Goal: Transaction & Acquisition: Book appointment/travel/reservation

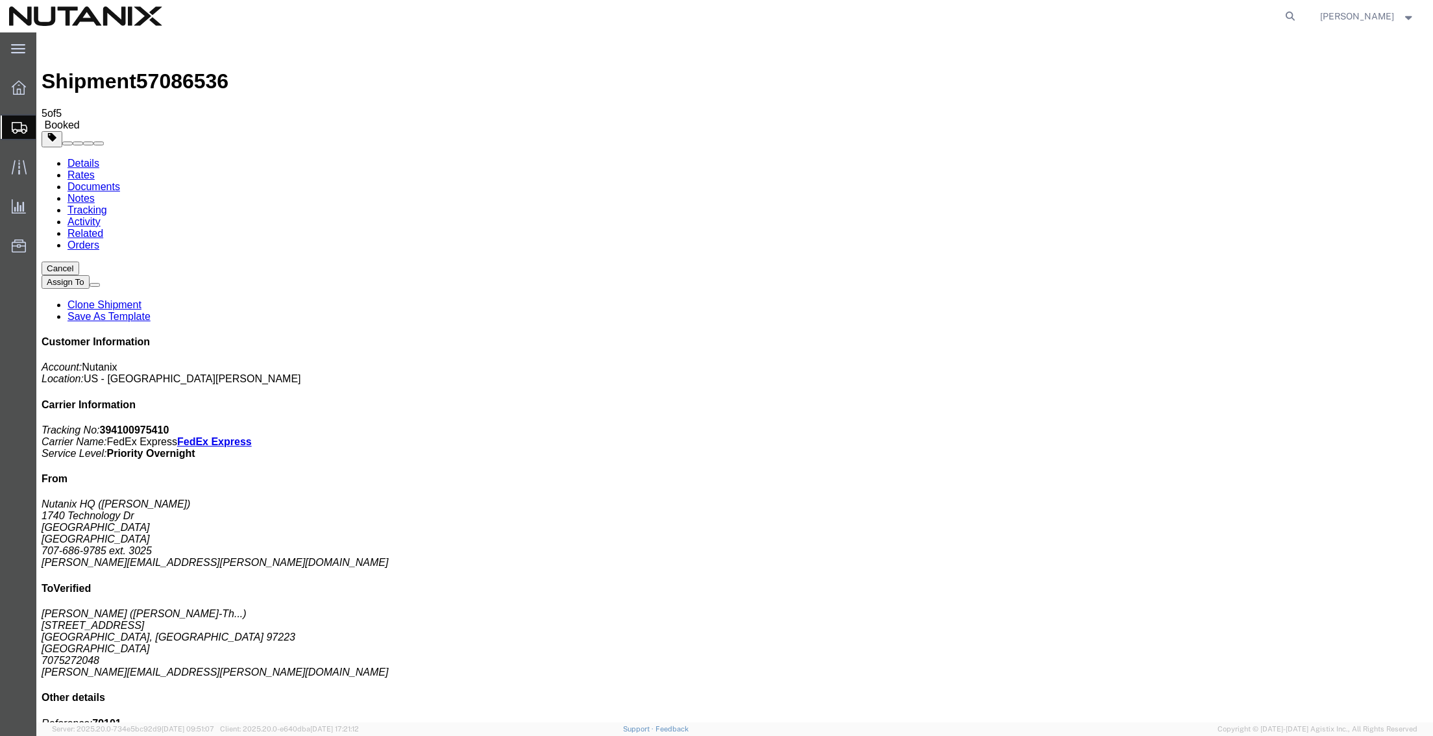
click at [0, 0] on span "Create from Template" at bounding box center [0, 0] width 0 height 0
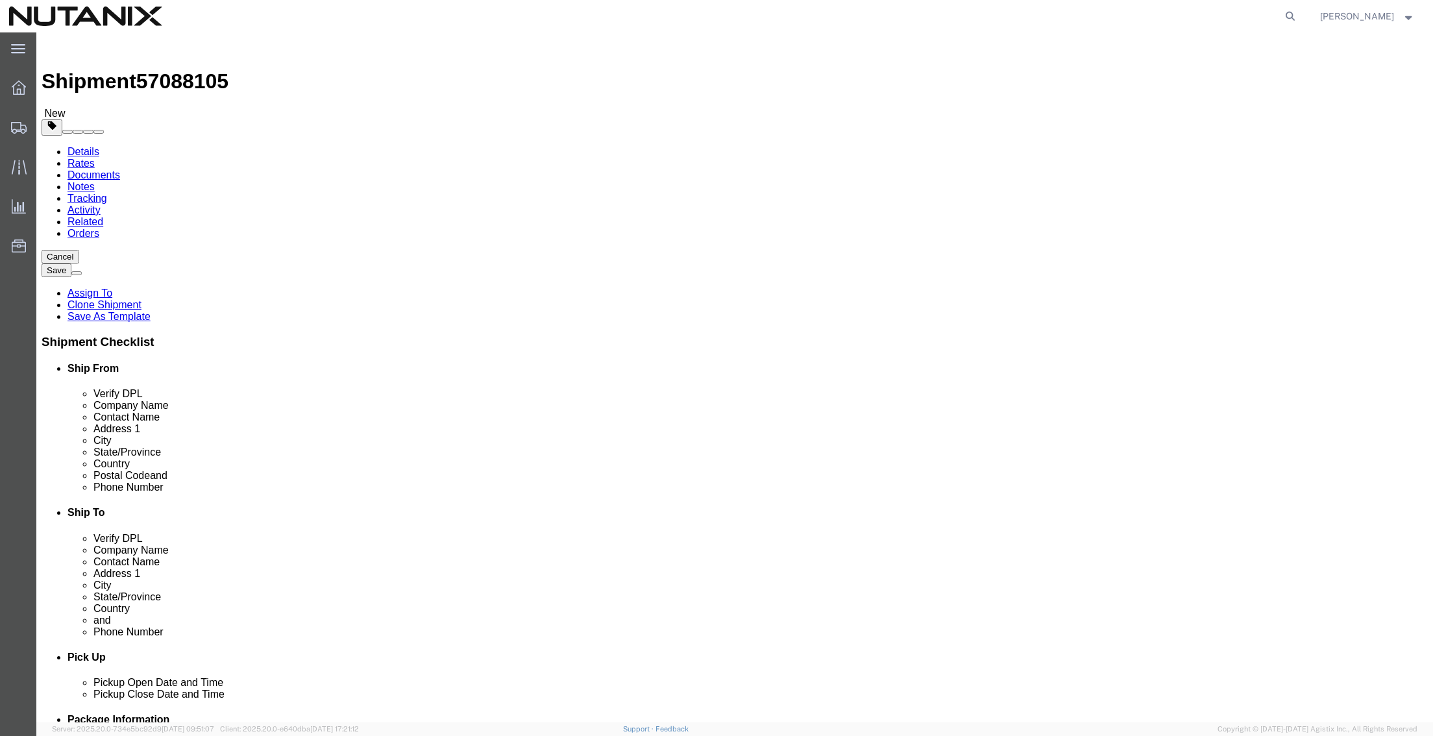
drag, startPoint x: 891, startPoint y: 238, endPoint x: 691, endPoint y: 256, distance: 200.2
click div "Location Select Select My Profile Location AE - Dubai City AU - Australia DE - …"
paste input "Kent Squarcia"
type input "Kent Squarcia"
drag, startPoint x: 879, startPoint y: 267, endPoint x: 576, endPoint y: 254, distance: 302.8
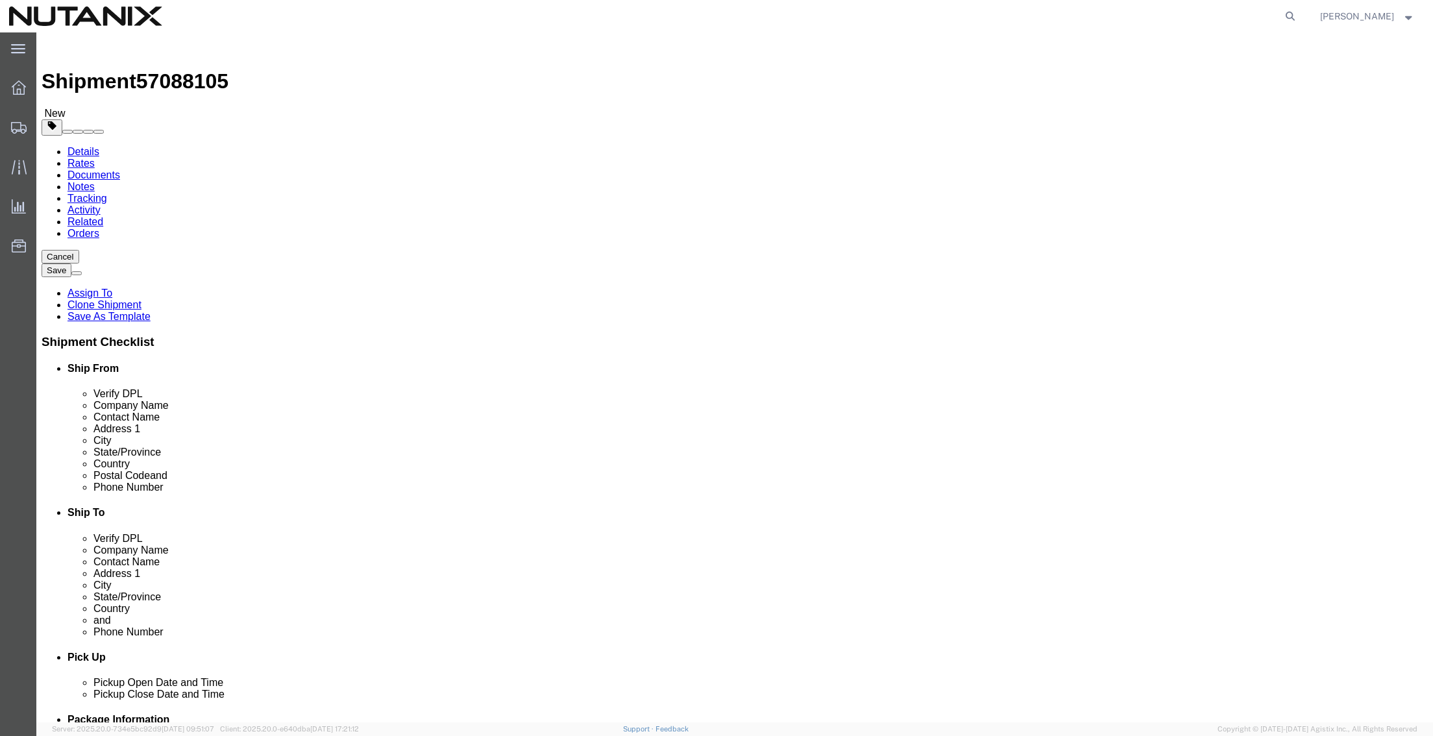
click div "Ship To Location Location Select Select My Profile Location AE - Dubai City AU …"
paste input "Kent Squarcia"
type input "Kent Squarcia"
drag, startPoint x: 853, startPoint y: 292, endPoint x: 650, endPoint y: 290, distance: 202.5
click div "Address [STREET_ADDRESS]"
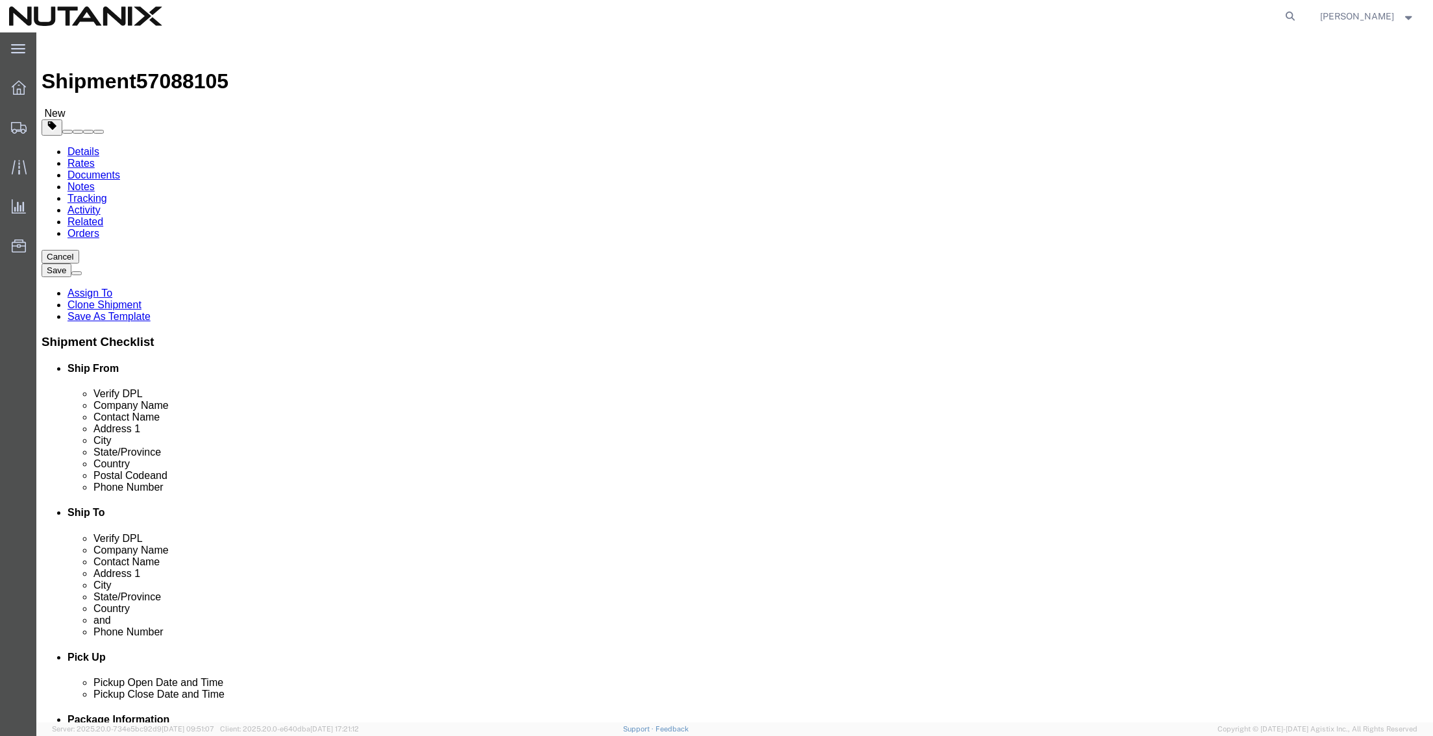
paste input "6524 Springpath Ln"
type input "6524 Springpath Ln"
select select
type input "u"
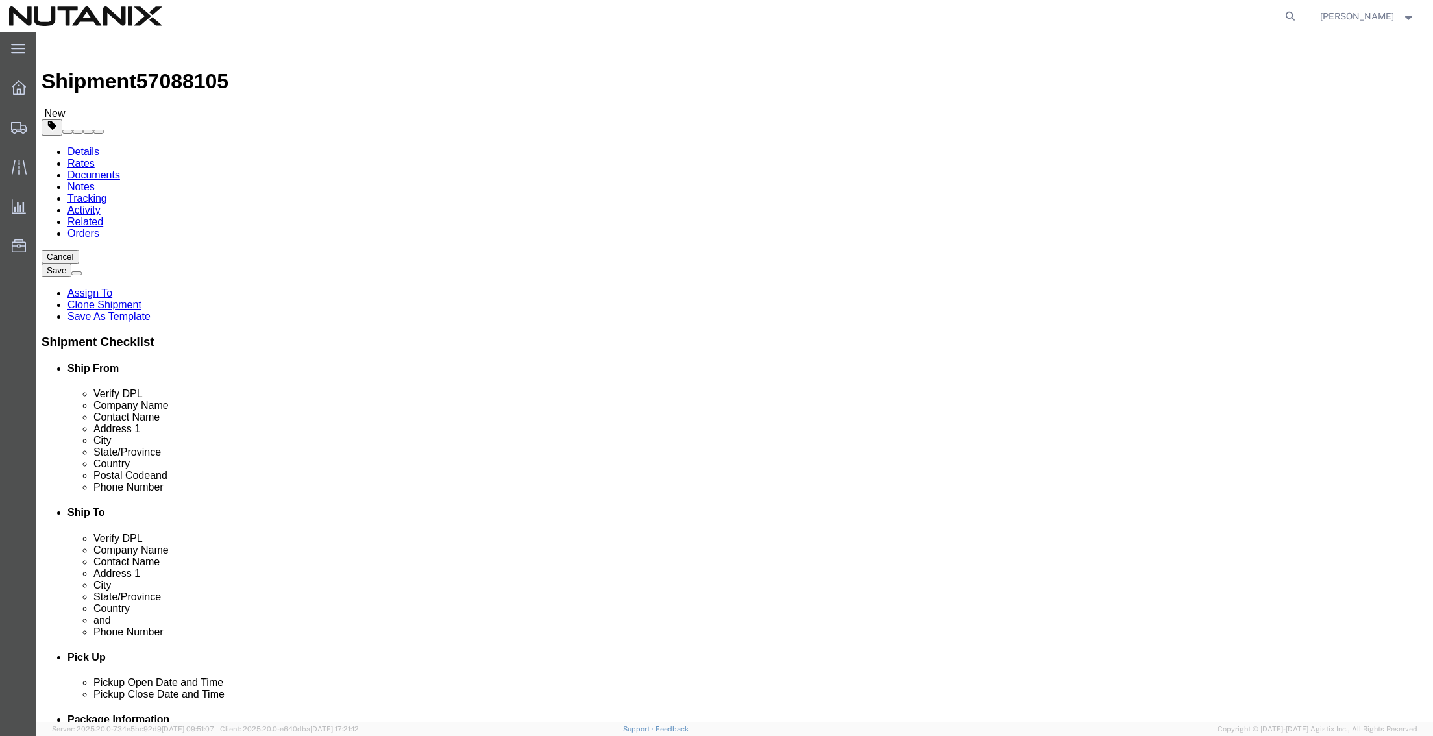
type input "un"
type input "uni"
select select "US"
click input "text"
type input "[GEOGRAPHIC_DATA][PERSON_NAME]"
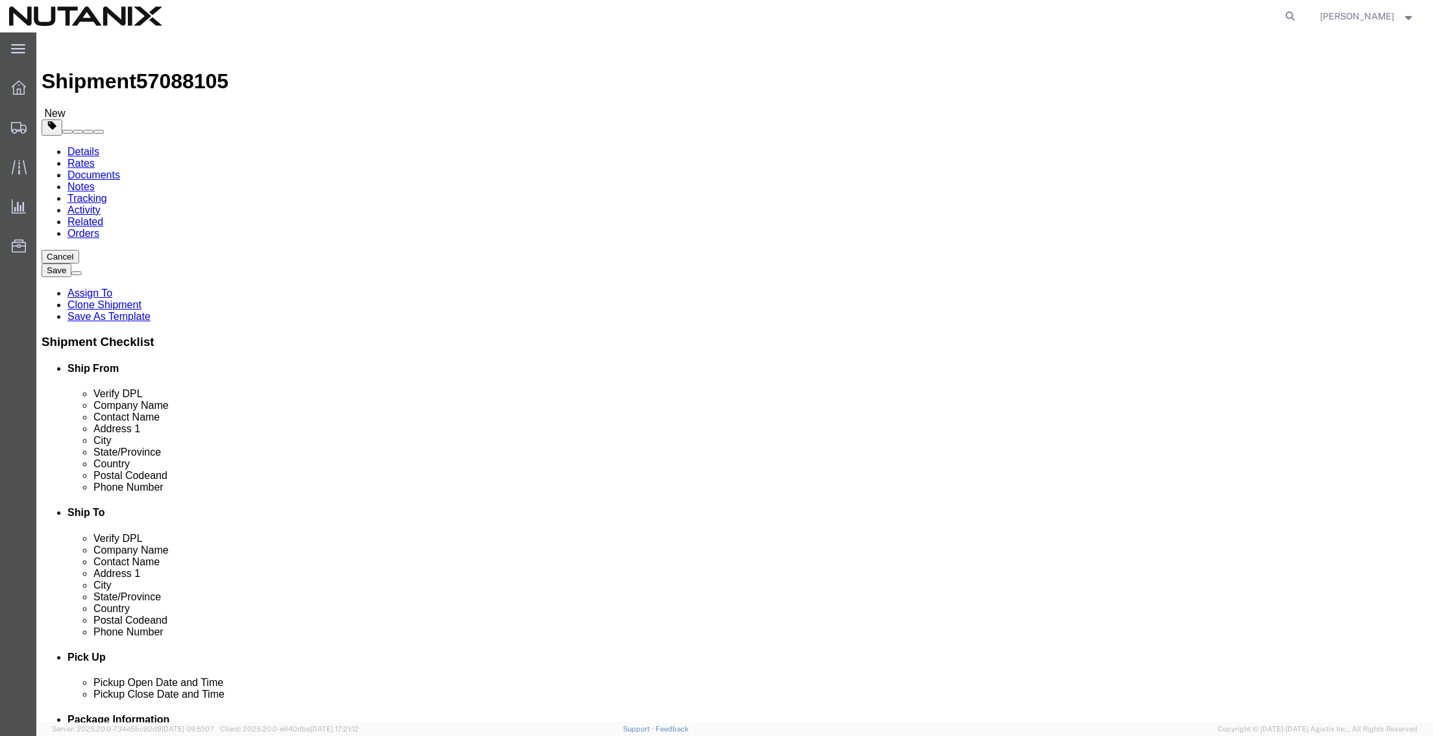
type input "c"
type input "ca"
select select "CA"
drag, startPoint x: 826, startPoint y: 412, endPoint x: 695, endPoint y: 408, distance: 130.5
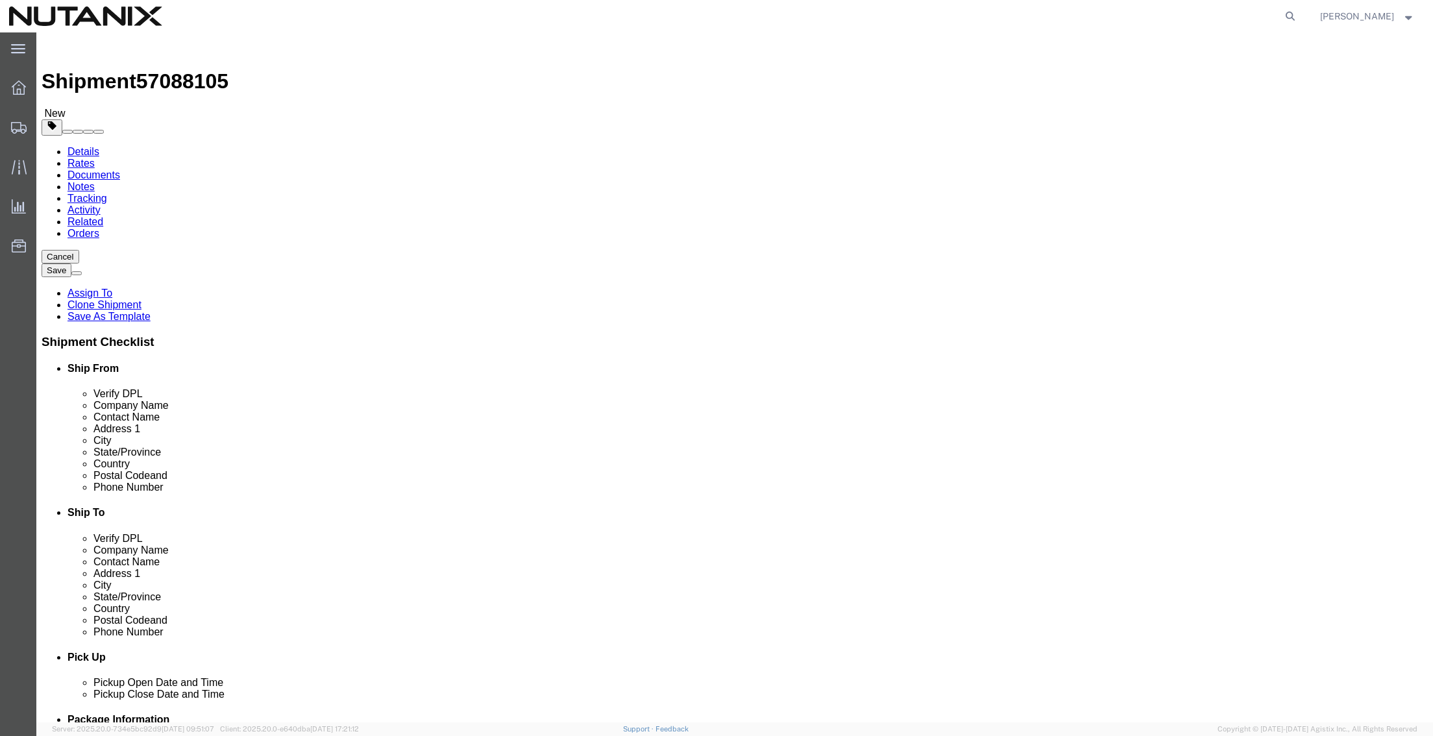
click div "Postal Code 15990"
paste input "9512"
type input "95120"
click ul "Details Rates Documents Notes Tracking Activity Related Orders"
drag, startPoint x: 950, startPoint y: 463, endPoint x: 544, endPoint y: 450, distance: 405.9
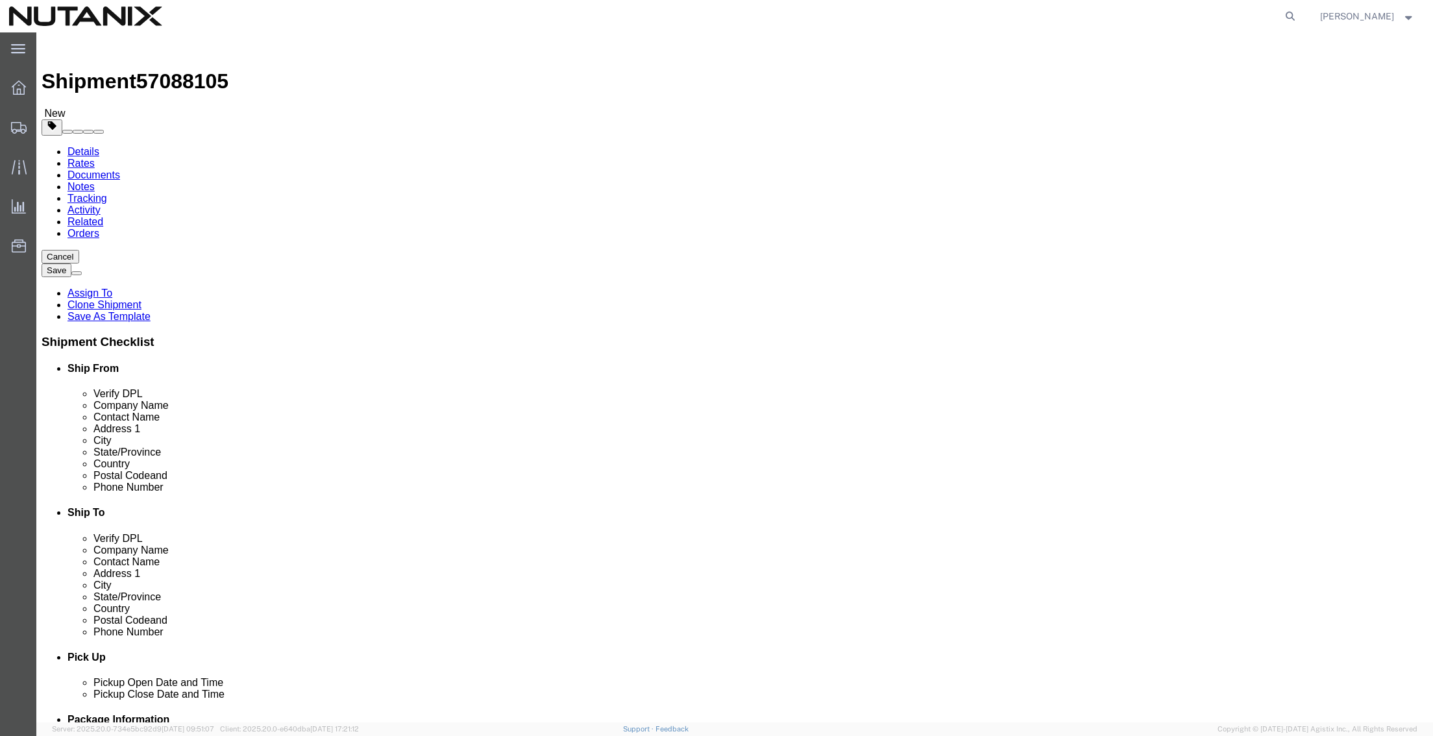
click div "Ship From Location Location Select Select My Profile Location AE - Dubai City A…"
paste input "kent.squarci"
type input "kent.squarcia@nutanix.com"
drag, startPoint x: 834, startPoint y: 446, endPoint x: 843, endPoint y: 446, distance: 9.7
click input "text"
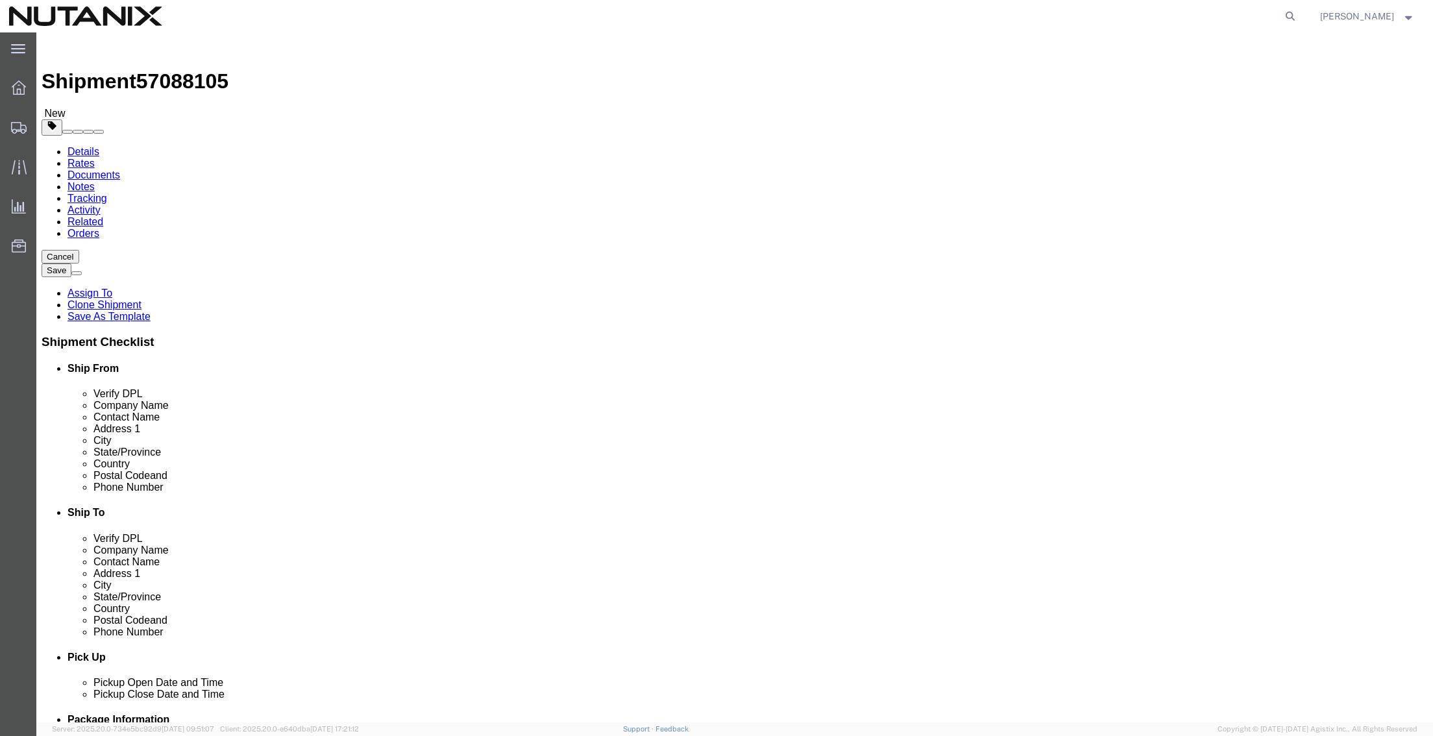
paste input "408.409.9881"
type input "4084099881"
click div "Ship To Location Location Select Select My Profile Location AE - Dubai City AU …"
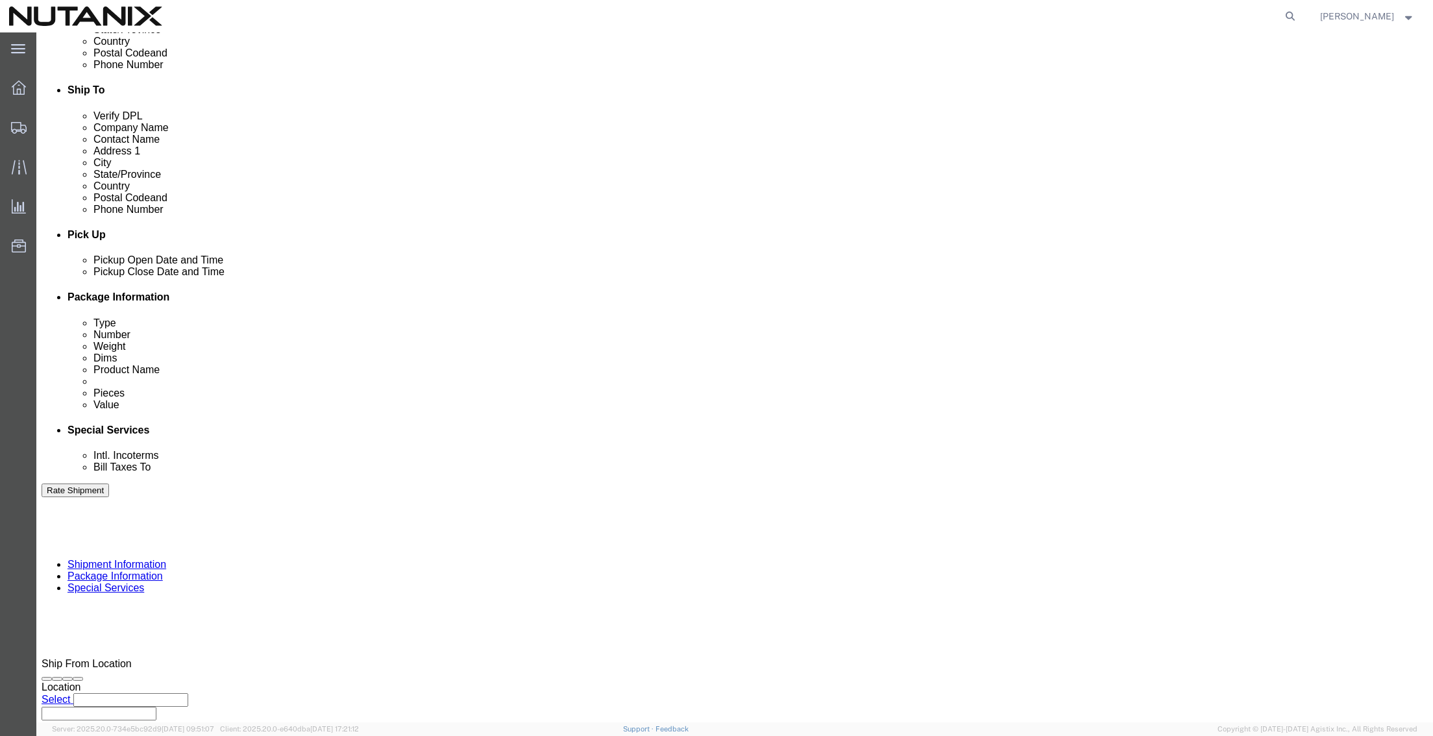
scroll to position [425, 0]
drag, startPoint x: 341, startPoint y: 373, endPoint x: 256, endPoint y: 378, distance: 85.2
click input "53005-Sales Associate/[GEOGRAPHIC_DATA]"
type input "53005-Sales Rep/US"
click button "Continue"
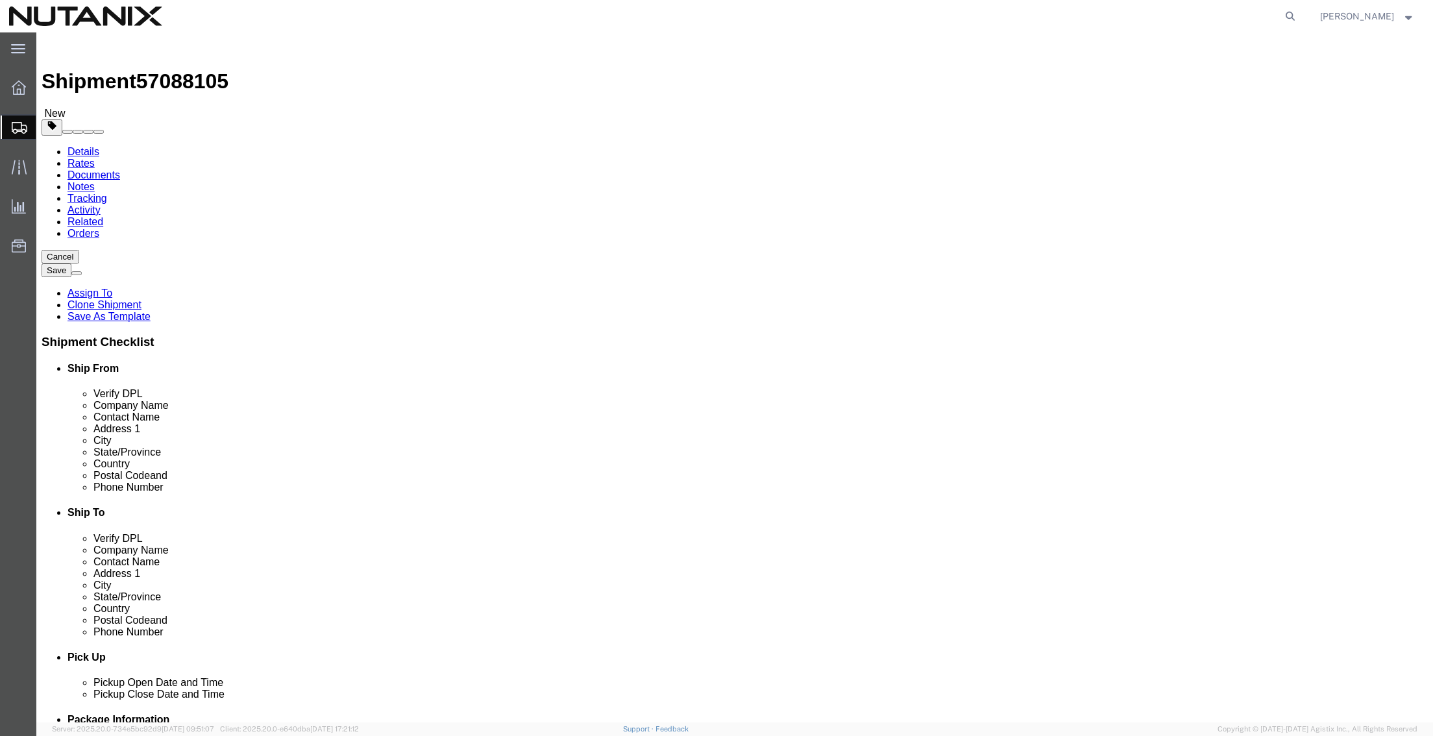
click button "Continue"
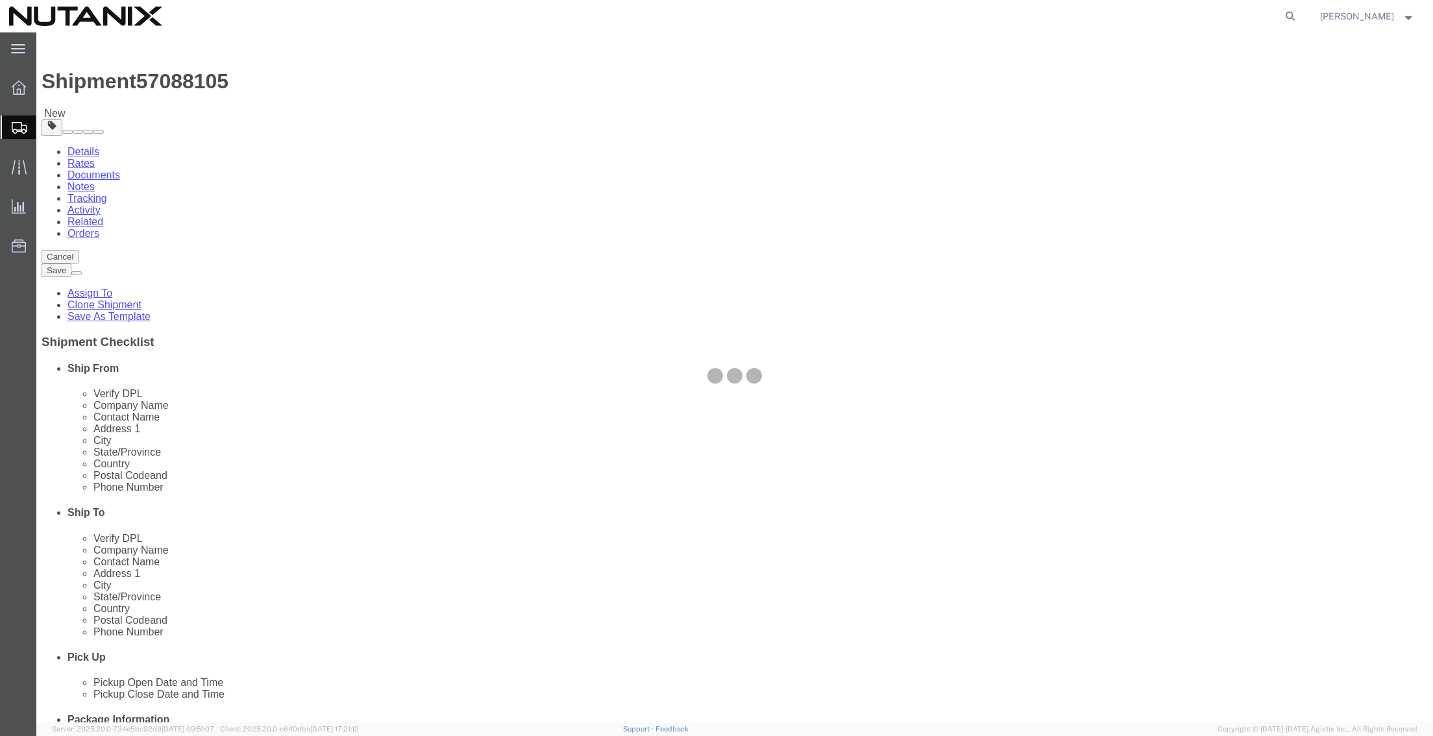
select select
select select "COSTCENTER"
select select "48694"
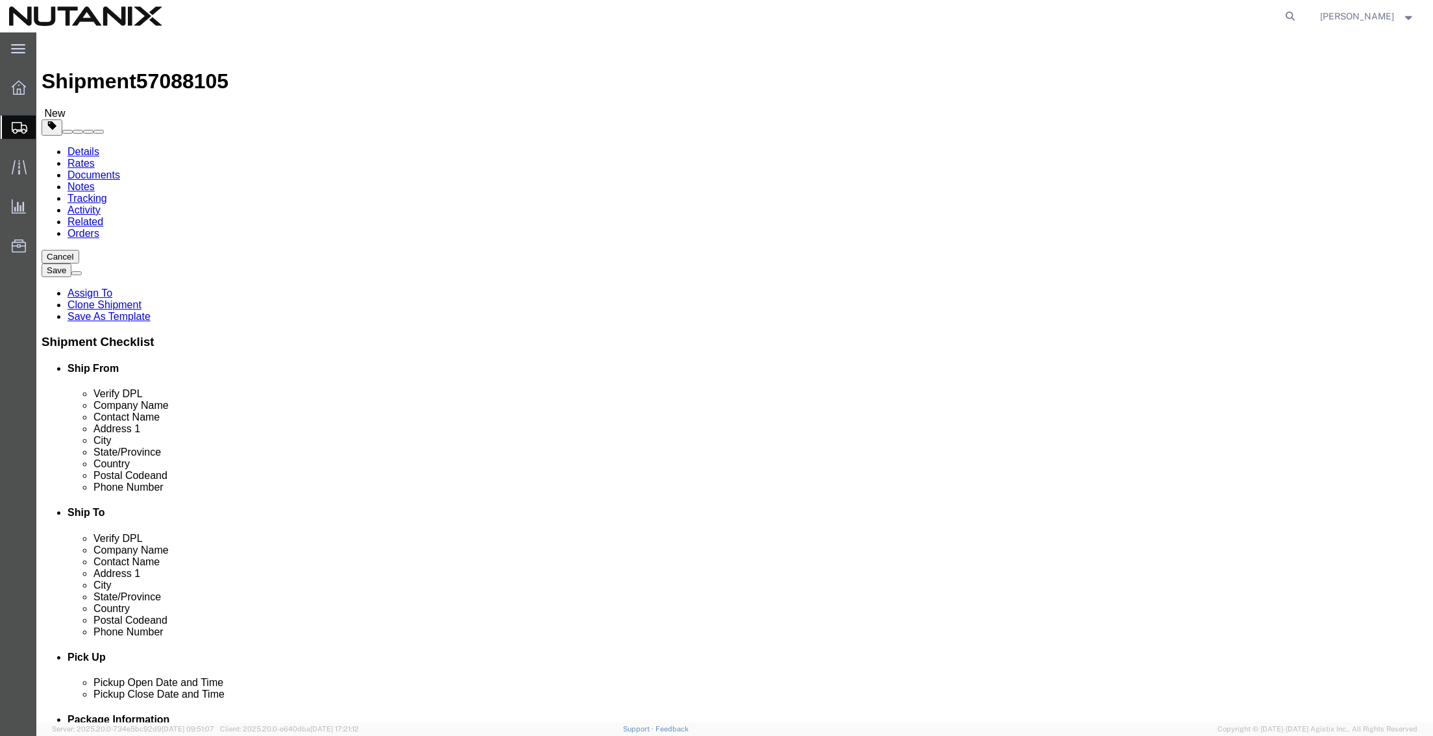
click select "Select Address Service Requested Carrier Leave If No Response Change Service Re…"
select select
click select "Select Address Service Requested Carrier Leave If No Response Change Service Re…"
click icon
drag, startPoint x: 253, startPoint y: 303, endPoint x: 136, endPoint y: 289, distance: 117.0
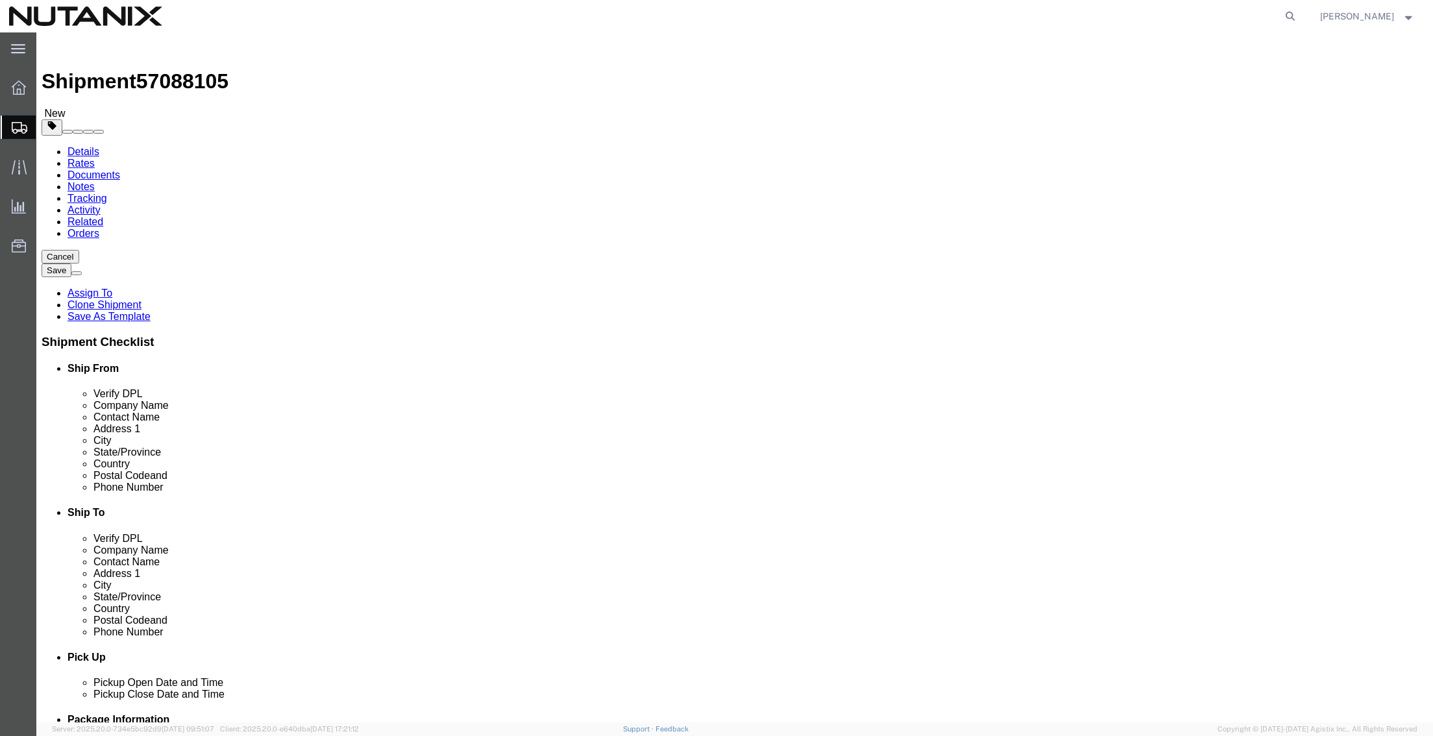
click div "Package Type Select Envelope Large Box Medium Box PAK Rack Small Box Tube Your …"
click div "Pieces: 1.00 Each Total value: 10.00 USD"
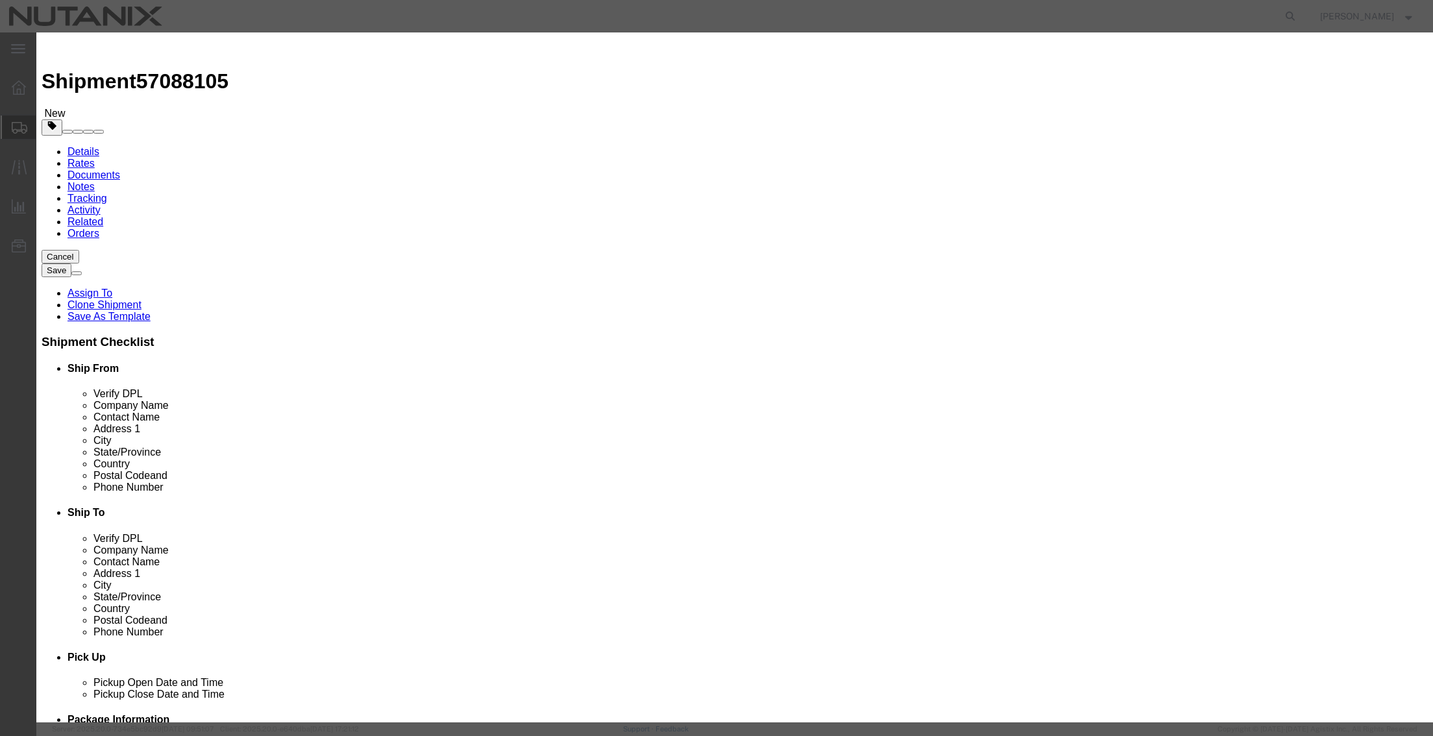
drag, startPoint x: 522, startPoint y: 154, endPoint x: 407, endPoint y: 148, distance: 115.1
click div "Total Value 10.00 Select ADP AED AFN ALL AMD AOA ARS ATS AUD AWG AZN BAM BBD BD…"
type input "38"
select select "USD"
click button "Save & Close"
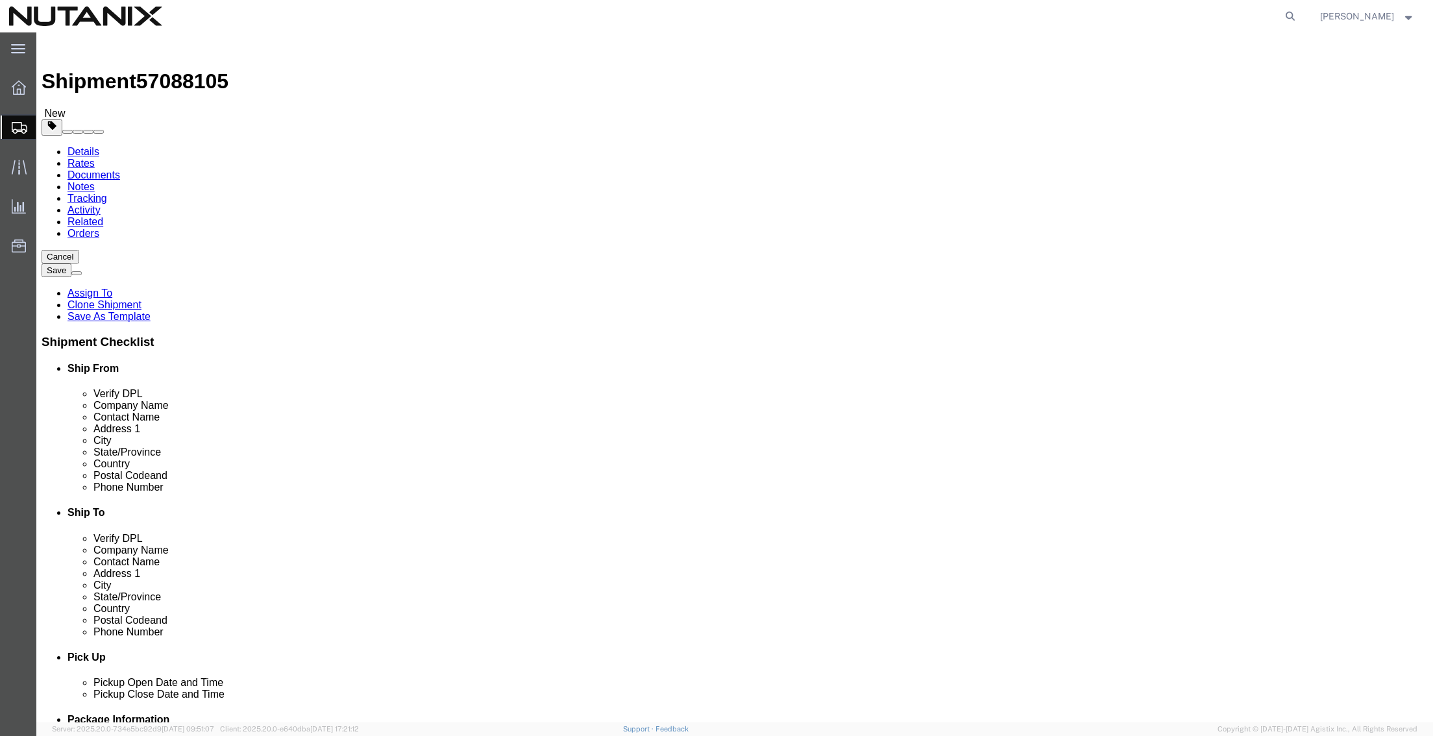
click button "Rate Shipment"
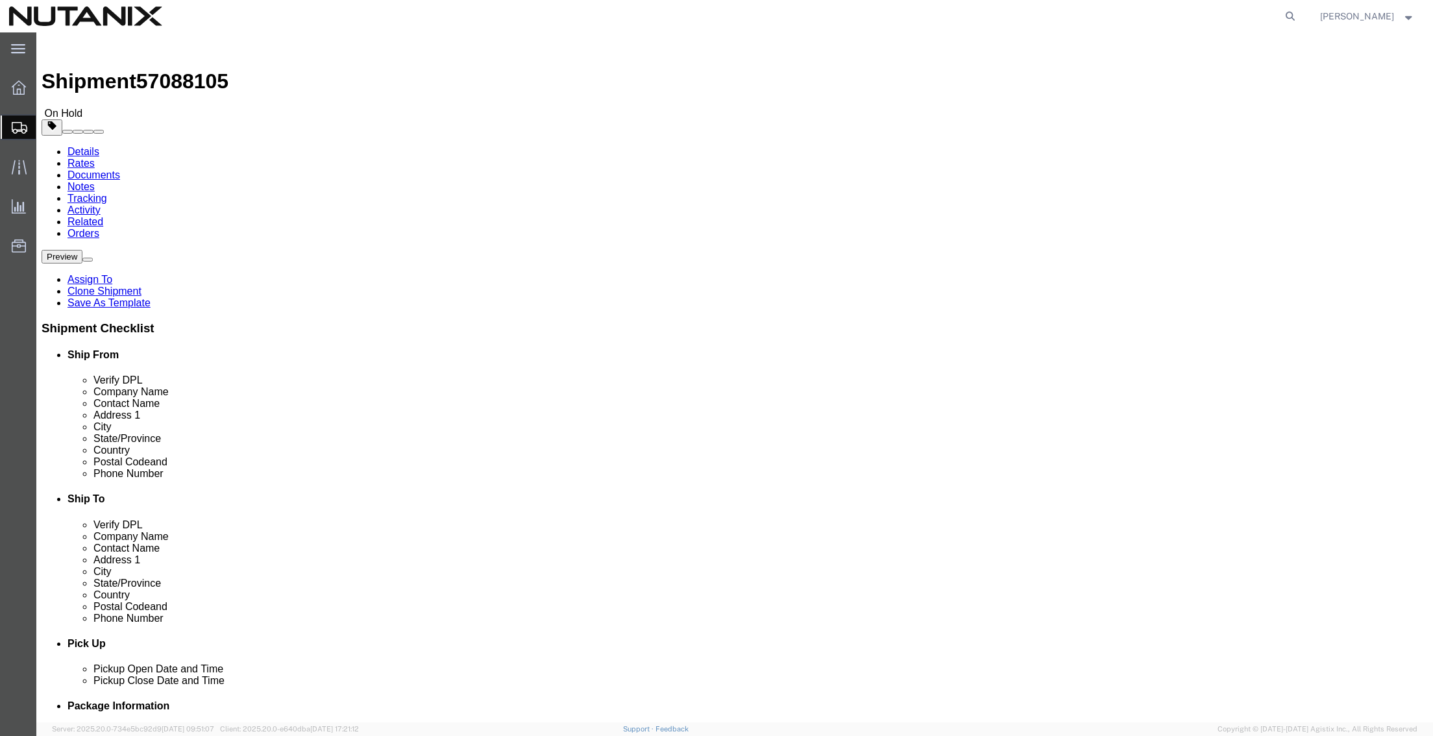
click button "Rate Shipment"
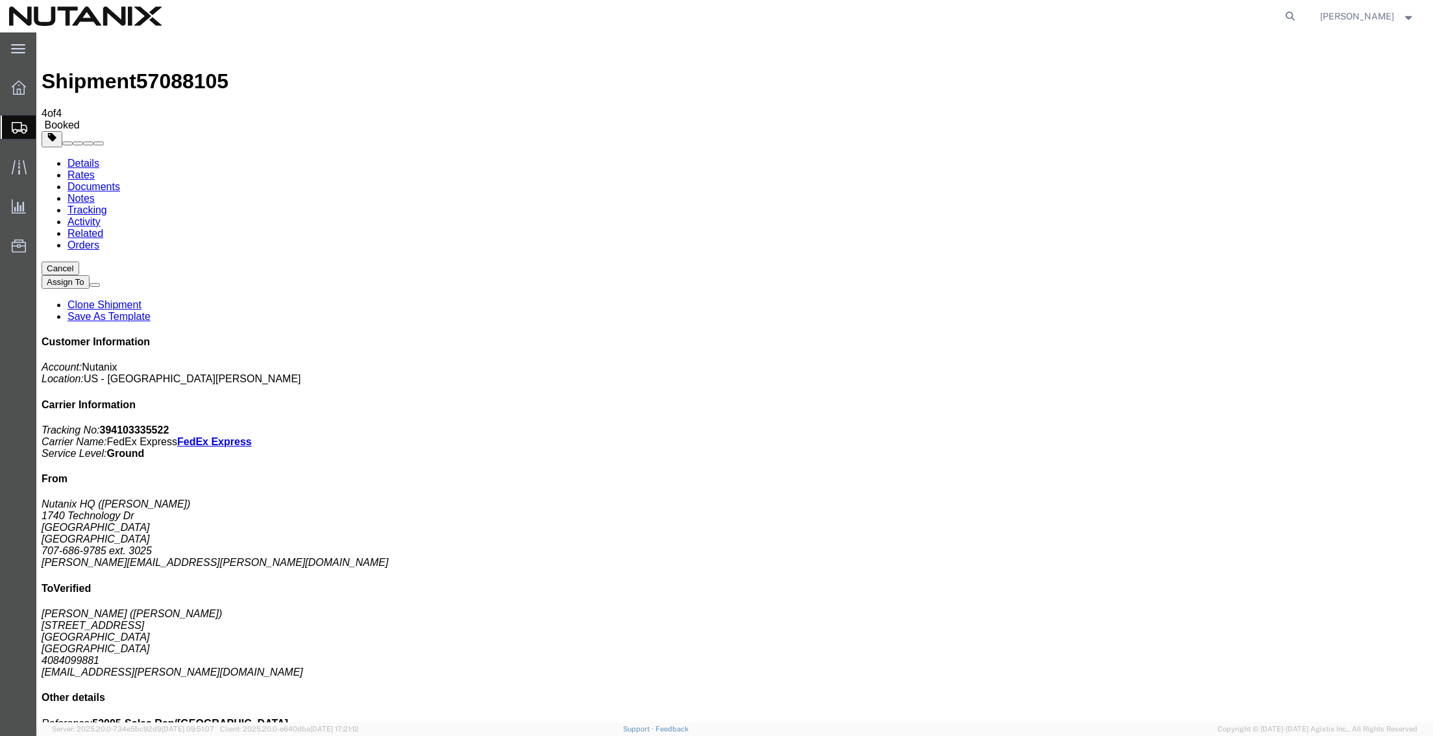
drag, startPoint x: 694, startPoint y: 258, endPoint x: 710, endPoint y: 249, distance: 17.7
click at [549, 8] on div at bounding box center [736, 16] width 1130 height 32
click at [670, 58] on div "Shipment 57088105 4 of 4 Booked" at bounding box center [735, 84] width 1387 height 93
click at [0, 0] on span "Create from Template" at bounding box center [0, 0] width 0 height 0
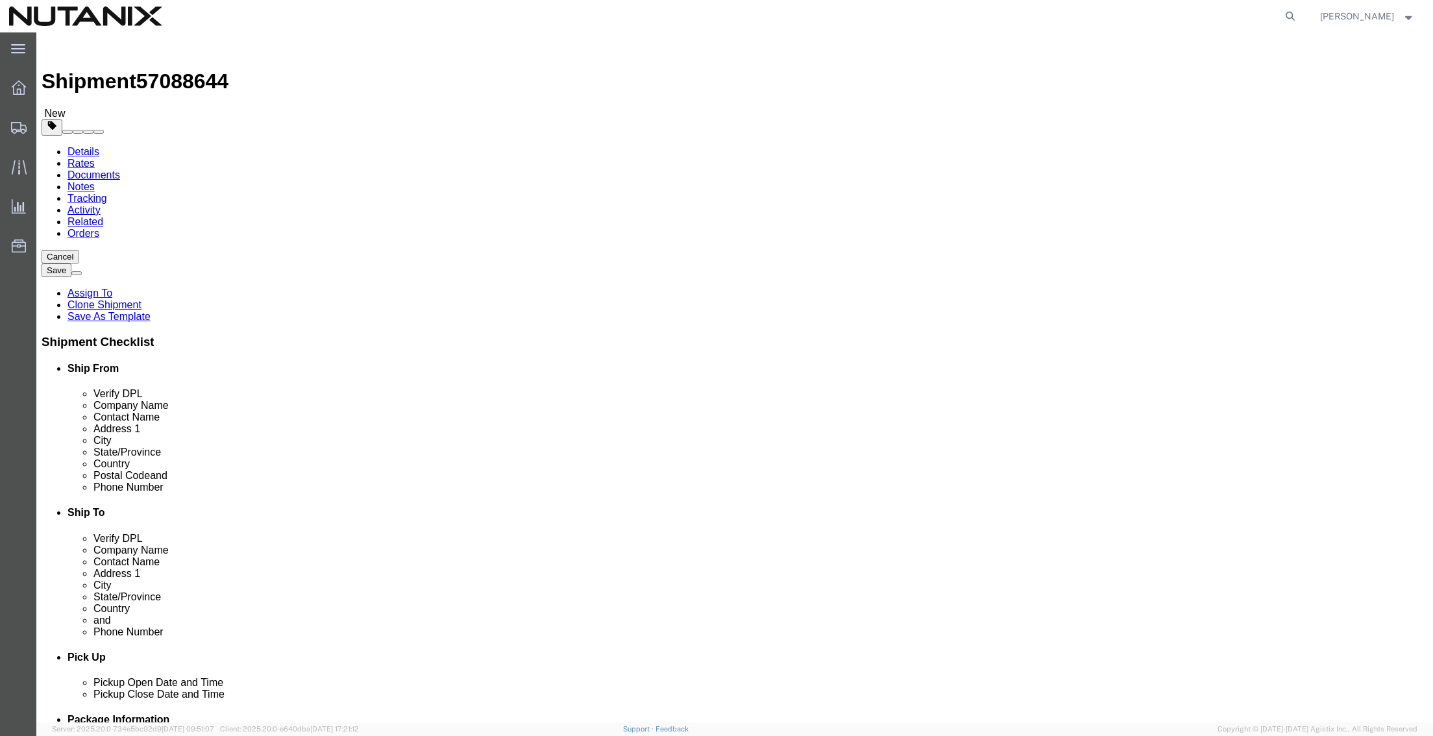
drag, startPoint x: 896, startPoint y: 244, endPoint x: 567, endPoint y: 246, distance: 329.8
click div "Ship To Location Location Select Select My Profile Location AE - Dubai City AU …"
paste input "Nutanix Australia"
type input "Nutanix Australia"
drag, startPoint x: 908, startPoint y: 271, endPoint x: 411, endPoint y: 223, distance: 499.6
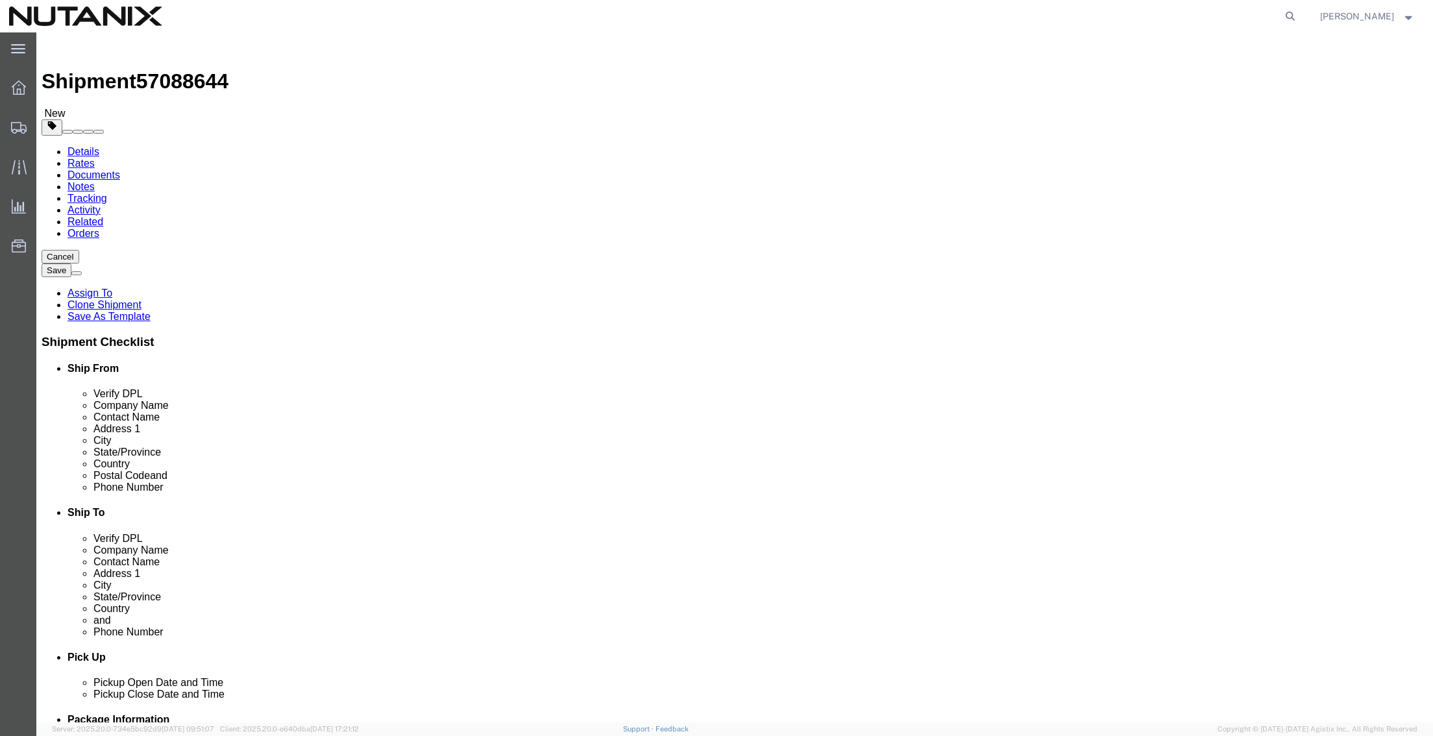
click div "Ship From Location Location Select Select My Profile Location AE - Dubai City A…"
paste input " Simon Loh"
click input " Simon Loh"
type input "Simon Loh"
drag, startPoint x: 852, startPoint y: 299, endPoint x: 607, endPoint y: 283, distance: 245.9
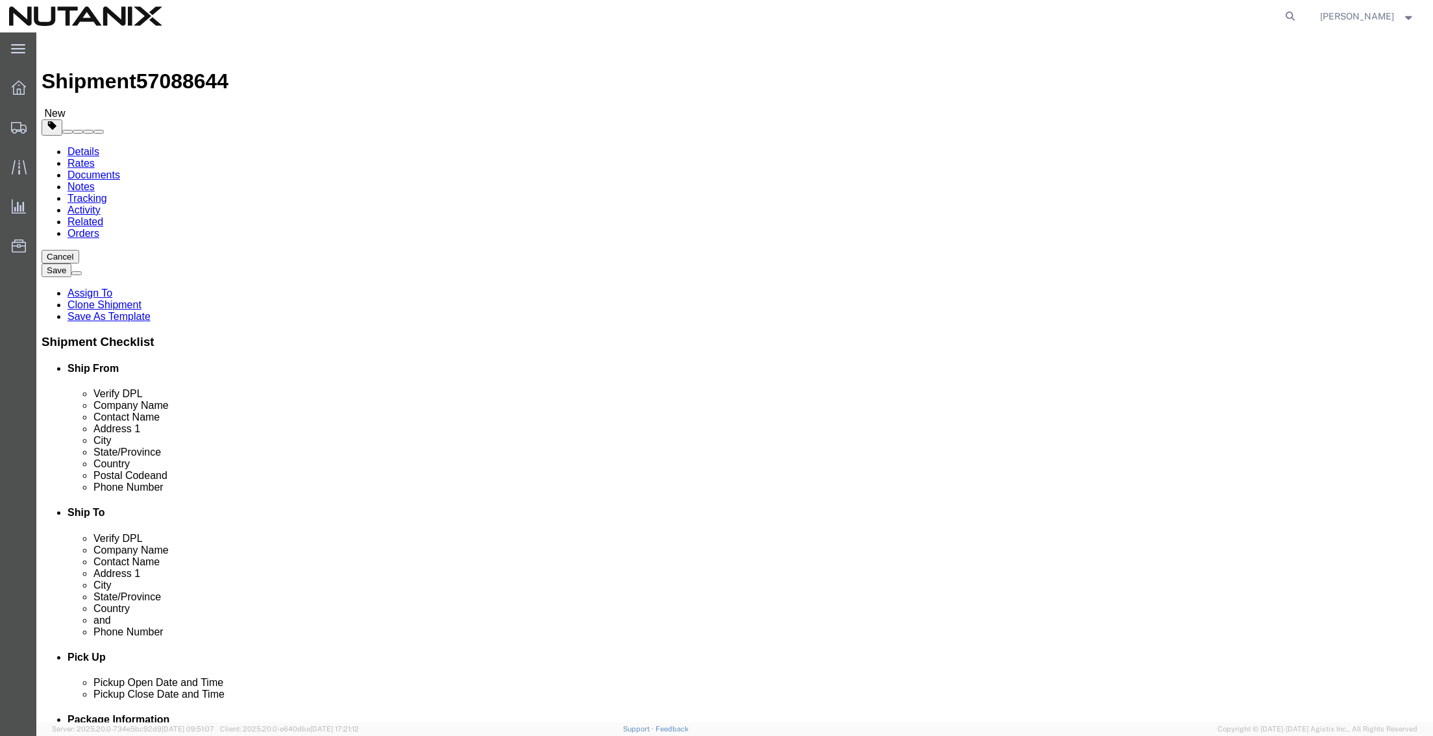
click div "Location Select Select My Profile Location AE - Dubai City AU - Australia DE - …"
paste input "Level 10, 201 Kent Street"
type input "Level 10, 201 Kent Street"
click input "text"
paste input "Sydney"
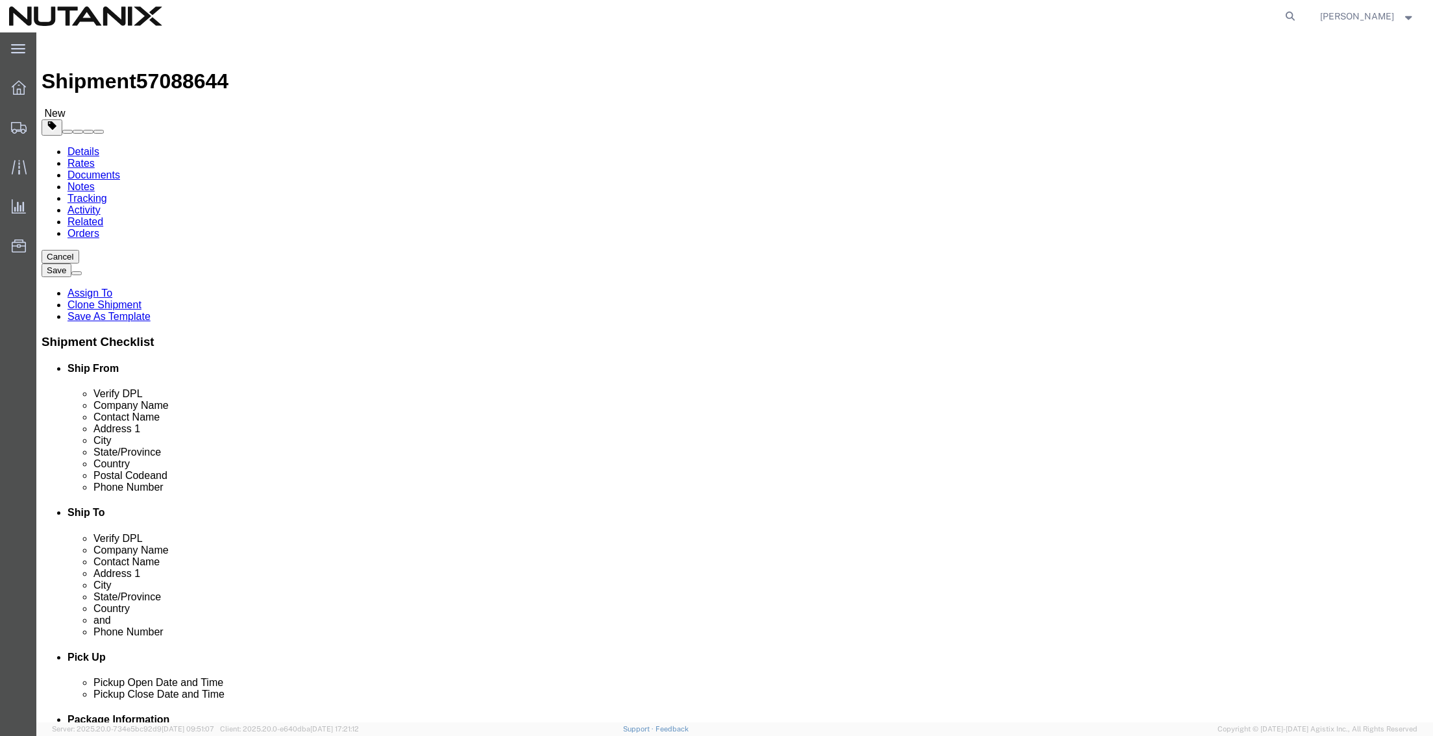
type input "Sydney"
drag, startPoint x: 832, startPoint y: 324, endPoint x: 667, endPoint y: 314, distance: 165.2
click div "Address 2 Sydney"
paste input "Sydne"
type input "Sydney"
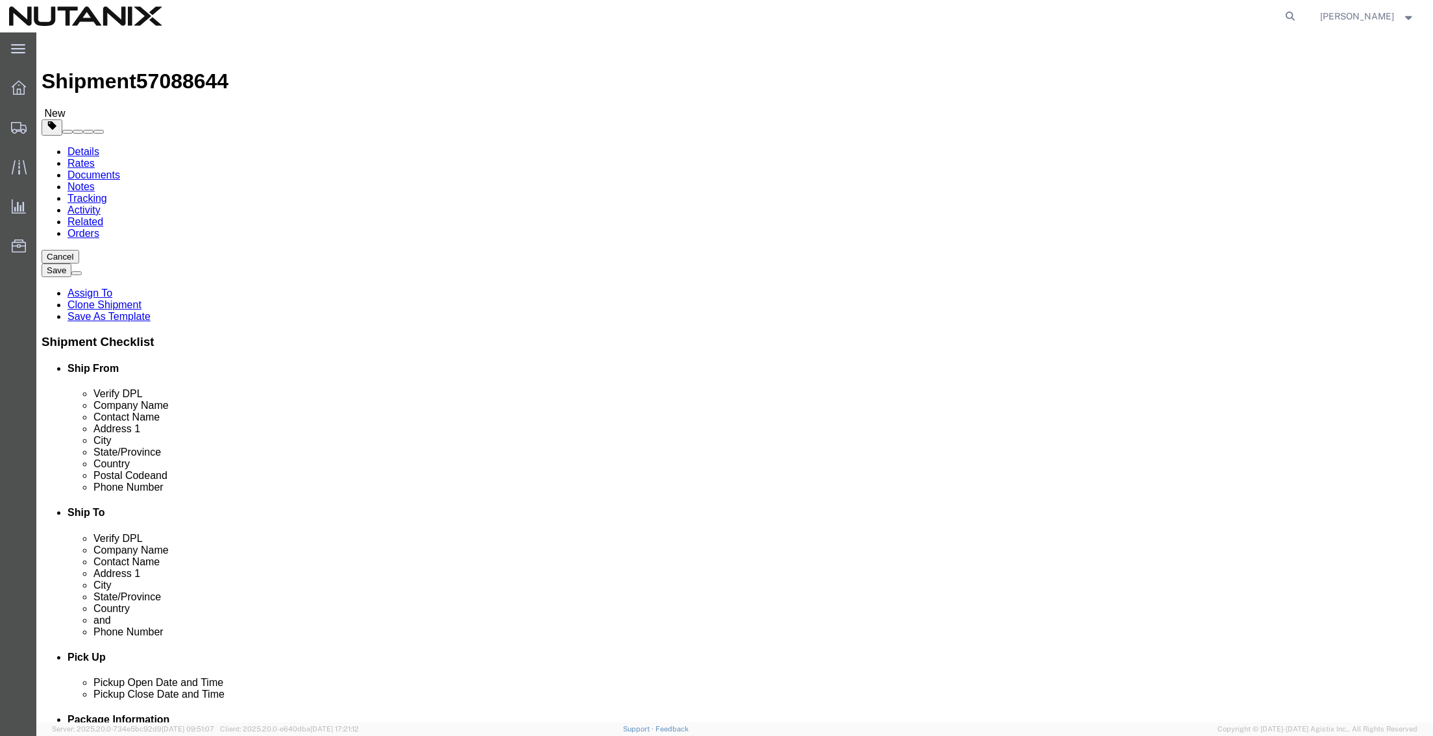
type input "a"
type input "au"
type input "austra"
select select
select select "AU"
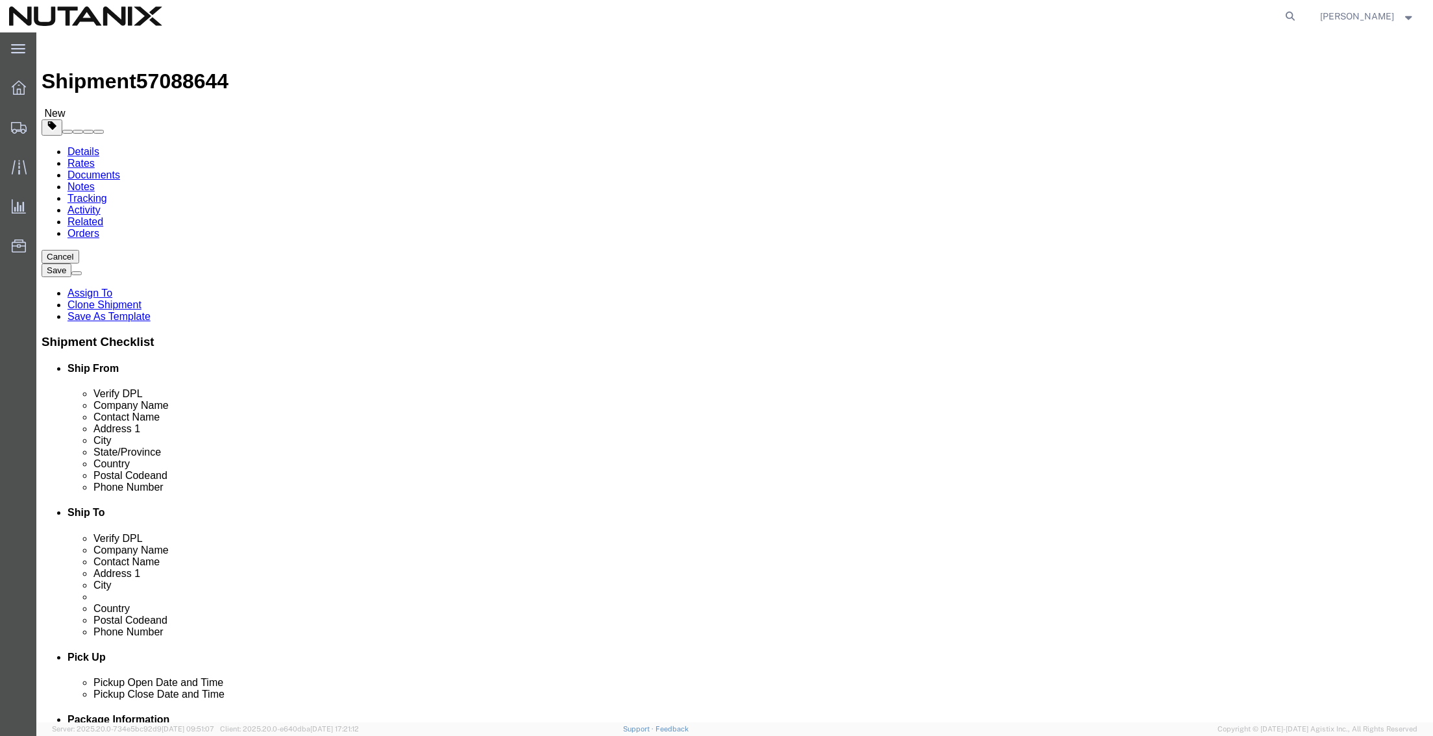
drag, startPoint x: 795, startPoint y: 426, endPoint x: 806, endPoint y: 416, distance: 15.2
click div "Postal Code 15990"
click input "15990"
drag, startPoint x: 757, startPoint y: 414, endPoint x: 615, endPoint y: 399, distance: 143.0
click div "Location Select Select My Profile Location AE - Dubai City AU - Australia DE - …"
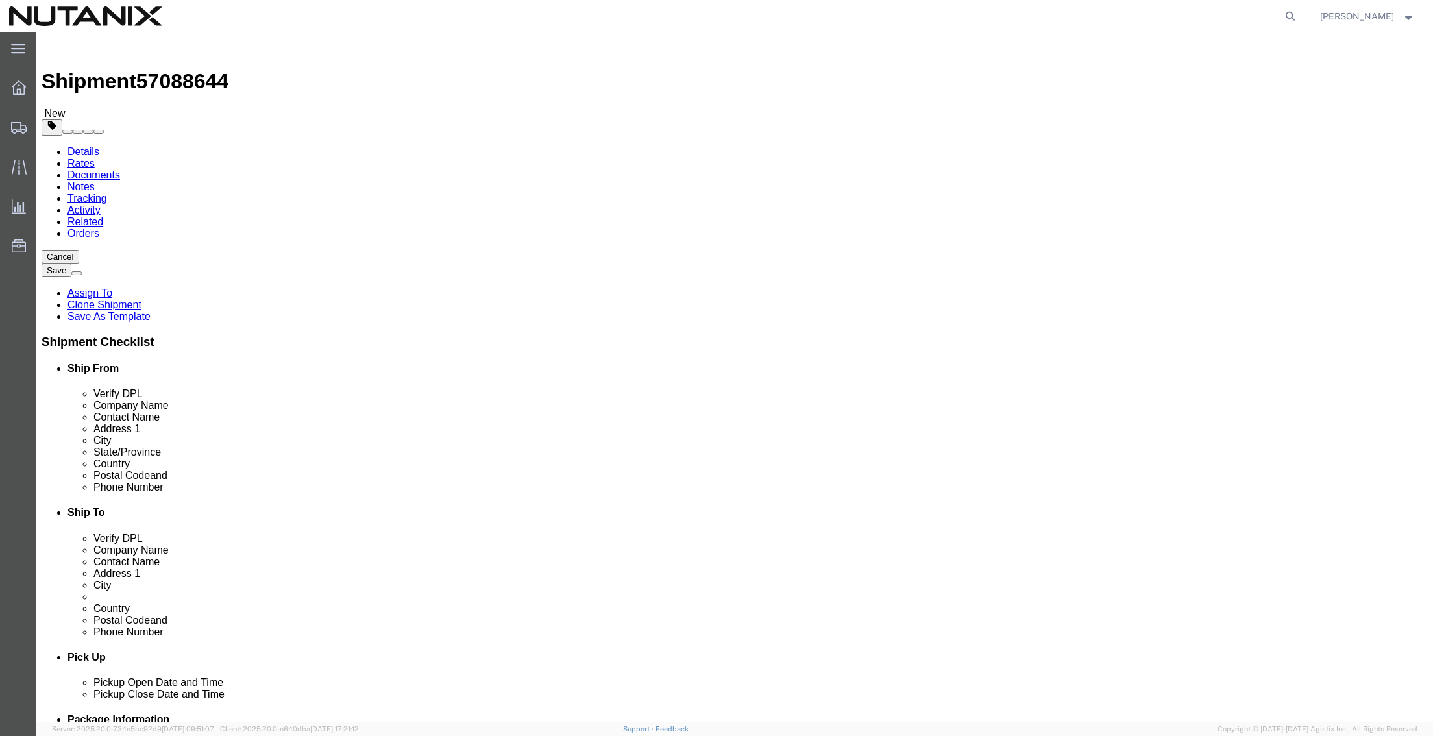
paste input "200"
type input "2000"
drag, startPoint x: 948, startPoint y: 467, endPoint x: 545, endPoint y: 456, distance: 403.9
click div "Ship From Location Location Select Select My Profile Location AE - Dubai City A…"
paste input "simon.loh"
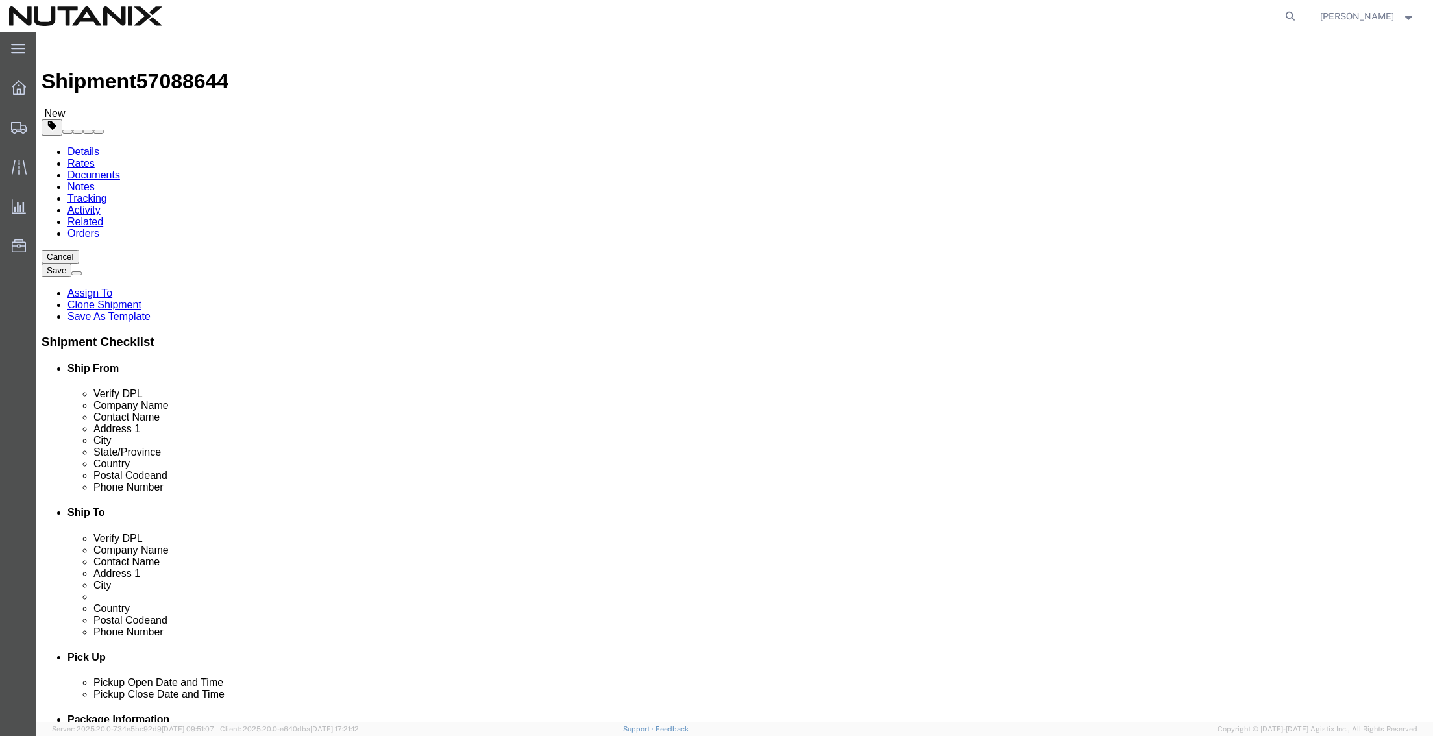
type input "simon.loh@nutanix.com"
drag, startPoint x: 882, startPoint y: 441, endPoint x: 599, endPoint y: 420, distance: 283.8
click div "Location Select Select My Profile Location AE - Dubai City AU - Australia DE - …"
click input "text"
type input "61402510077"
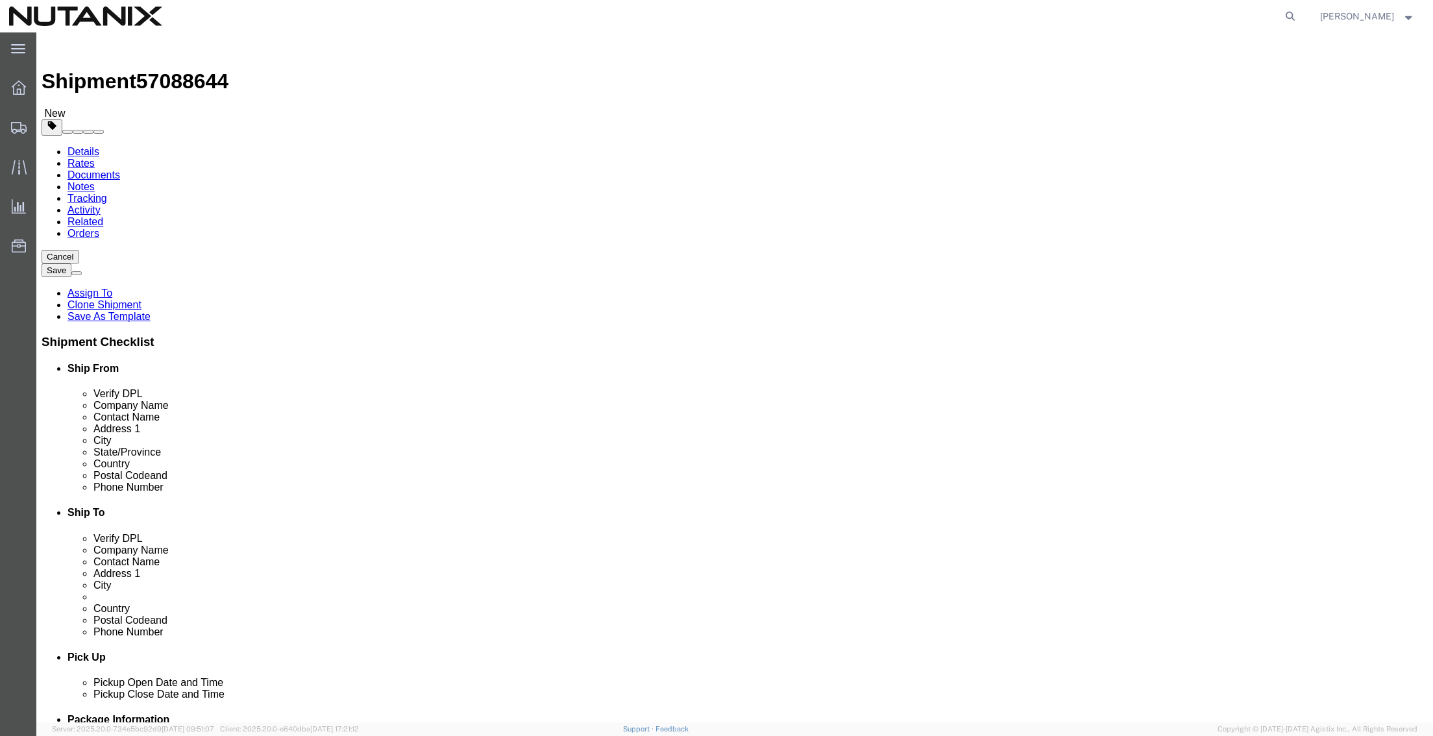
click div "Ship To Location Location Select Select My Profile Location AE - Dubai City AU …"
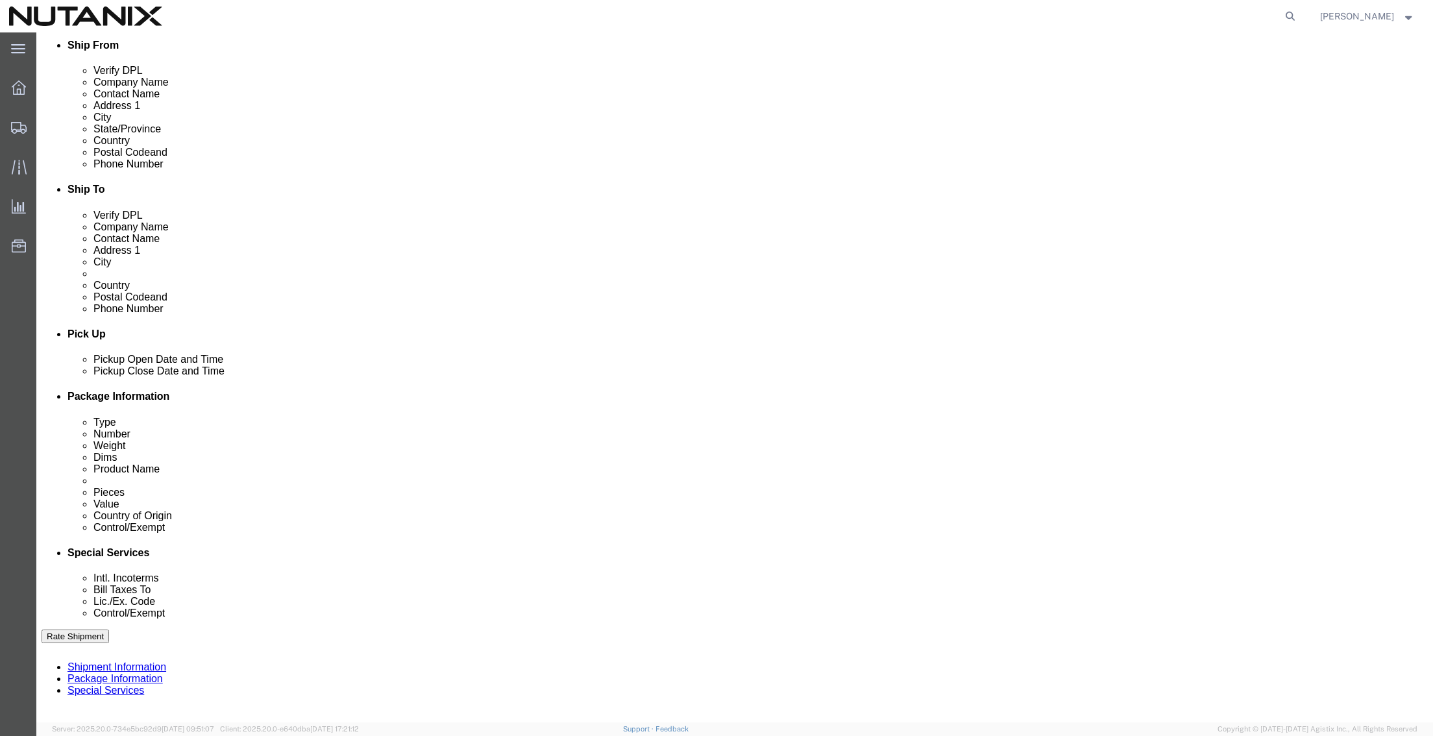
scroll to position [389, 0]
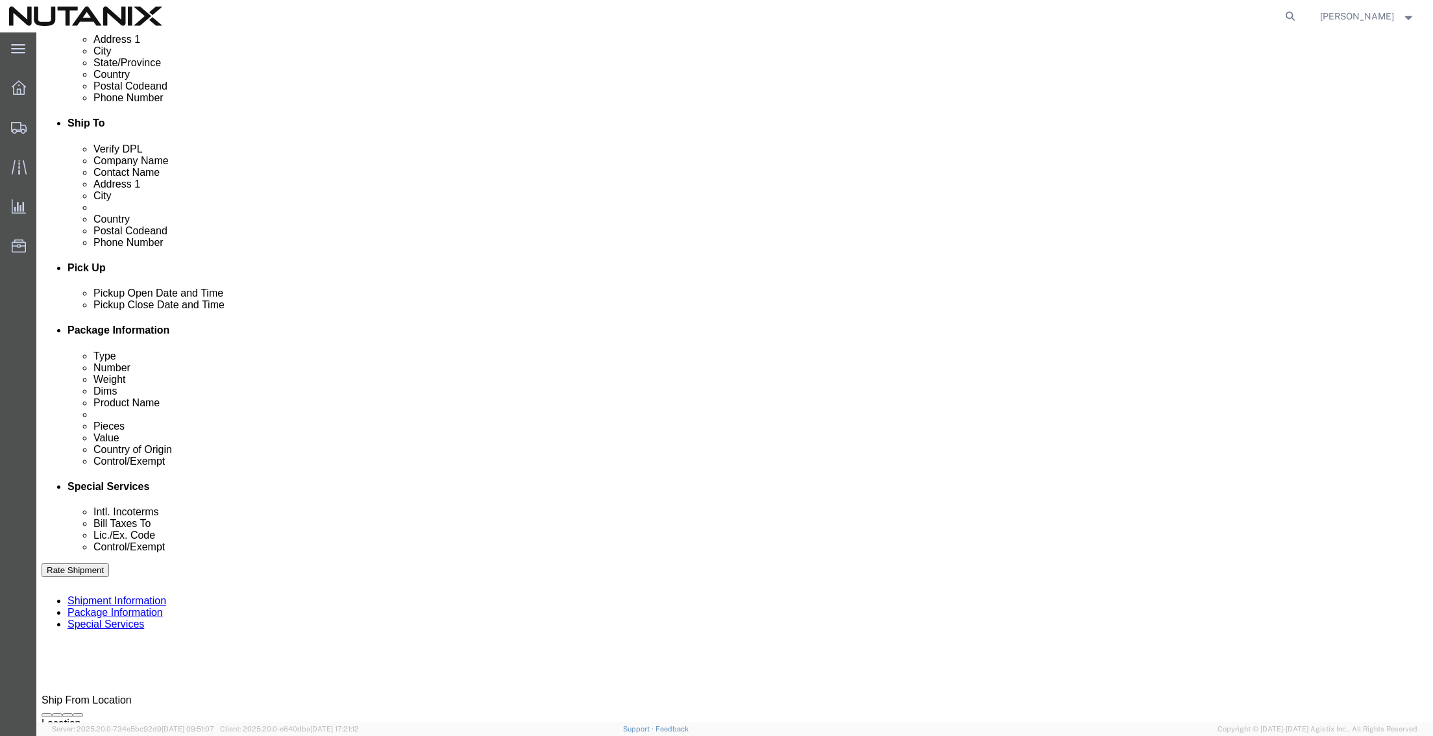
drag, startPoint x: 351, startPoint y: 403, endPoint x: 256, endPoint y: 408, distance: 94.3
click input "53005-Sales Associate/[GEOGRAPHIC_DATA]"
type input "53005-Sales CS Rep/Australia"
click button "Continue"
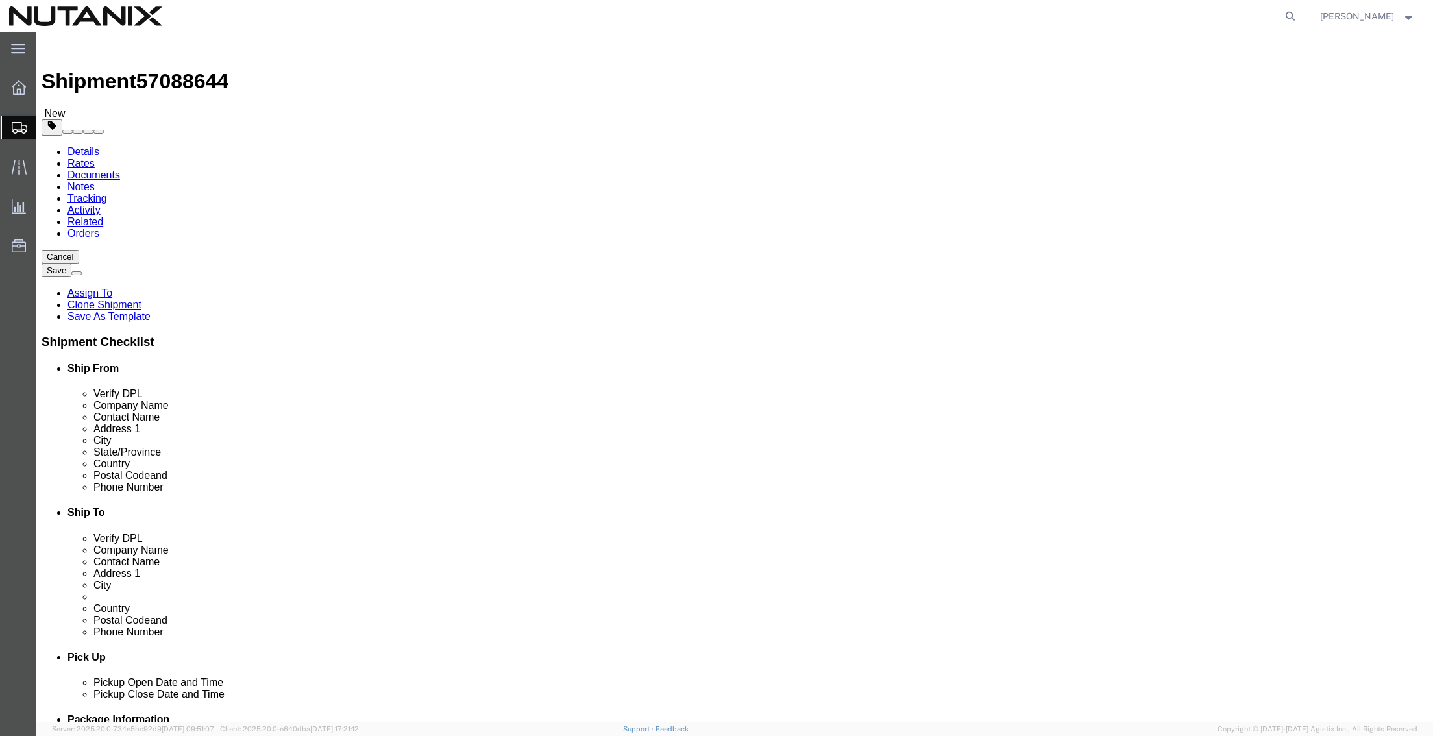
click dl "Pieces: 1.00 Each Total value: 10.00 USD"
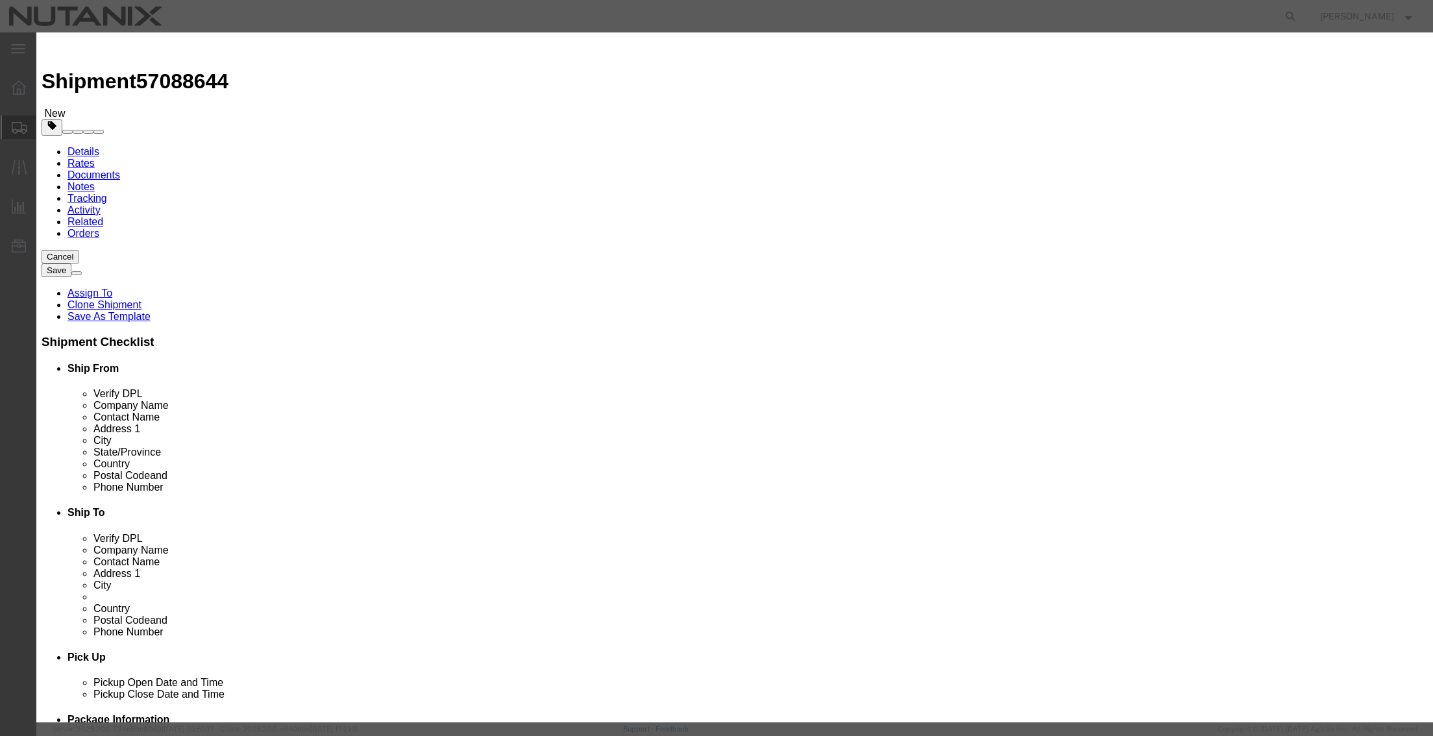
drag, startPoint x: 515, startPoint y: 153, endPoint x: 390, endPoint y: 130, distance: 126.7
click div "Product Name Business Cards Pieces 1.00 Select Bag Barrels 100Board Feet Bottle…"
type input "38"
select select "USD"
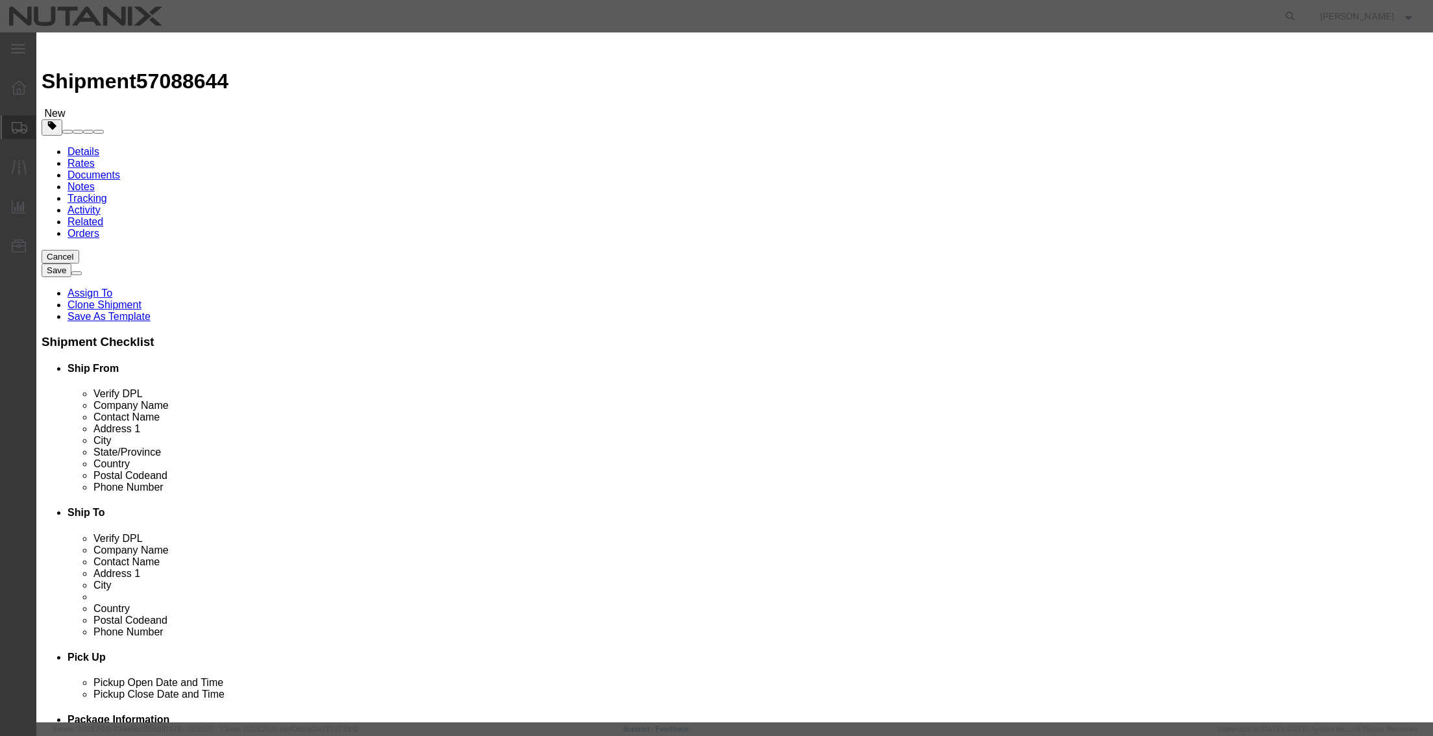
click div "Save & Add Another Save & Close Close"
type input "4911.99.0000"
click button "Save & Close"
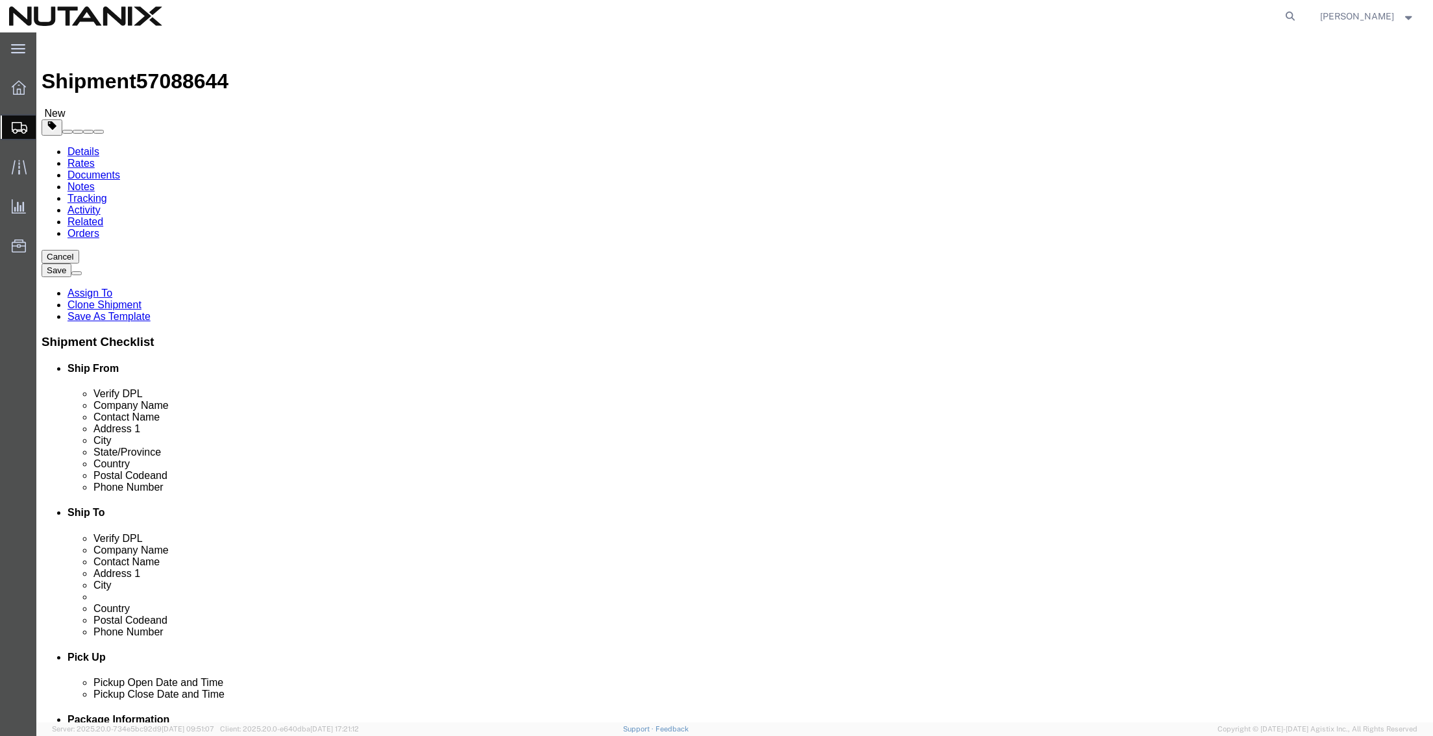
click button "Continue"
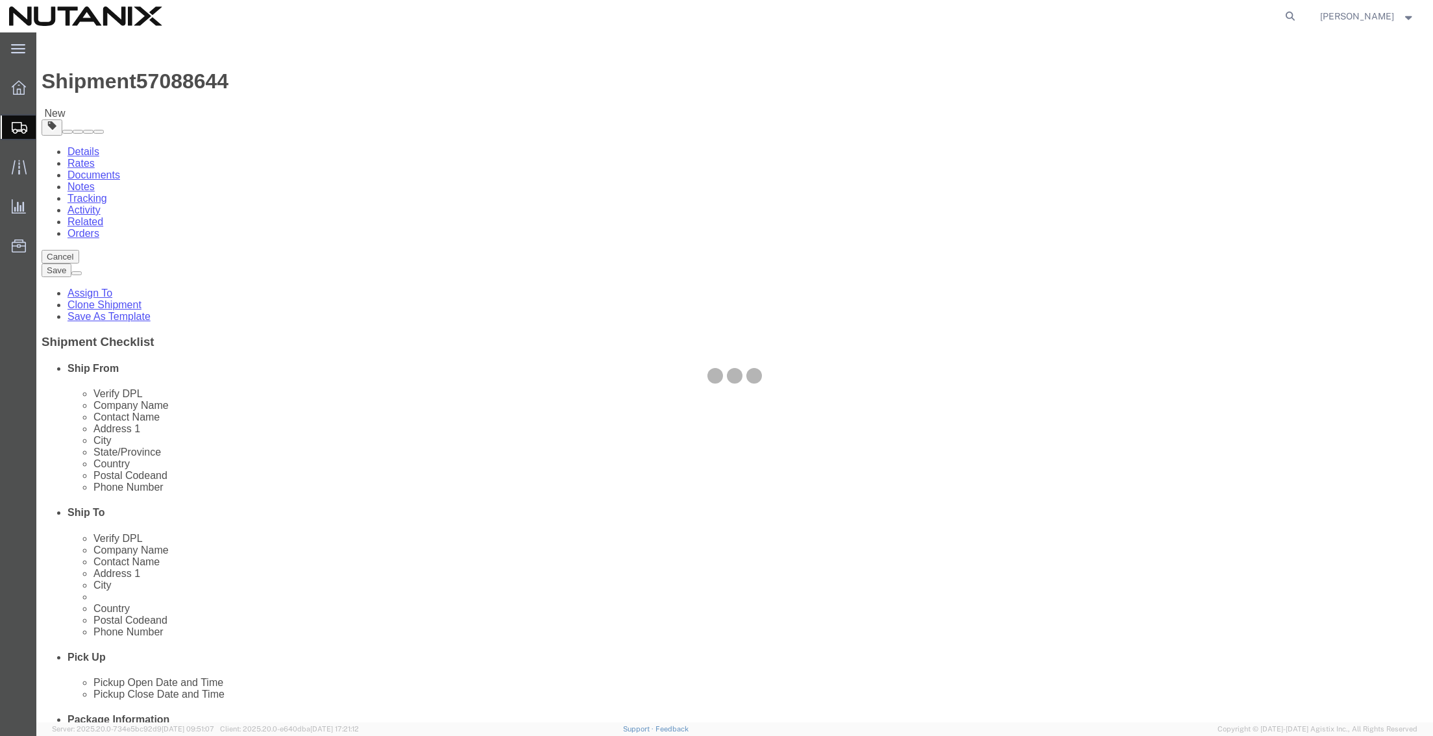
select select
select select "COSTCENTER"
select select "48694"
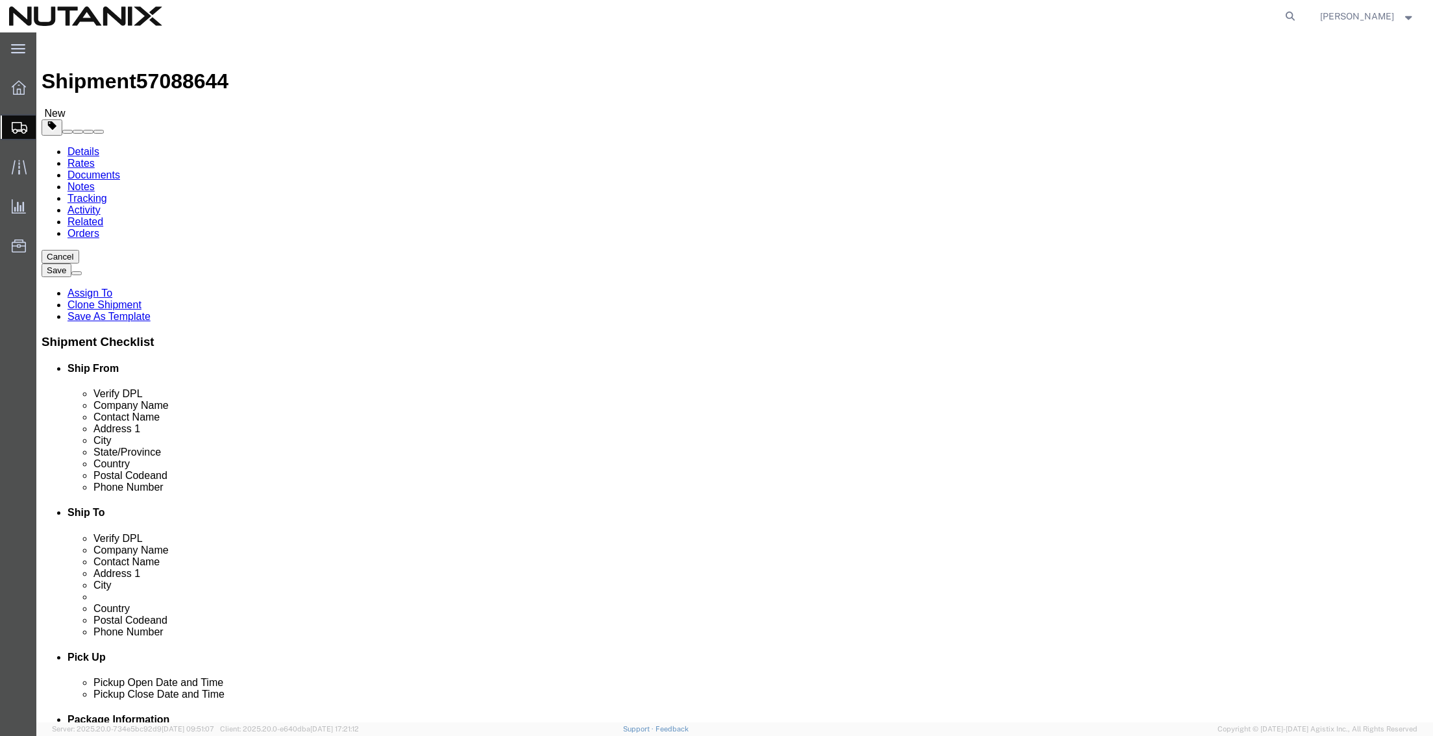
click select "Select Address Service Requested Carrier Leave If No Response Change Service Re…"
select select
click select "Select Address Service Requested Carrier Leave If No Response Change Service Re…"
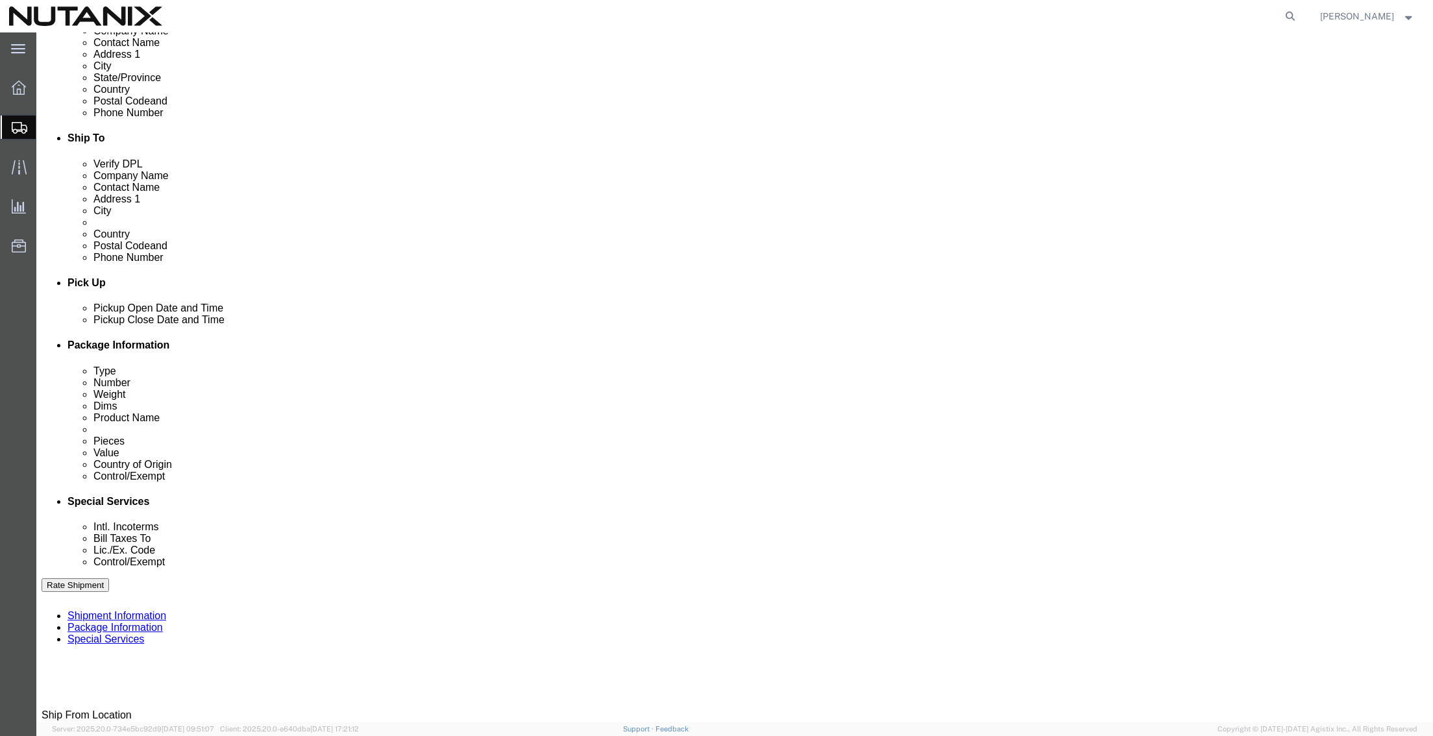
scroll to position [389, 0]
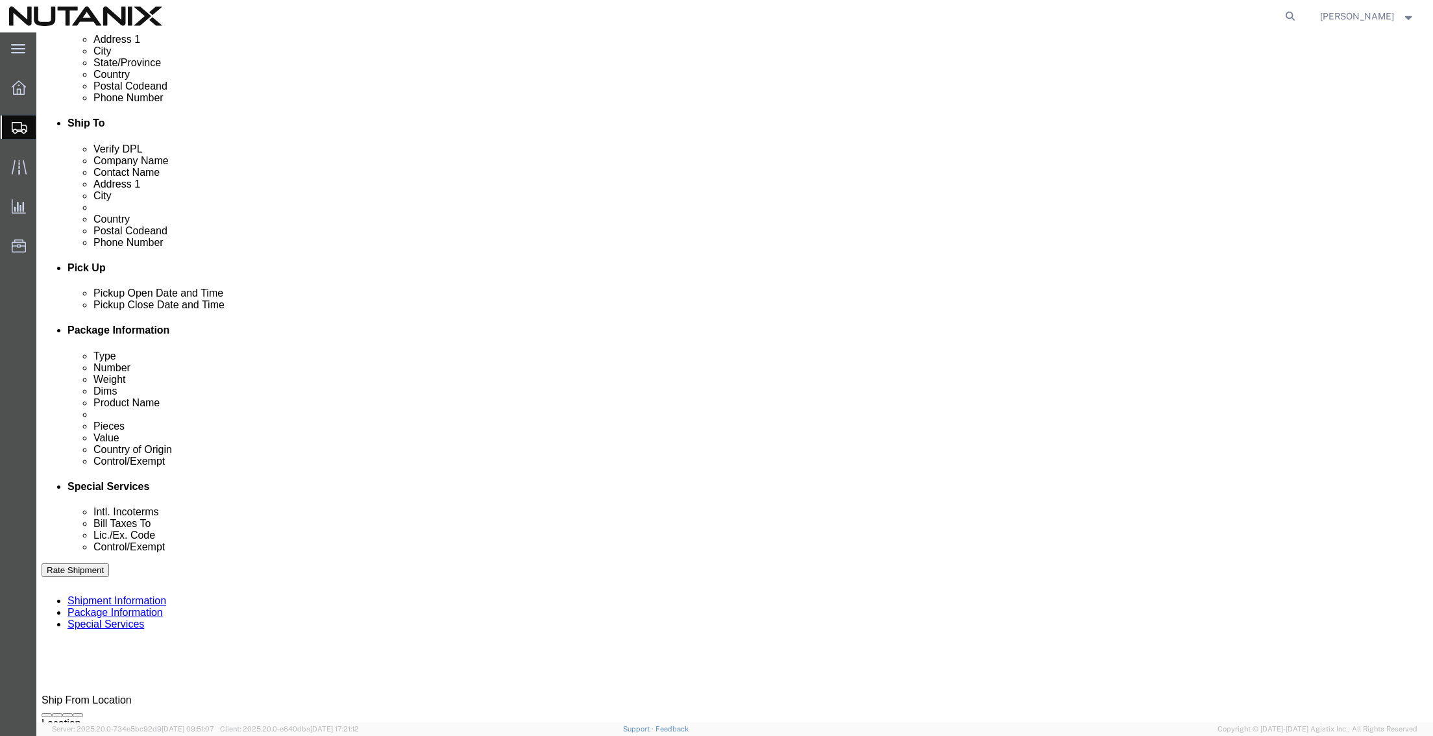
click select "Select Carriage Insurance Paid Carriage Paid To Cost and Freight Cost Insurance…"
select select "DDP"
click select "Select Carriage Insurance Paid Carriage Paid To Cost and Freight Cost Insurance…"
select select "SHIP"
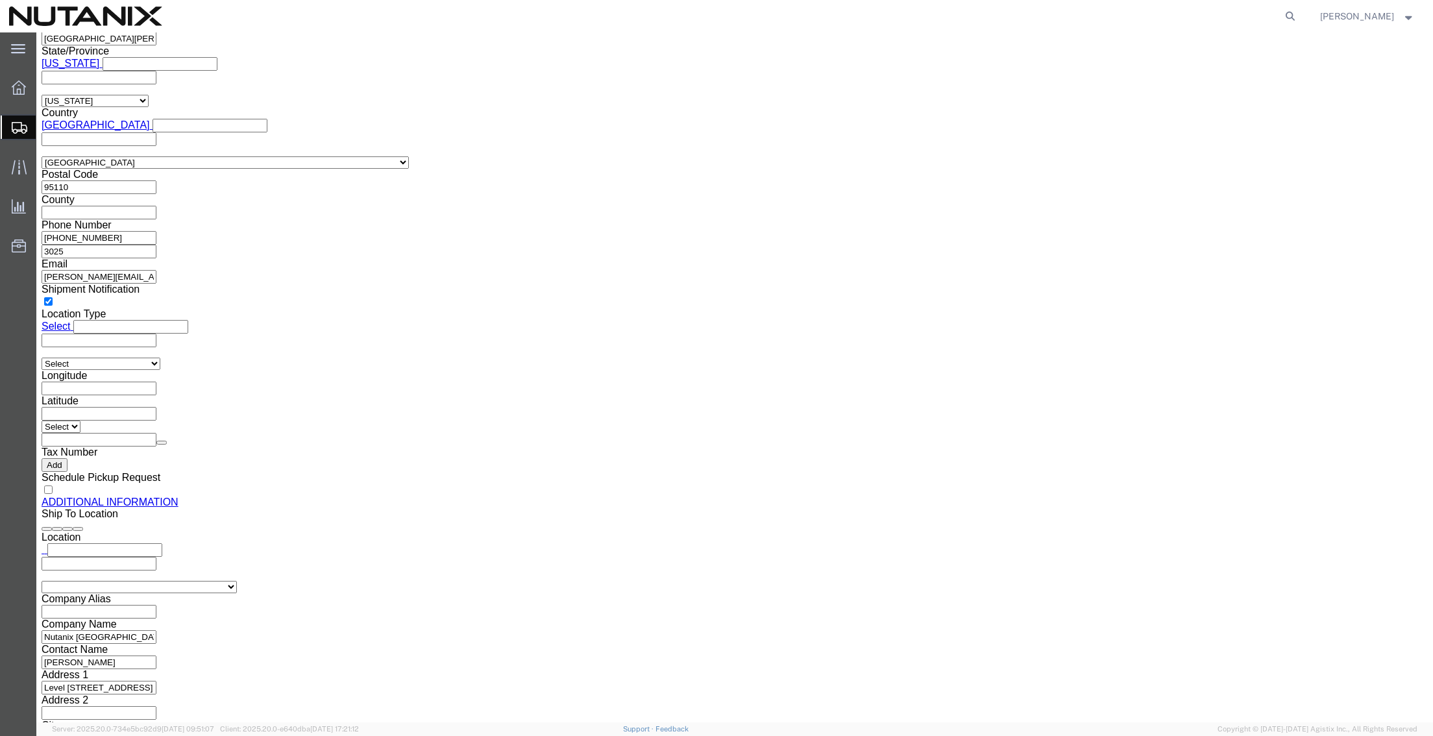
scroll to position [1298, 0]
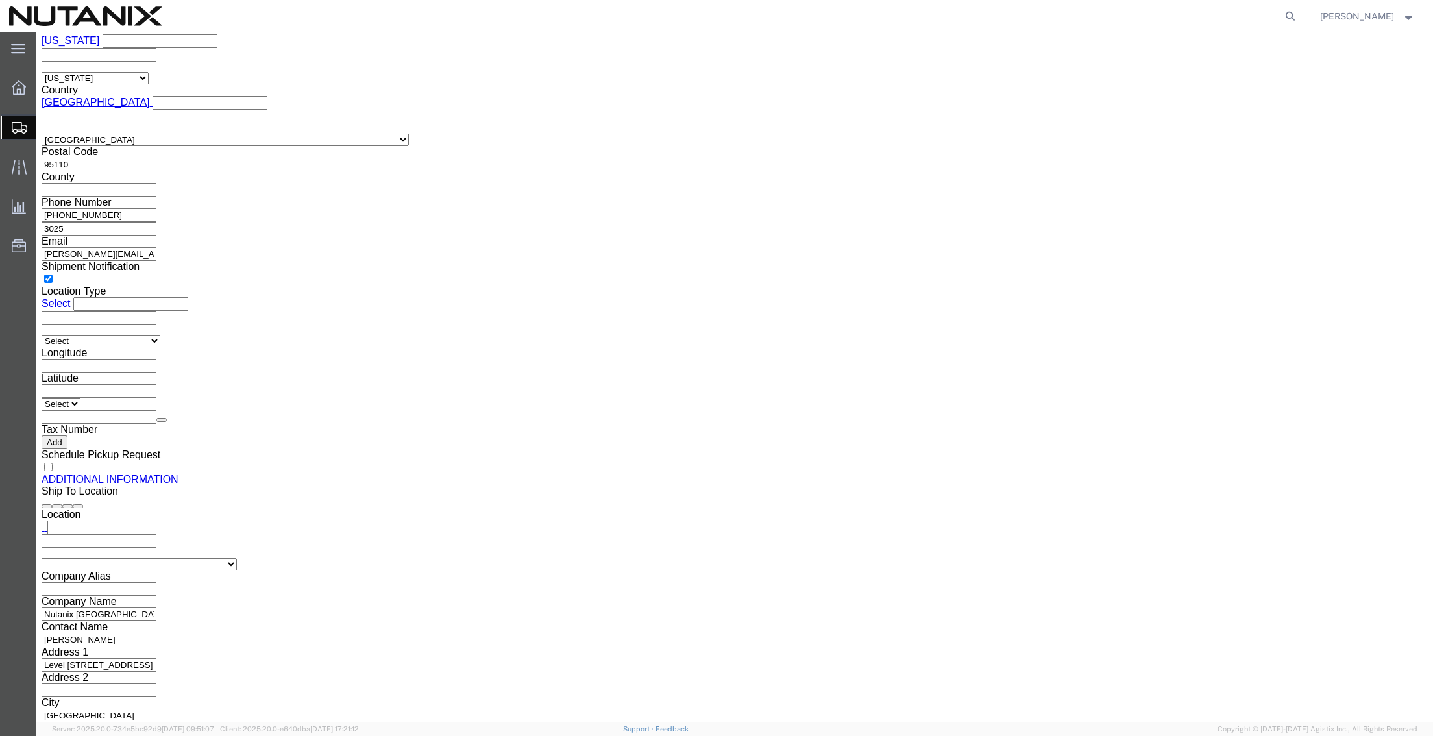
click button "Rate Shipment"
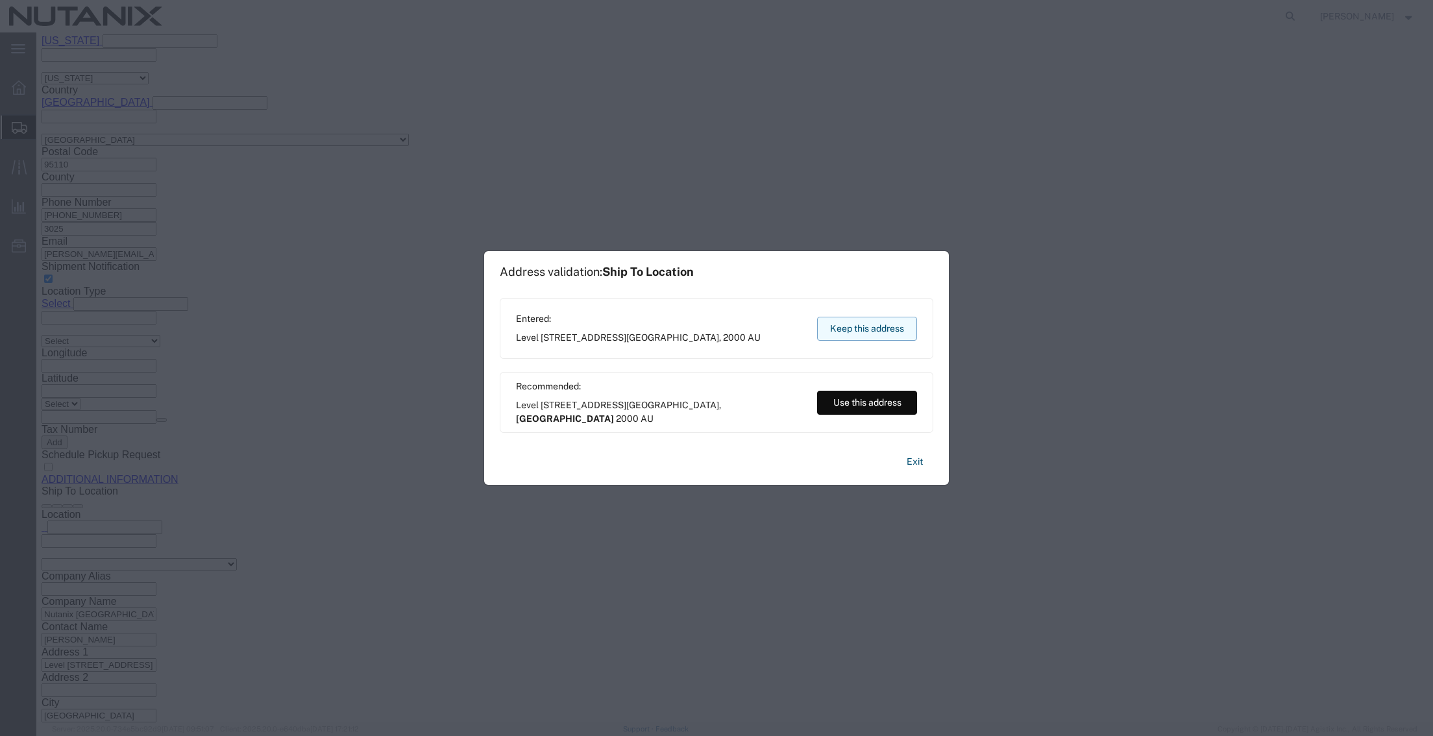
click at [845, 323] on button "Keep this address" at bounding box center [867, 329] width 100 height 24
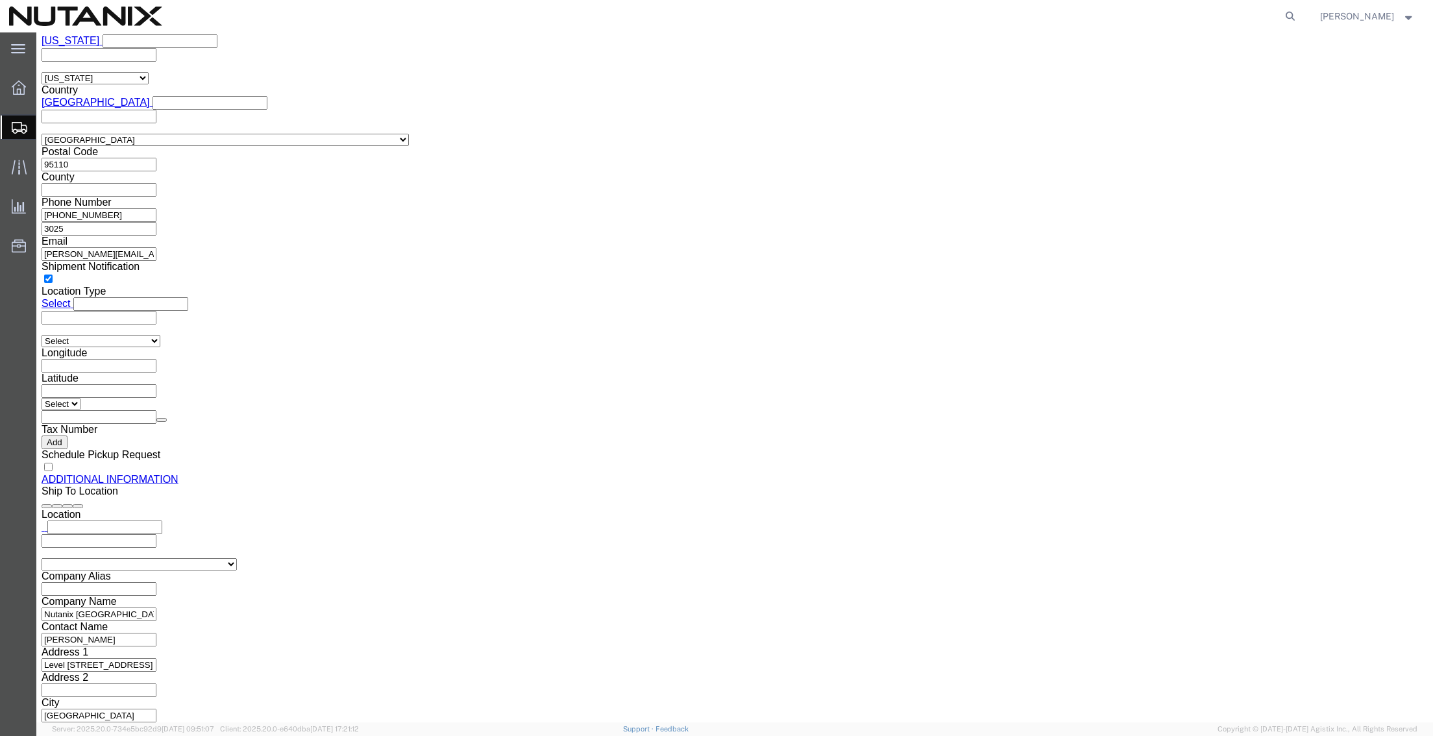
click button "Rate Shipment"
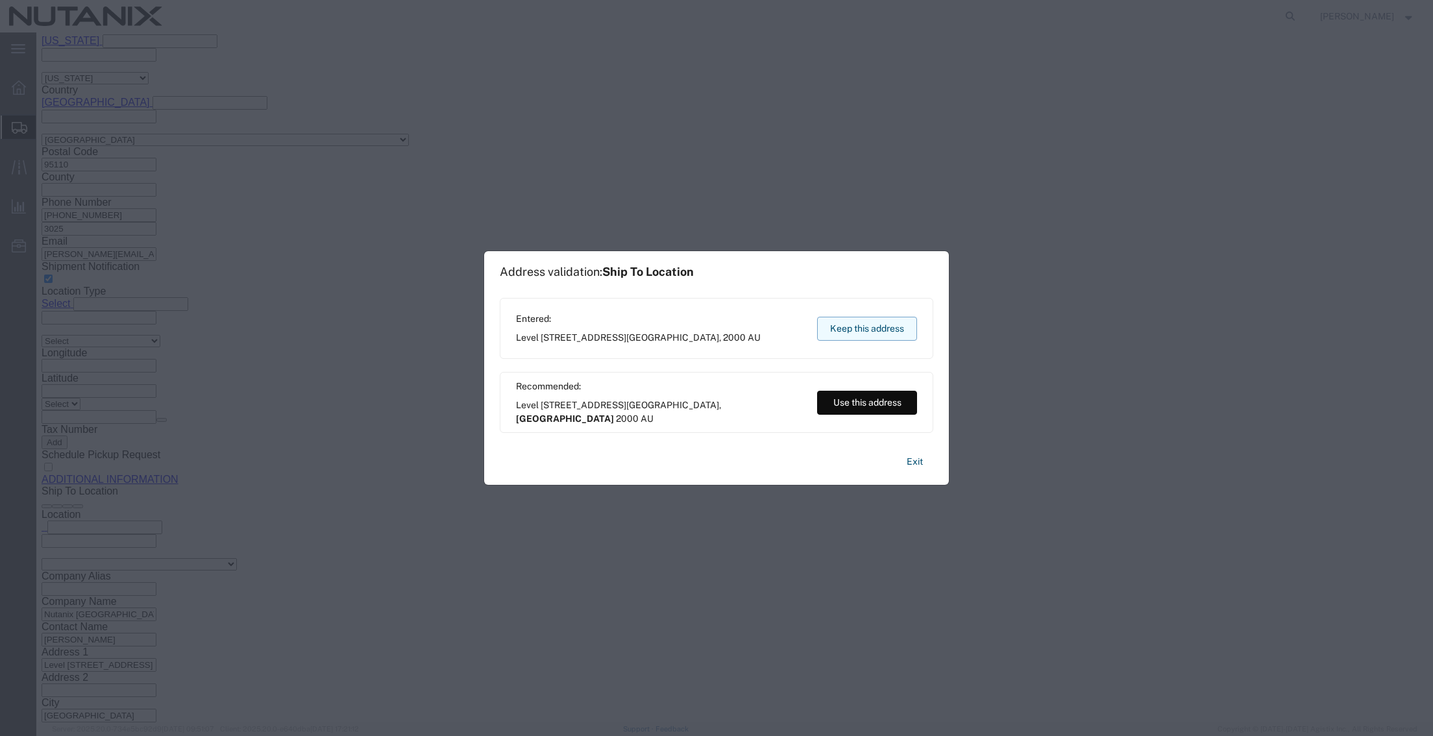
click at [872, 328] on button "Keep this address" at bounding box center [867, 329] width 100 height 24
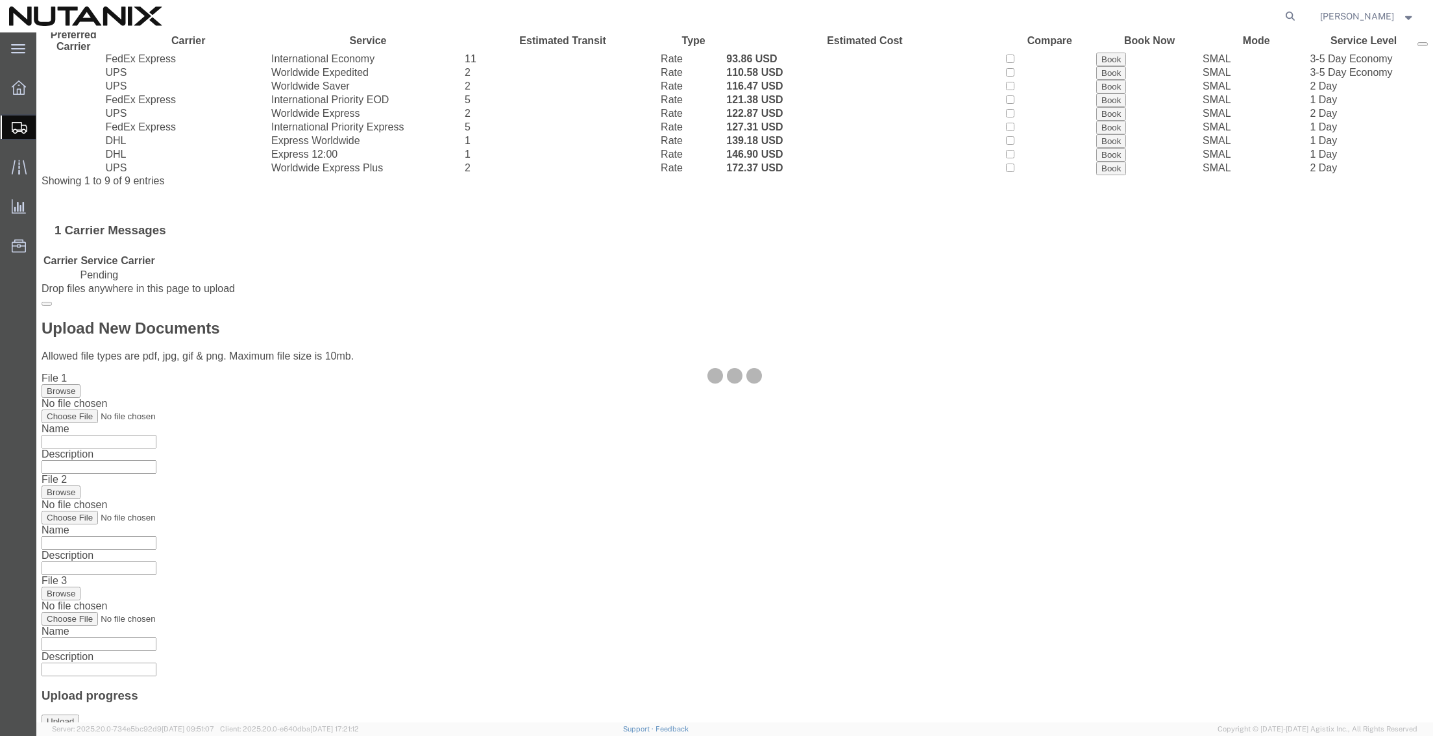
scroll to position [0, 0]
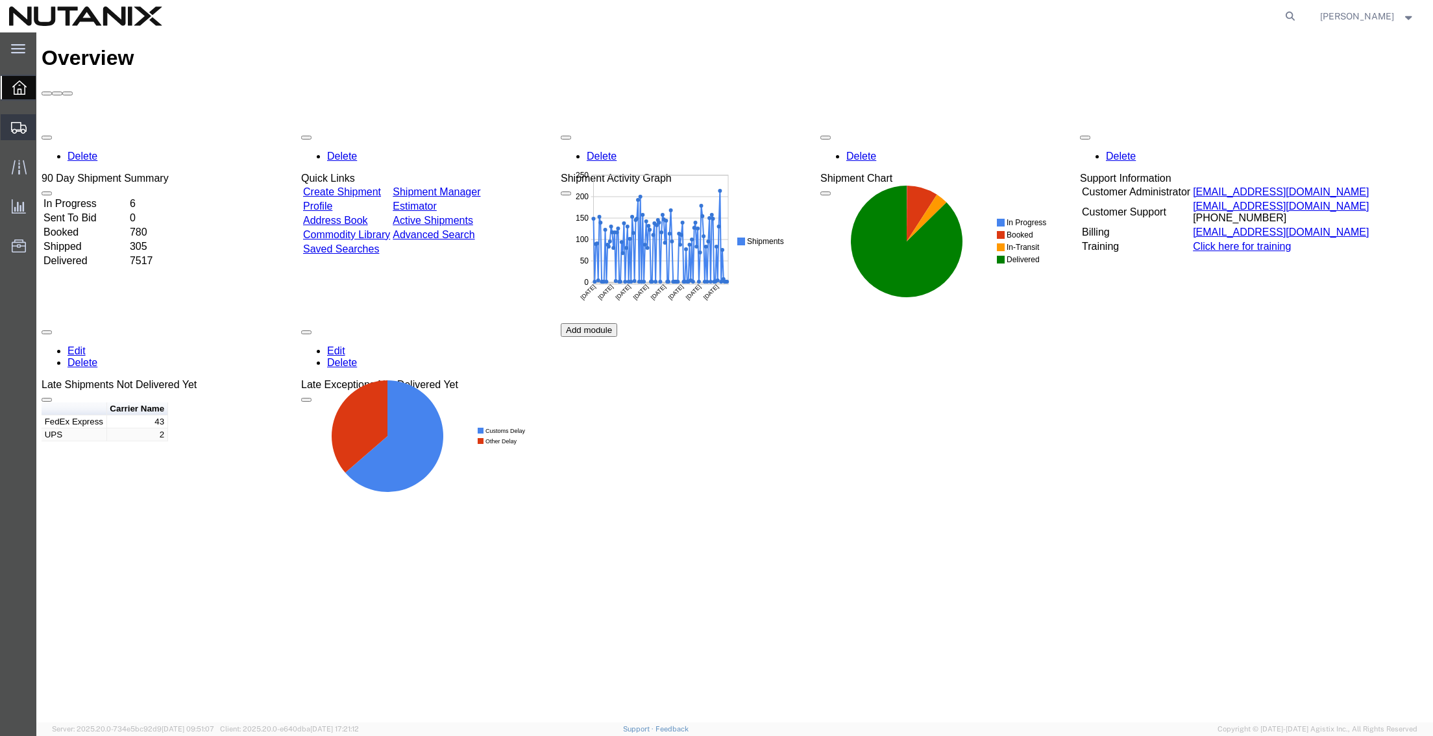
click at [0, 0] on span "Create from Template" at bounding box center [0, 0] width 0 height 0
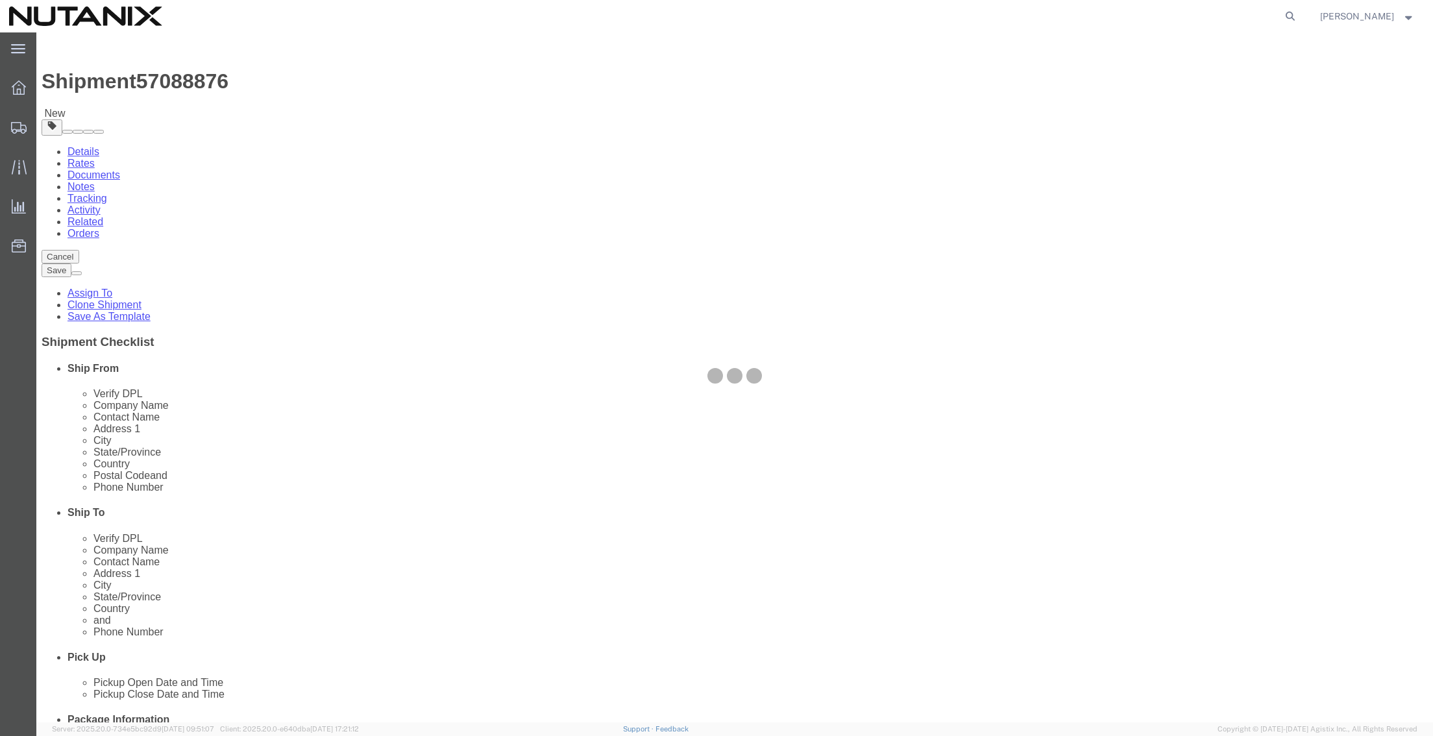
select select
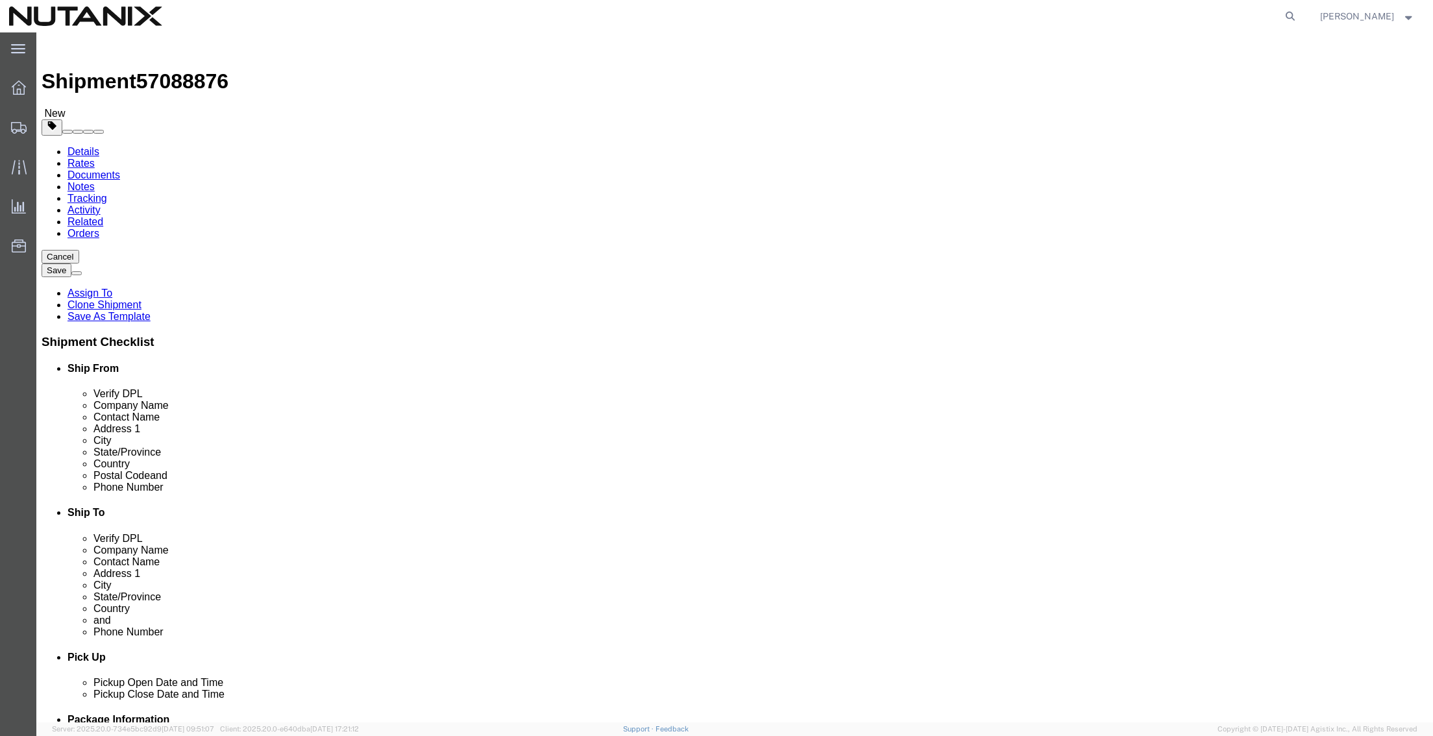
drag, startPoint x: 874, startPoint y: 245, endPoint x: 721, endPoint y: 236, distance: 154.1
click div "Company Name [PERSON_NAME]"
paste input "[PERSON_NAME]"
type input "[PERSON_NAME]"
drag, startPoint x: 894, startPoint y: 269, endPoint x: 410, endPoint y: 258, distance: 484.4
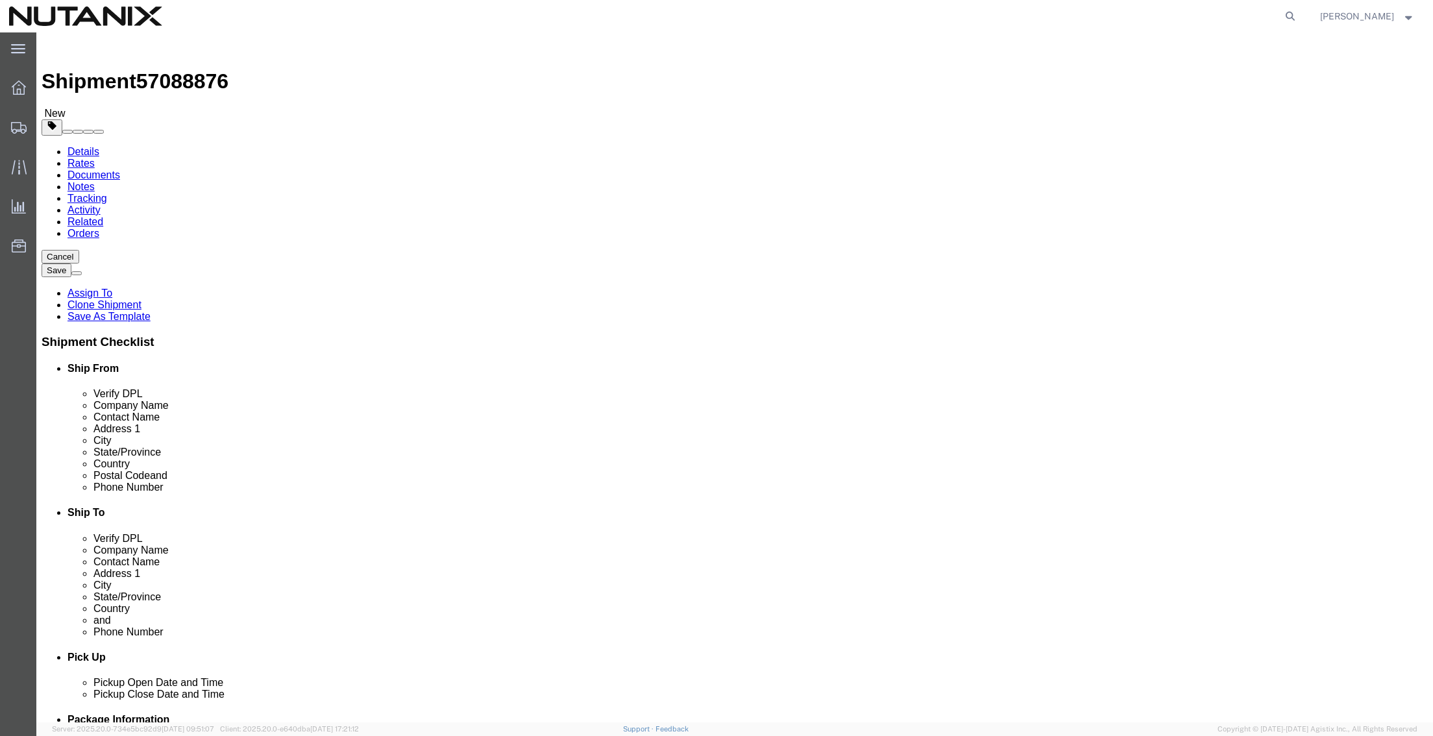
click div "Ship From Location Location My Profile Location [GEOGRAPHIC_DATA] - [GEOGRAPHIC…"
paste input "[PERSON_NAME]"
type input "[PERSON_NAME]"
drag, startPoint x: 878, startPoint y: 297, endPoint x: 674, endPoint y: 290, distance: 204.6
click div "Address [STREET_ADDRESS]"
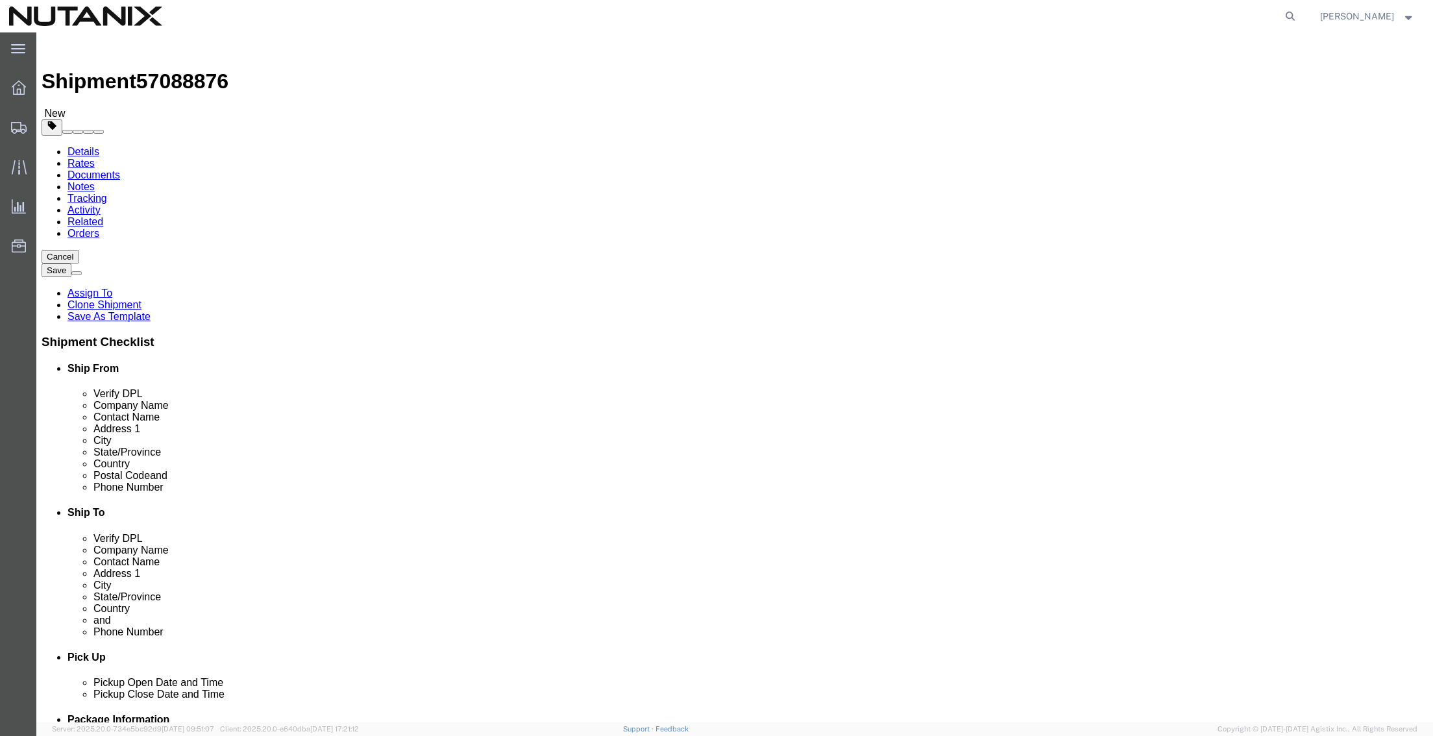
paste input "[STREET_ADDRESS]"
type input "[STREET_ADDRESS]"
select select
type input "n"
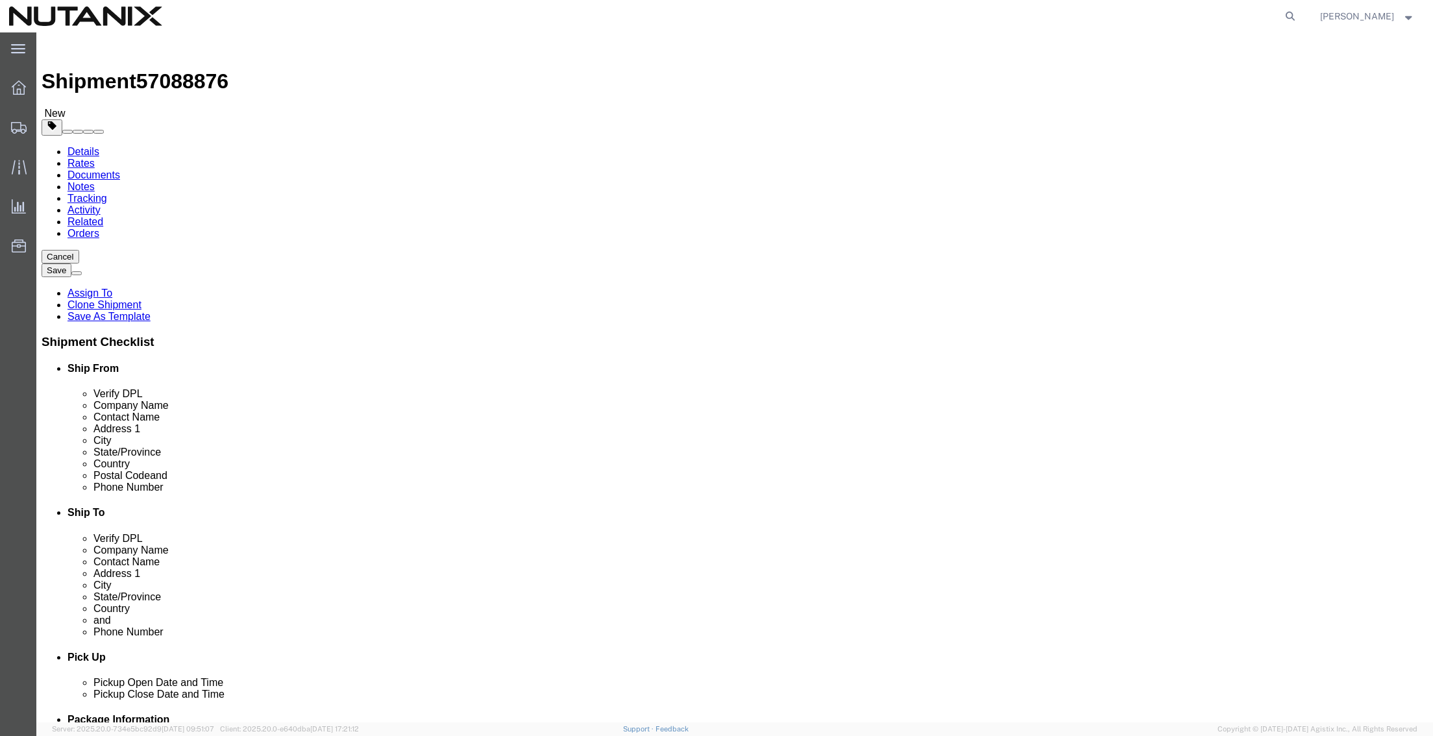
type input "n"
type input "no"
type input "n"
select select
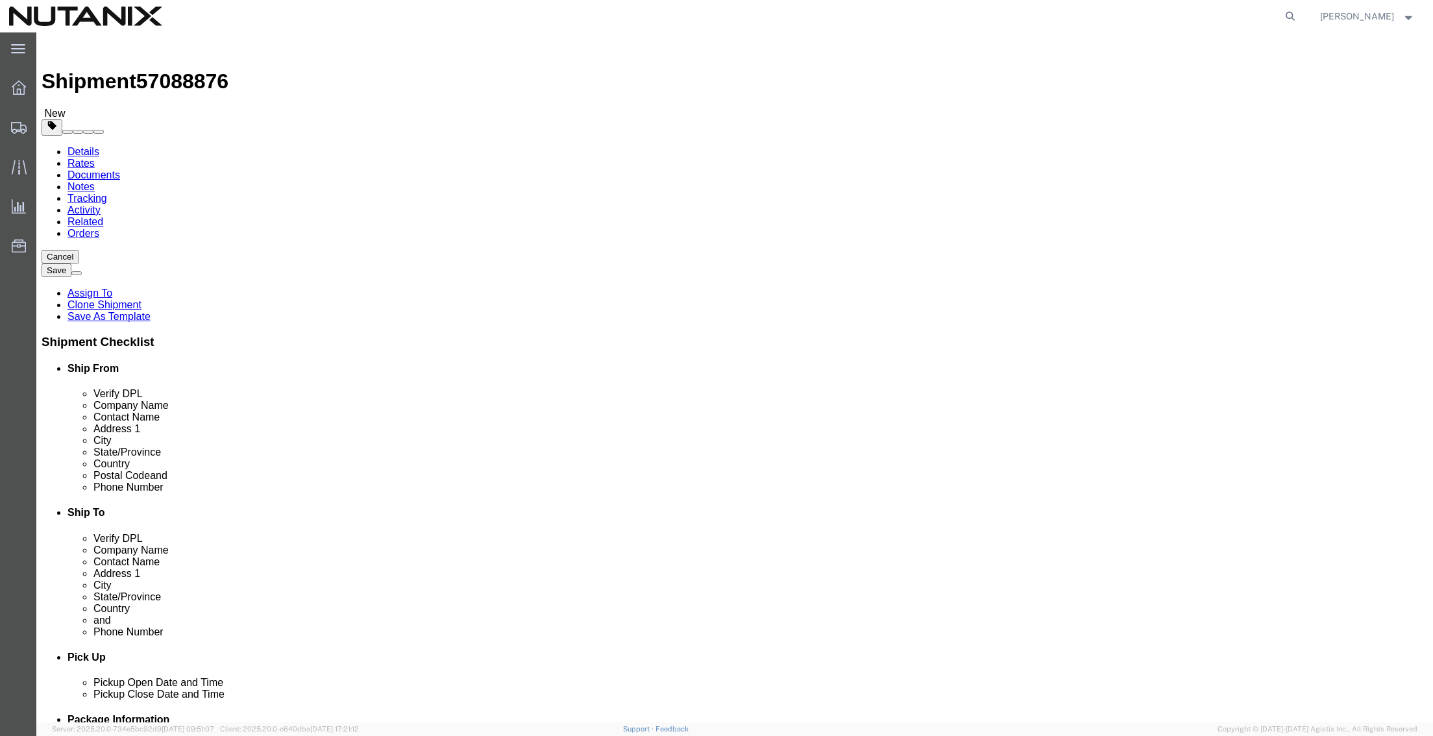
select select
type input "united s"
select select
select select "US"
type input "north ca"
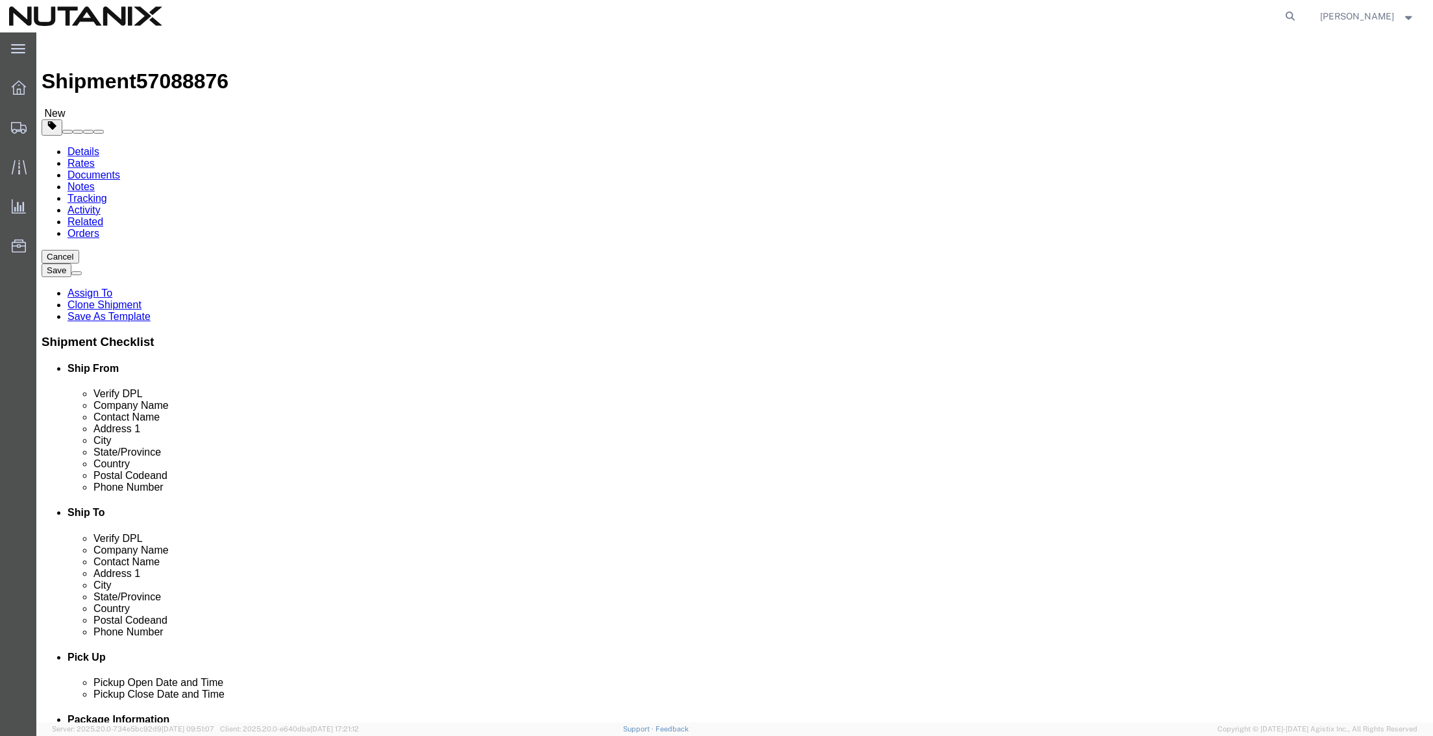
select select
select select "NC"
click input "text"
paste input "[GEOGRAPHIC_DATA]"
type input "[GEOGRAPHIC_DATA]"
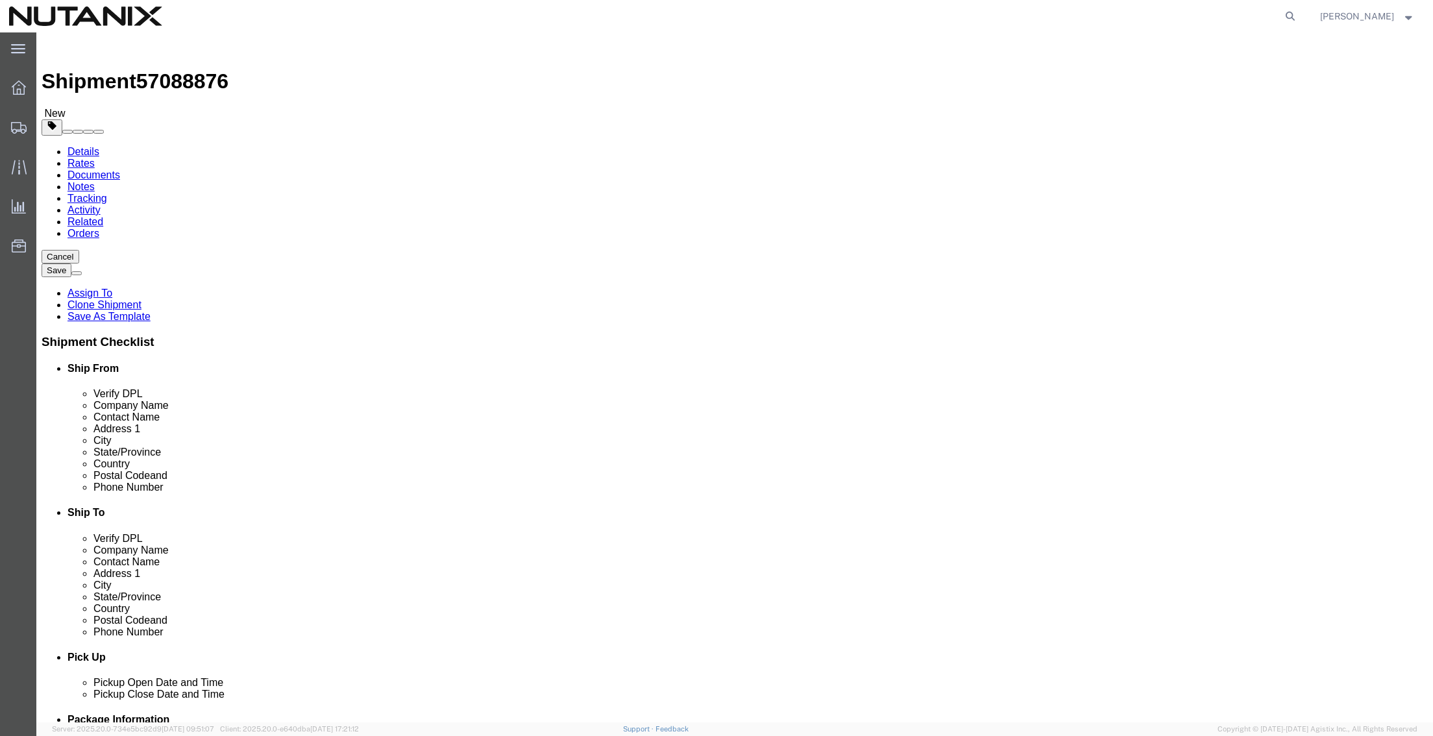
select select
drag, startPoint x: 807, startPoint y: 484, endPoint x: 586, endPoint y: 488, distance: 221.4
click div "Location My Profile Location [GEOGRAPHIC_DATA] - [GEOGRAPHIC_DATA] [GEOGRAPHIC_…"
paste input "[PERSON_NAME].[PERSON_NAME]"
type input "[PERSON_NAME][EMAIL_ADDRESS][PERSON_NAME][DOMAIN_NAME]"
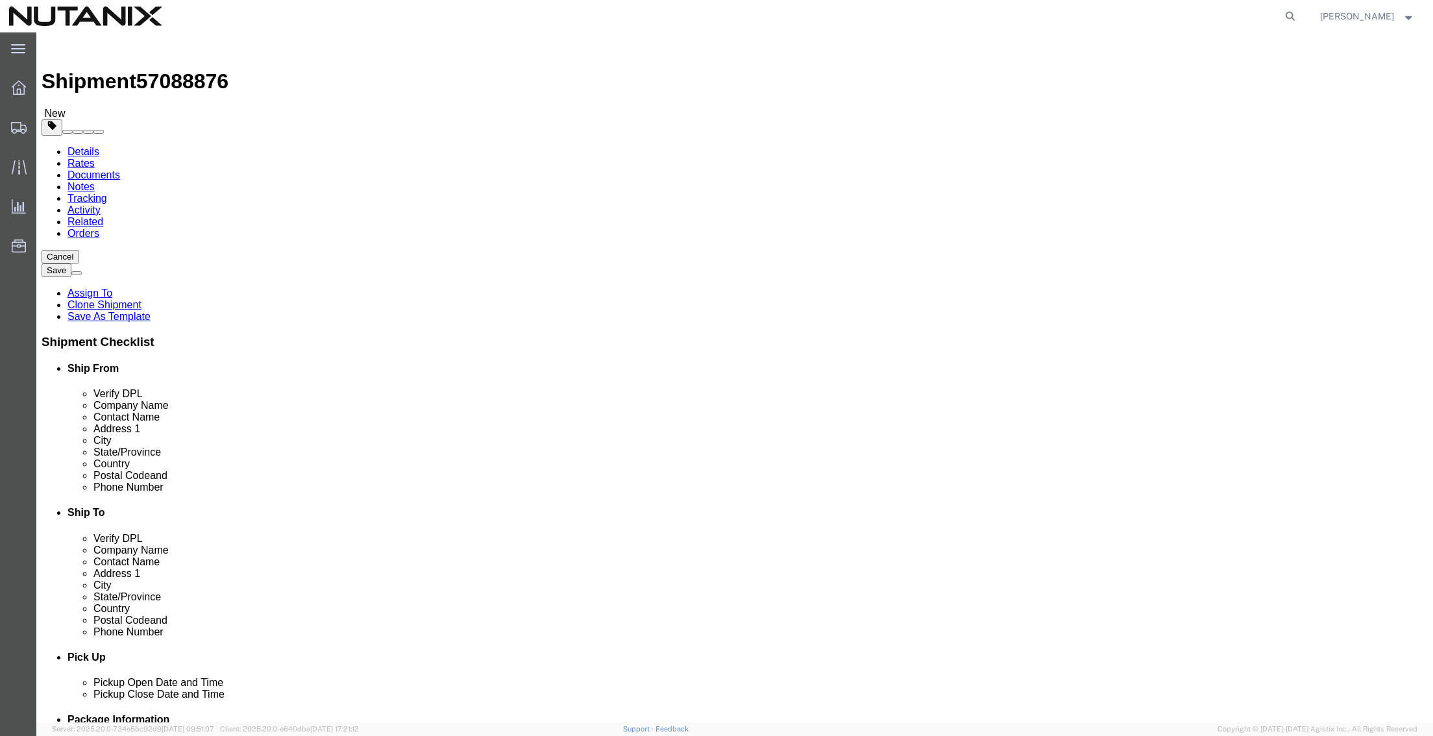
drag, startPoint x: 863, startPoint y: 443, endPoint x: 761, endPoint y: 448, distance: 101.4
click div "Phone Number [PHONE_NUMBER]"
type input "2102750022"
click div "Pickup Date and Time"
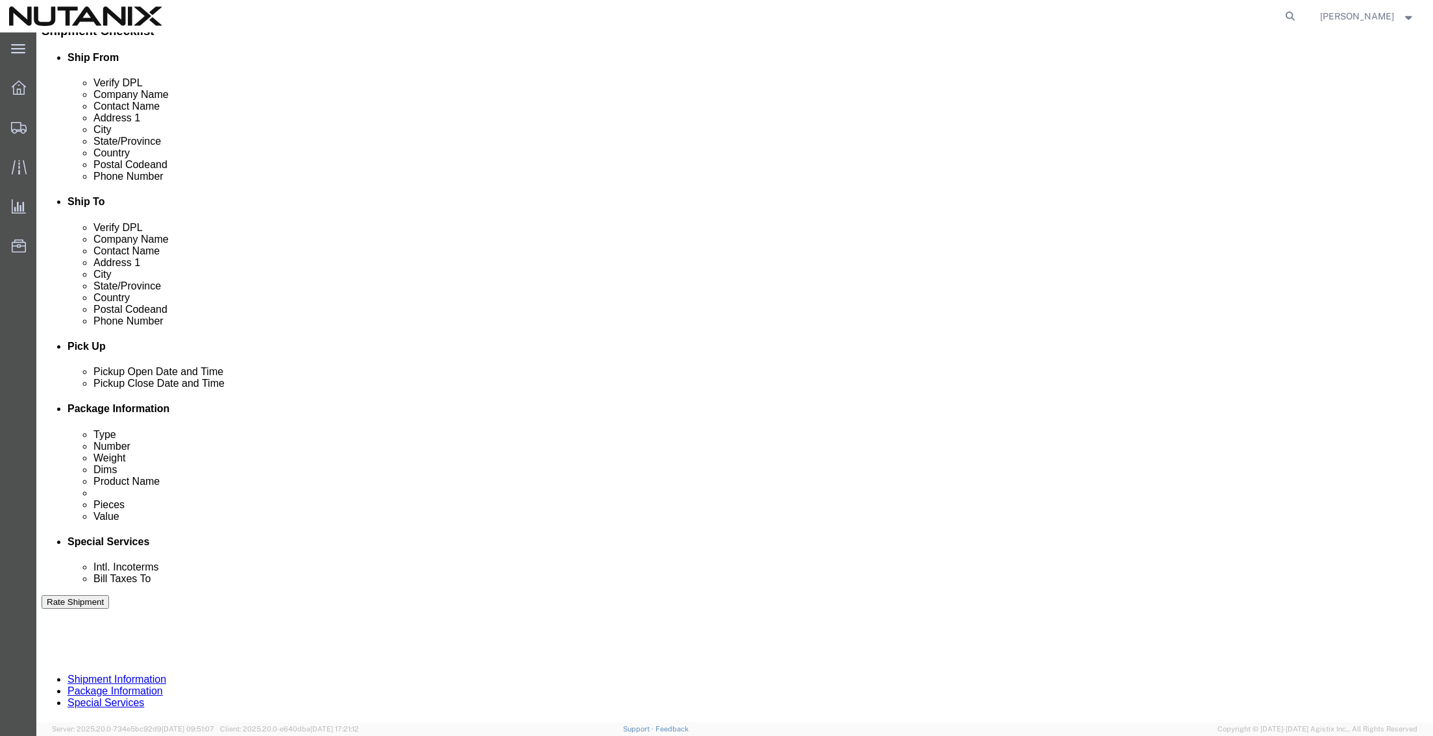
scroll to position [325, 0]
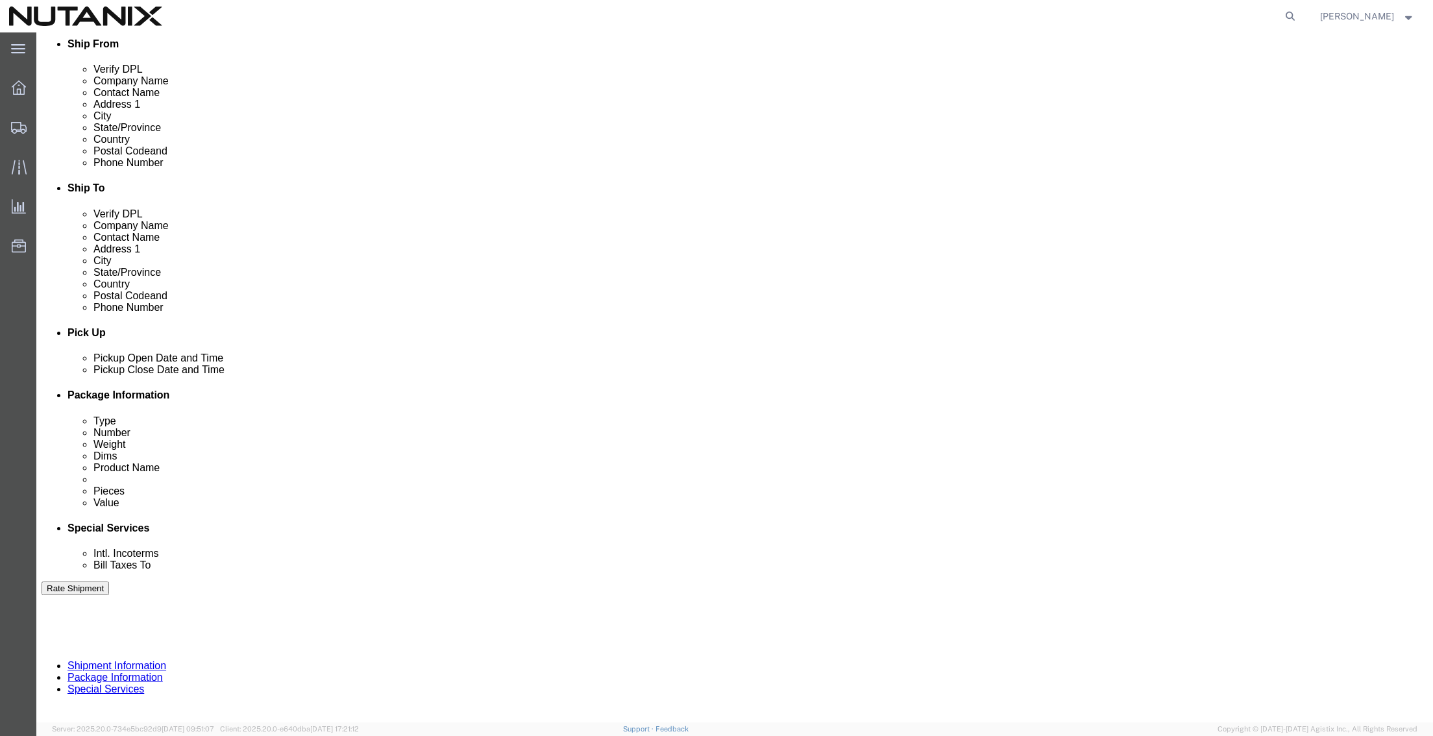
drag, startPoint x: 345, startPoint y: 482, endPoint x: 170, endPoint y: 482, distance: 175.3
click div "Select Account Type Activity ID Airline Appointment Number ASN Batch Request # …"
click input "text"
type input "30001"
click icon
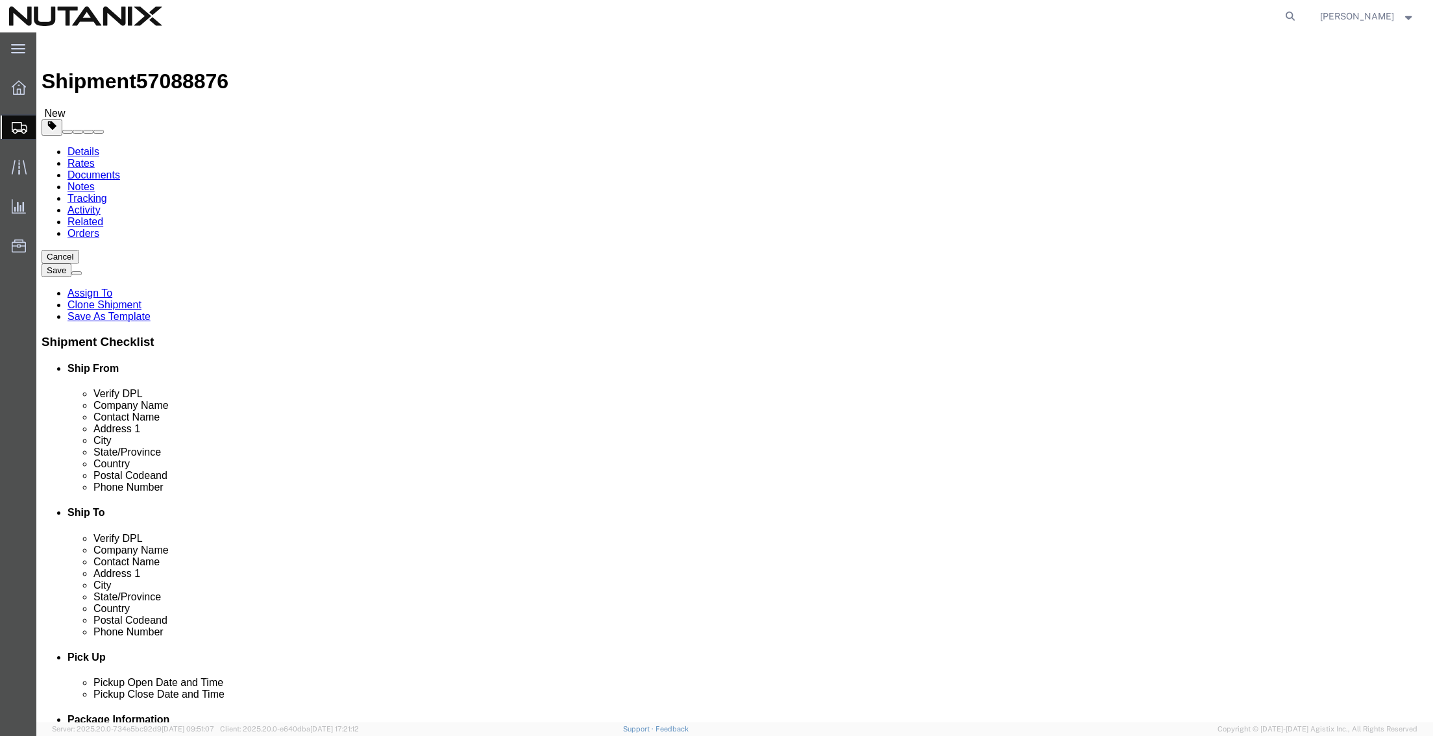
click dd "1.00 Each"
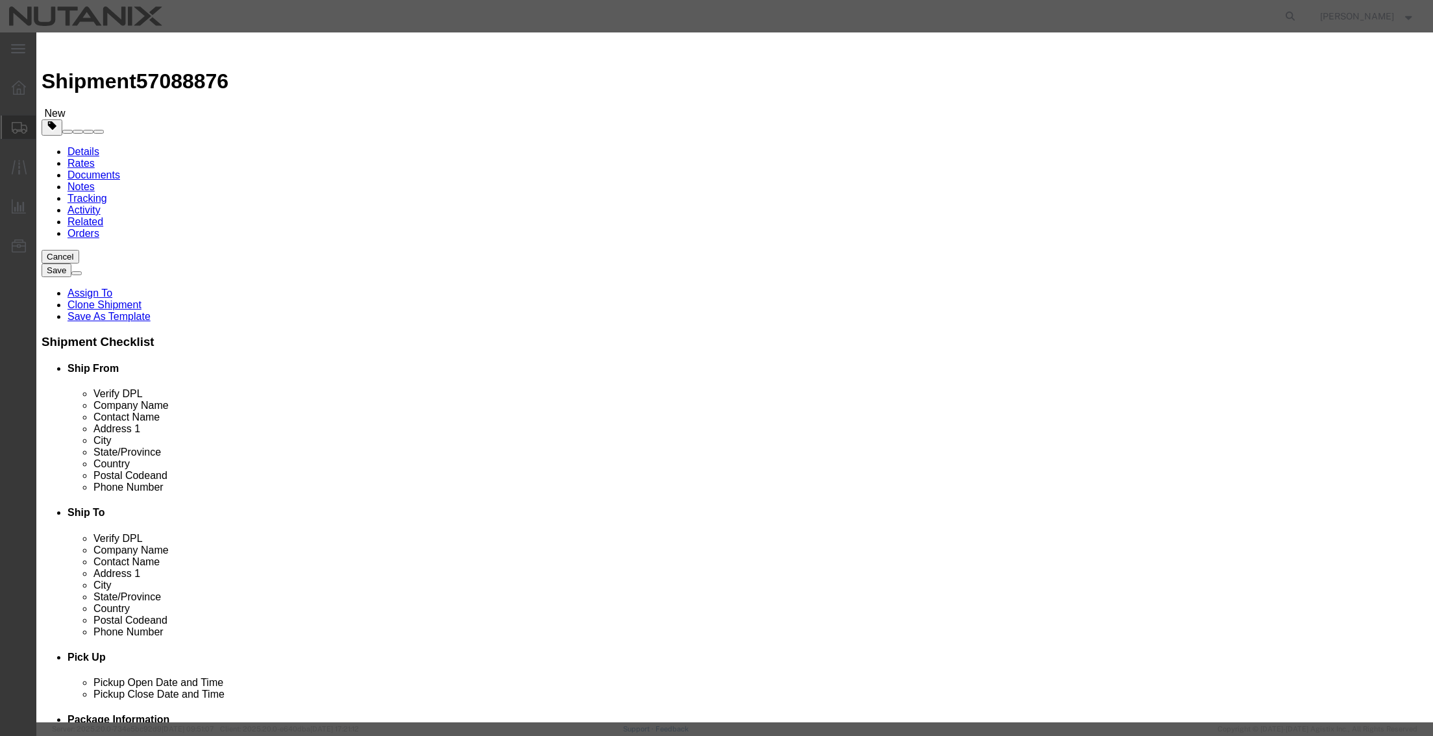
drag, startPoint x: 519, startPoint y: 153, endPoint x: 417, endPoint y: 138, distance: 102.9
click div "Product Name Business Cards Pieces 1.00 Select Bag Barrels 100Board Feet Bottle…"
type input "38"
select select "USD"
click button "Save & Close"
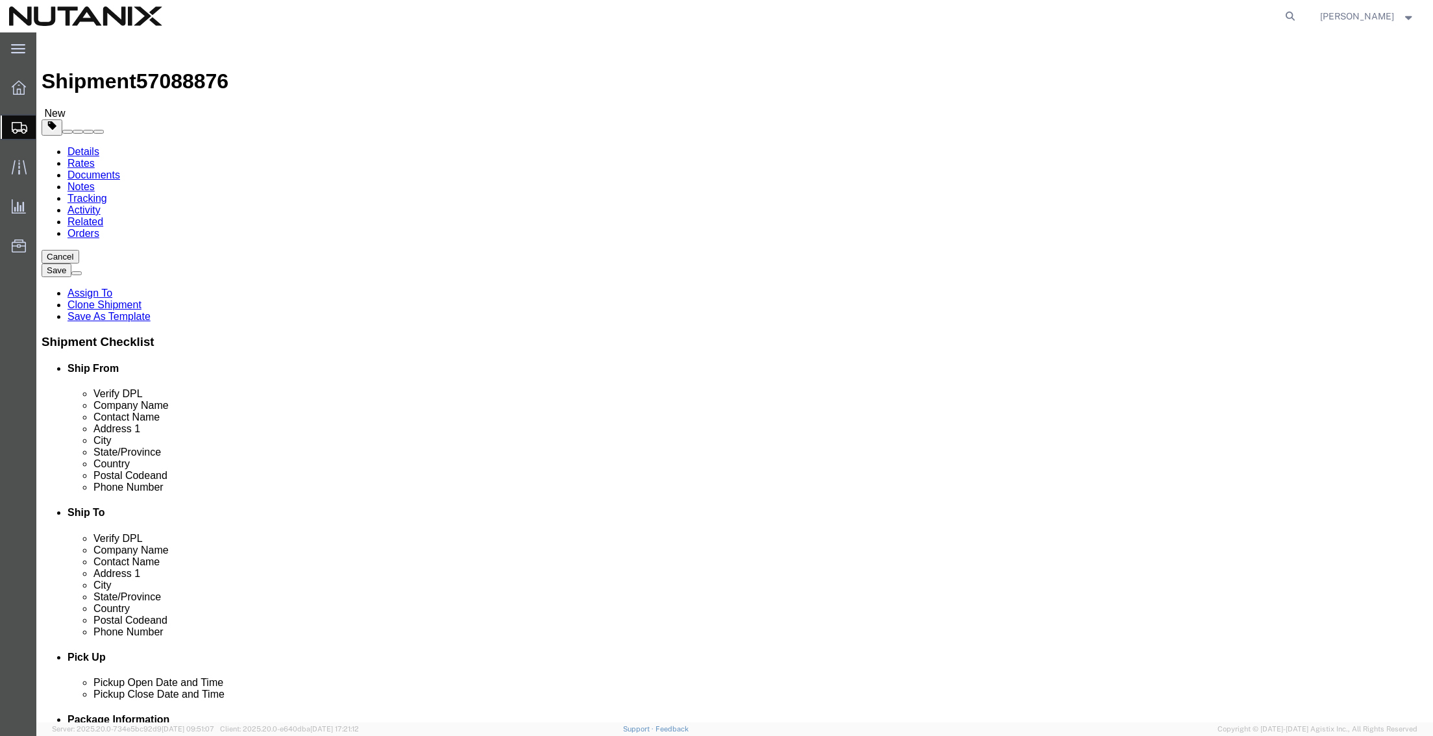
click button "Continue"
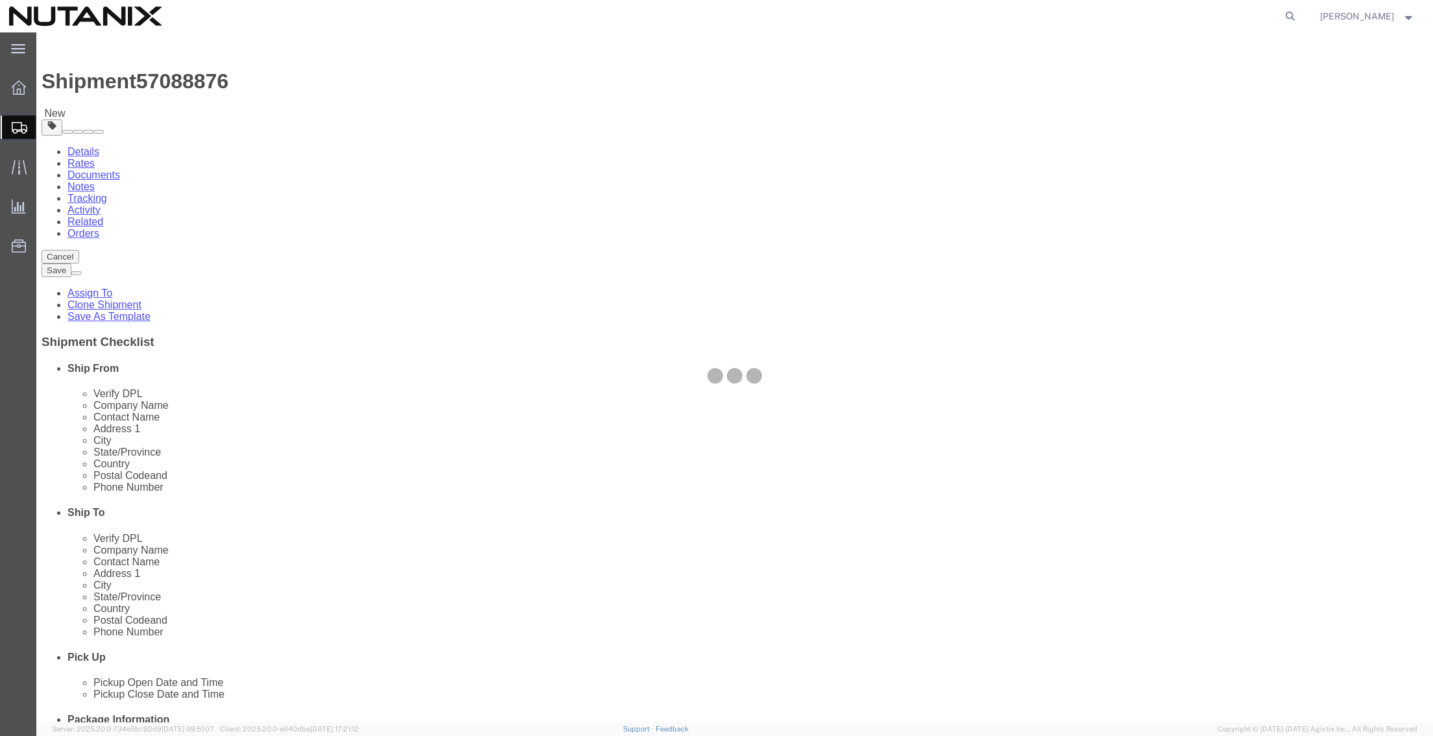
select select
select select "COSTCENTER"
select select "48694"
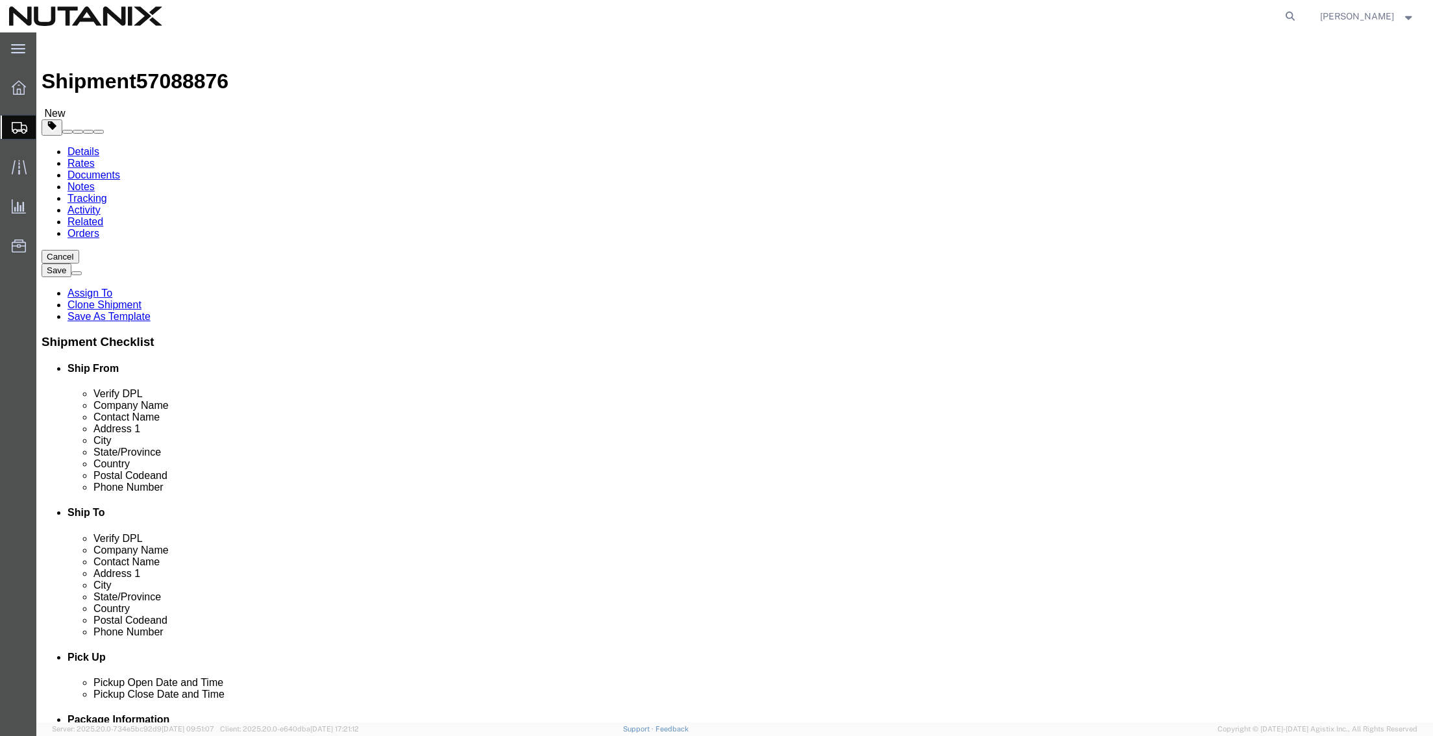
drag, startPoint x: 333, startPoint y: 298, endPoint x: 316, endPoint y: 301, distance: 17.1
click select "Select Address Service Requested Carrier Leave If No Response Change Service Re…"
select select
click select "Select Address Service Requested Carrier Leave If No Response Change Service Re…"
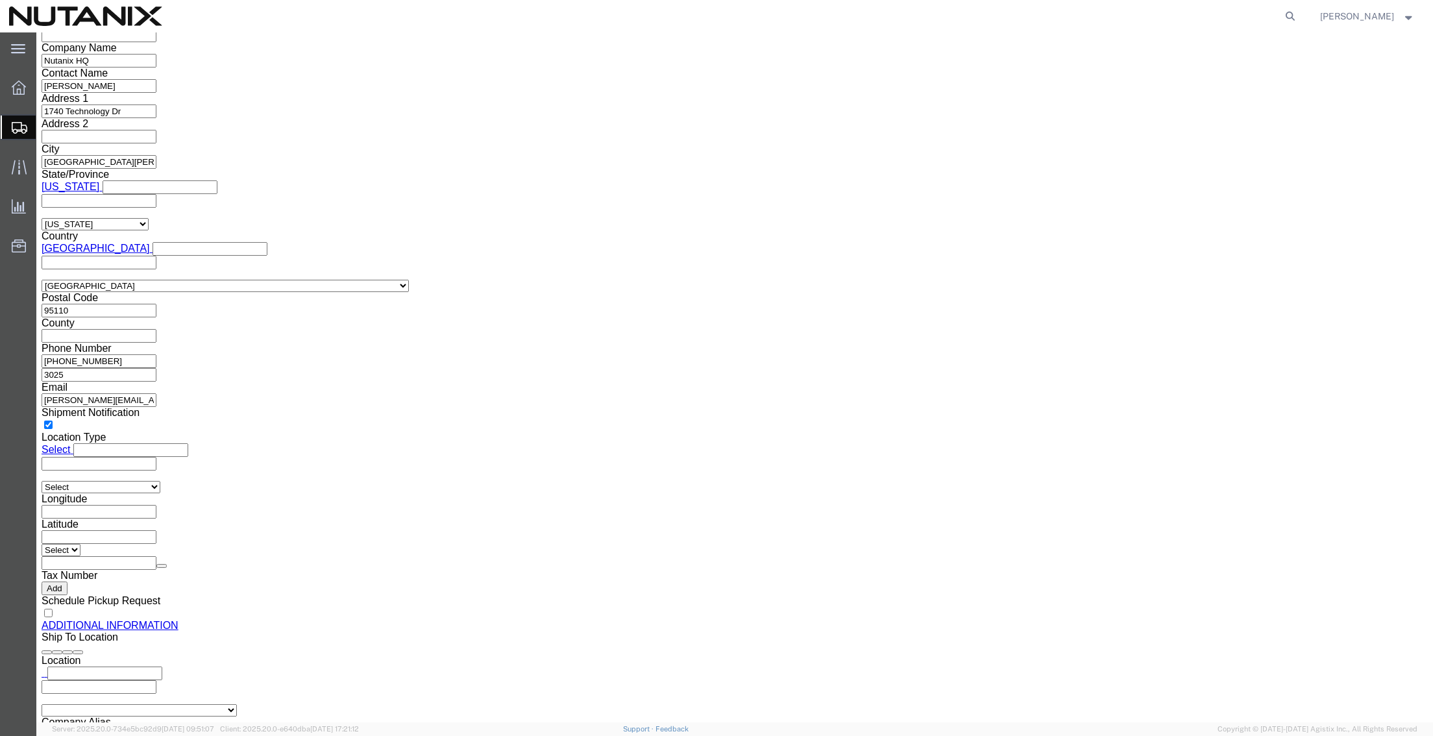
scroll to position [1162, 0]
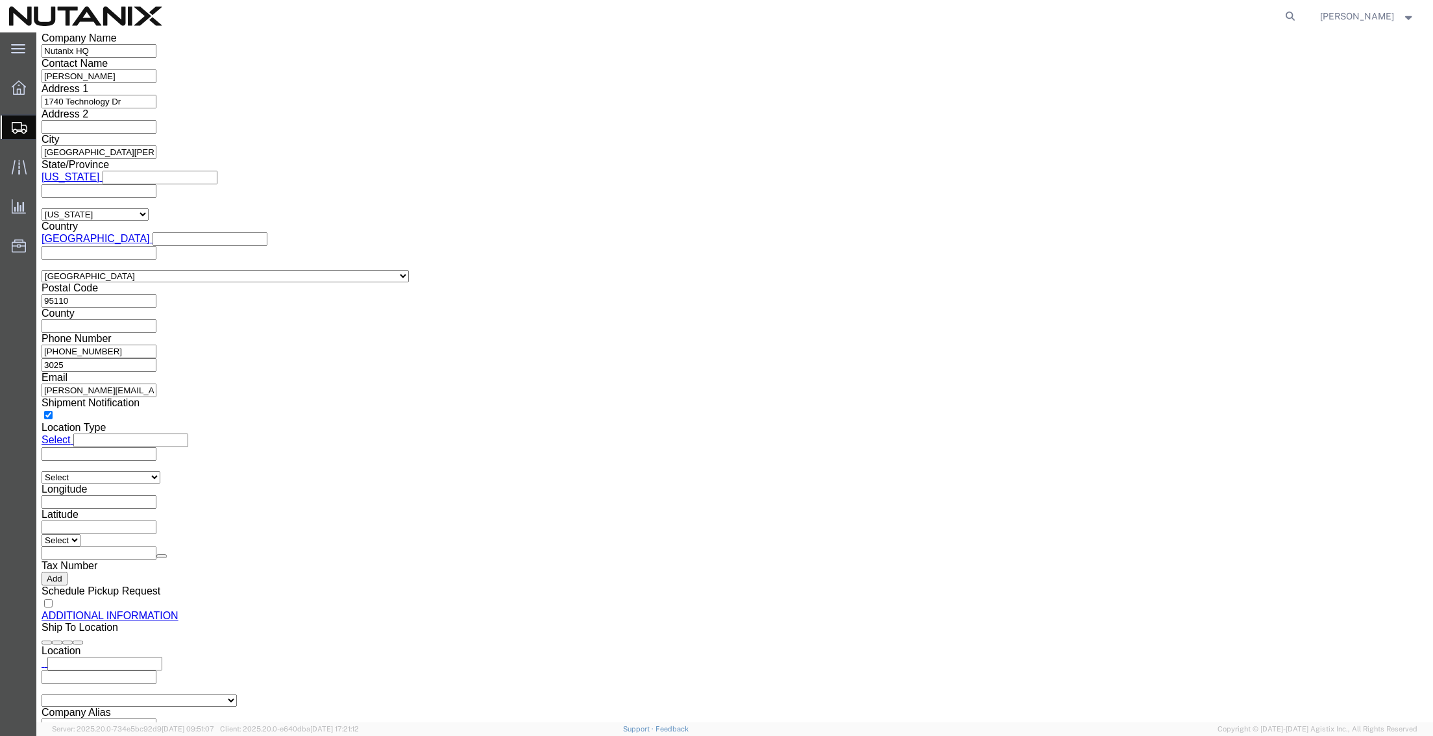
click button "Rate Shipment"
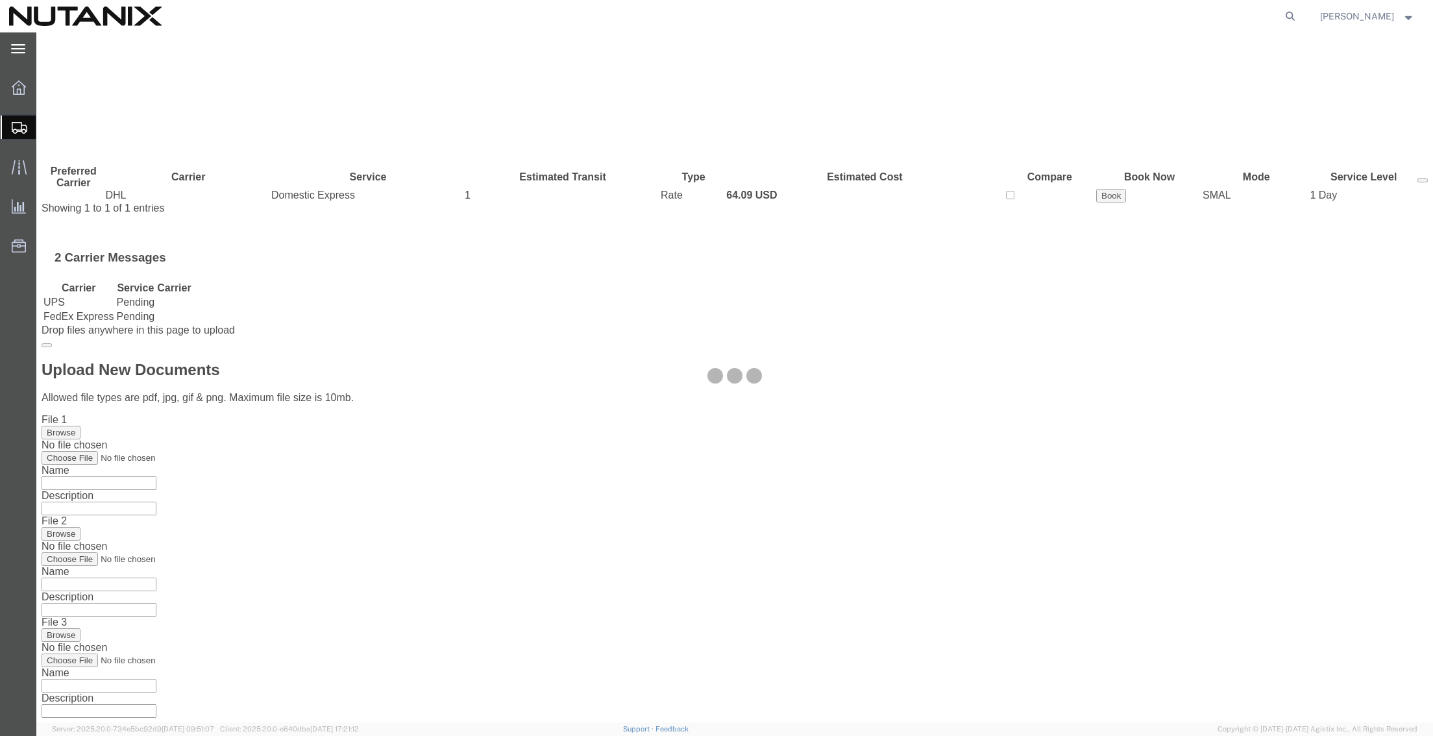
scroll to position [0, 0]
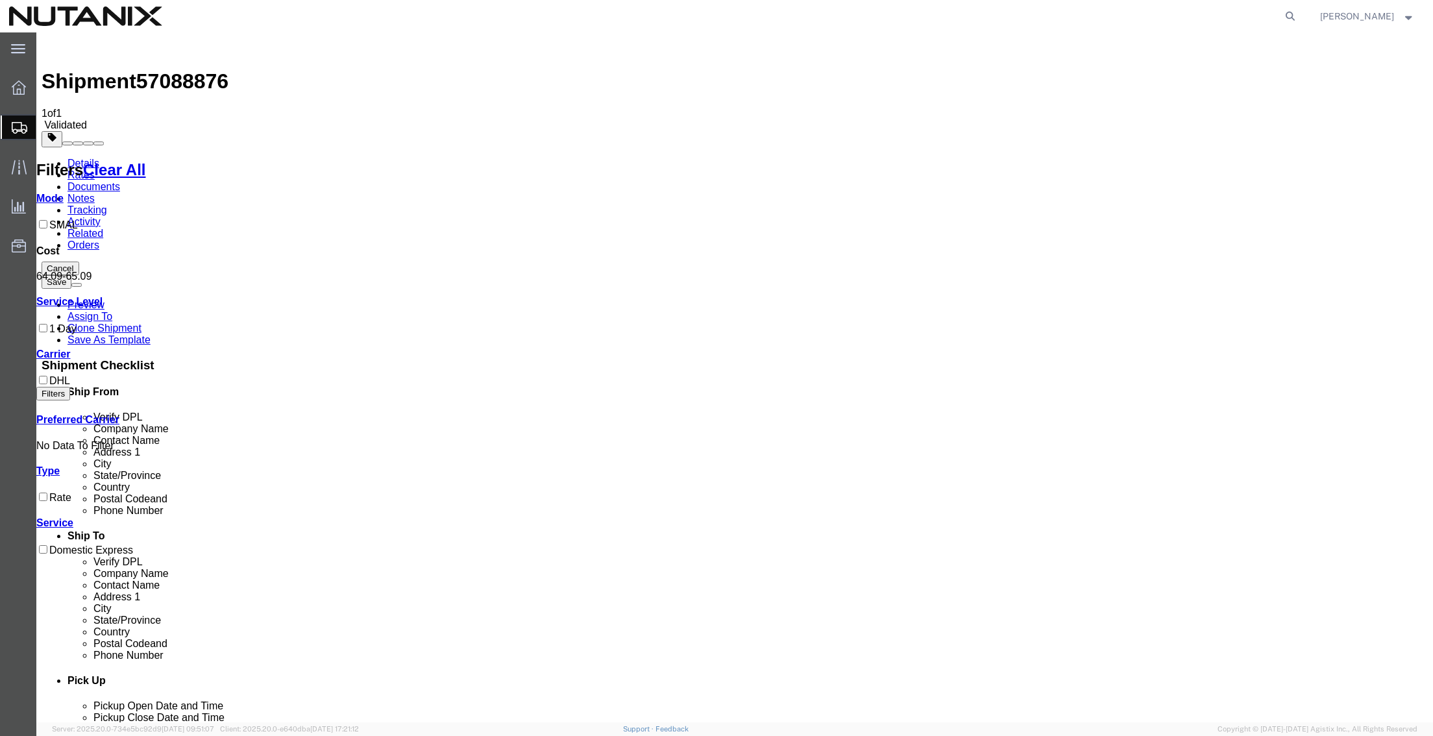
click at [84, 158] on link "Details" at bounding box center [84, 163] width 32 height 11
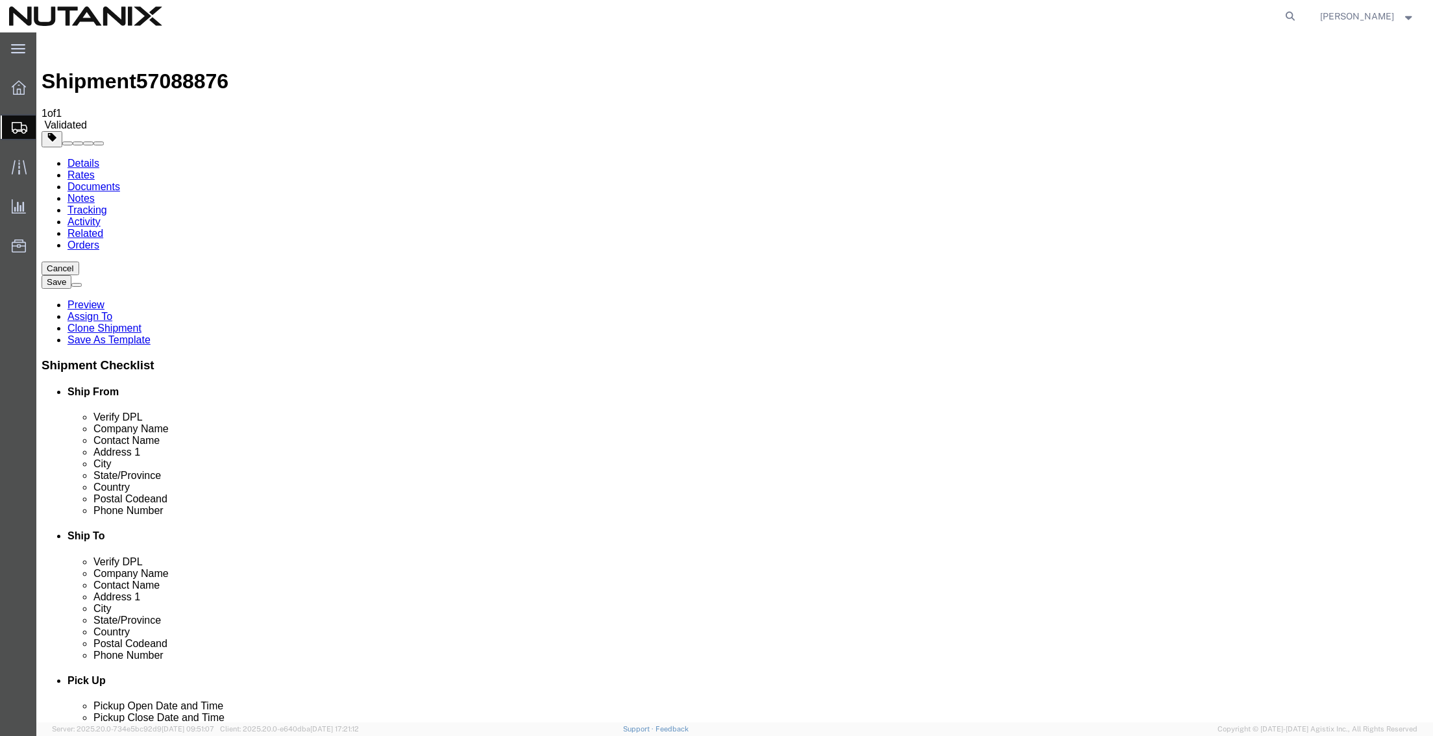
drag, startPoint x: 834, startPoint y: 423, endPoint x: 613, endPoint y: 414, distance: 220.2
click div "Postal Code 15990"
paste input "27571"
type input "27571"
click button "Rate Shipment"
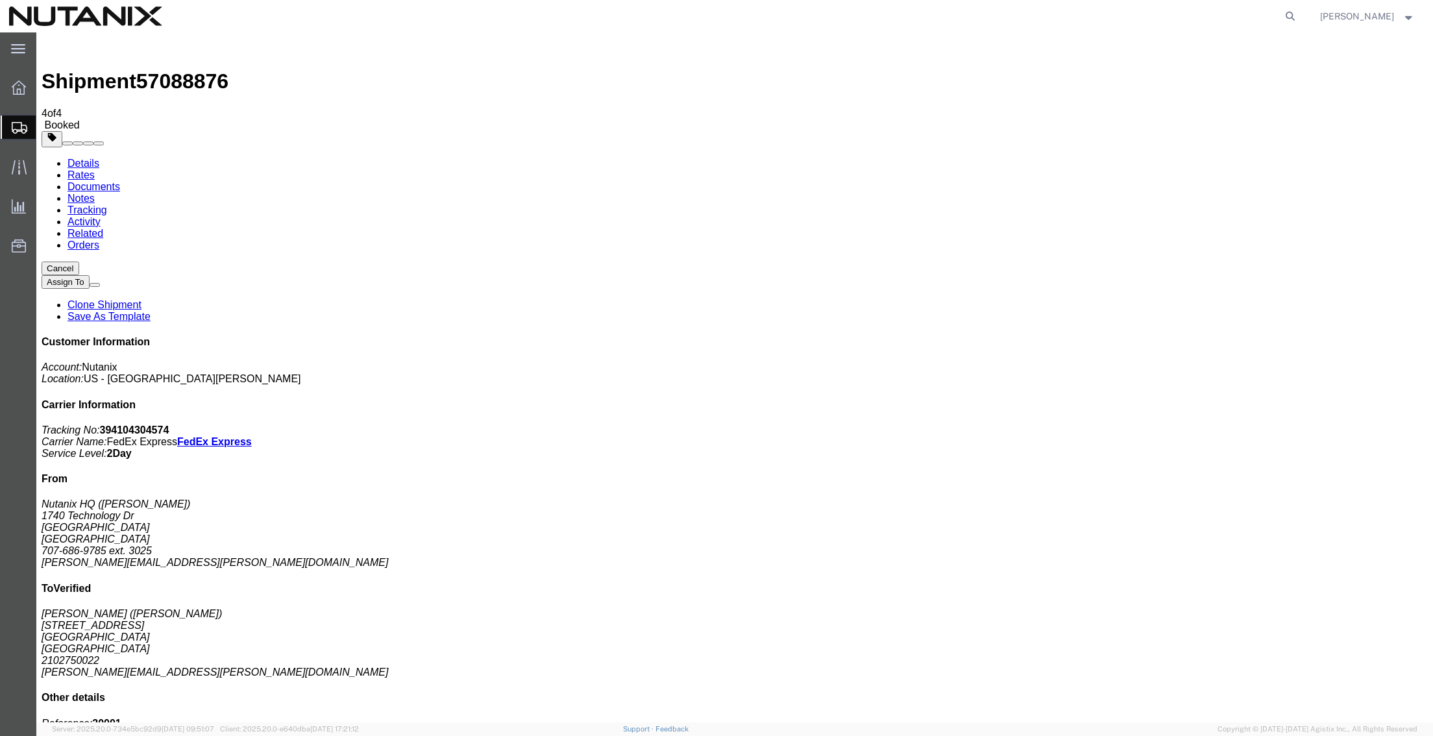
drag, startPoint x: 695, startPoint y: 258, endPoint x: 64, endPoint y: 290, distance: 632.5
